Goal: Information Seeking & Learning: Learn about a topic

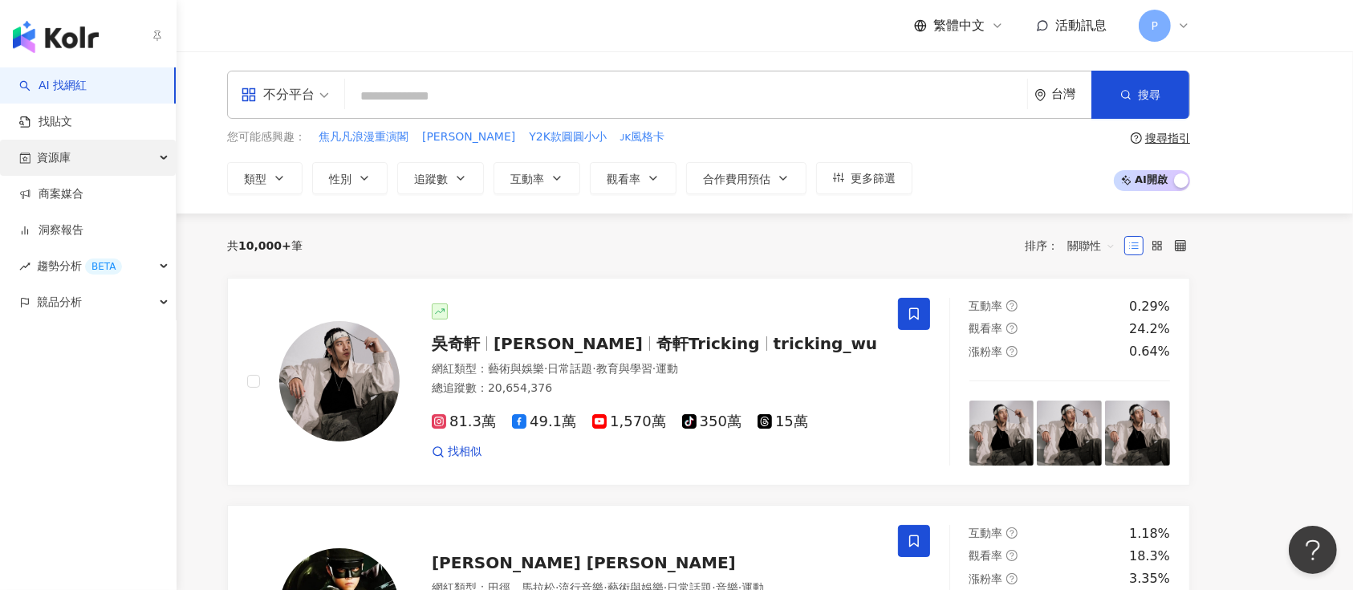
click at [69, 159] on span "資源庫" at bounding box center [54, 158] width 34 height 36
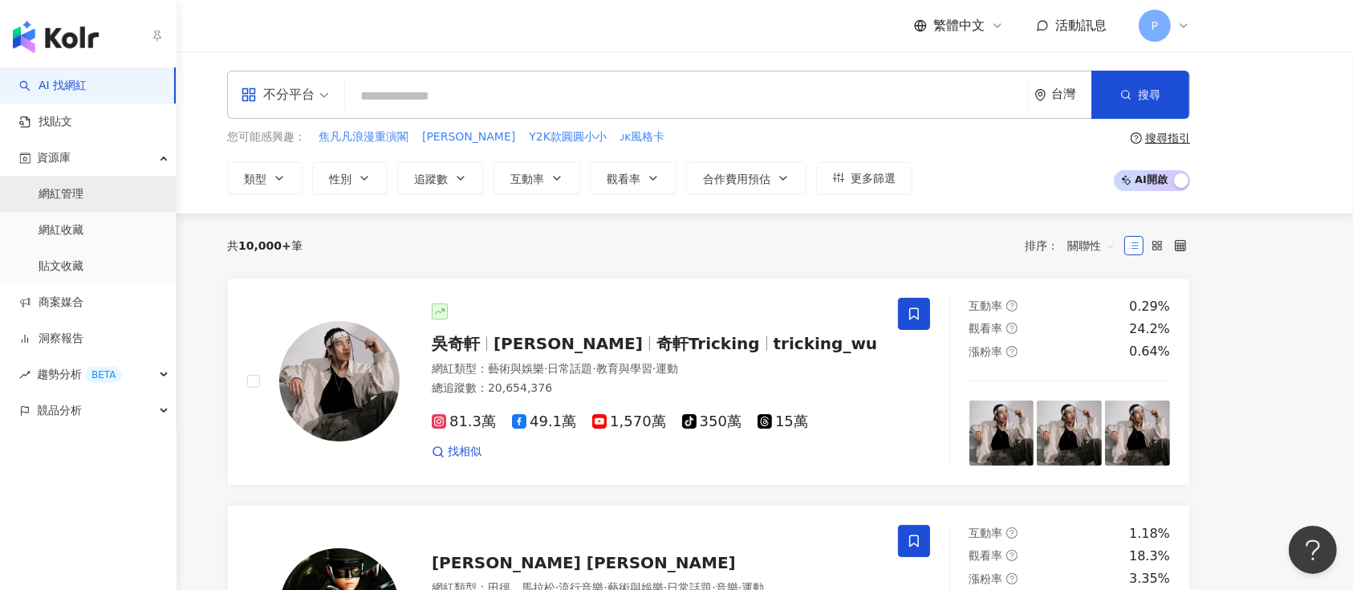
click at [83, 202] on link "網紅管理" at bounding box center [61, 194] width 45 height 16
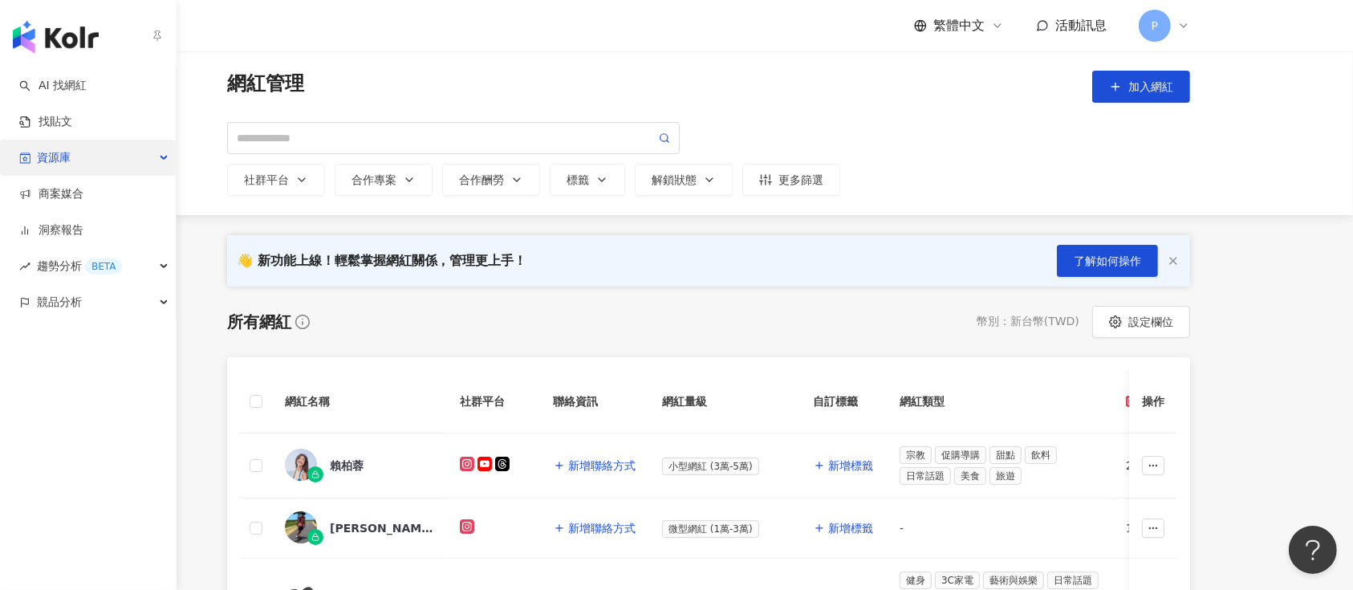
click at [52, 164] on span "資源庫" at bounding box center [54, 158] width 34 height 36
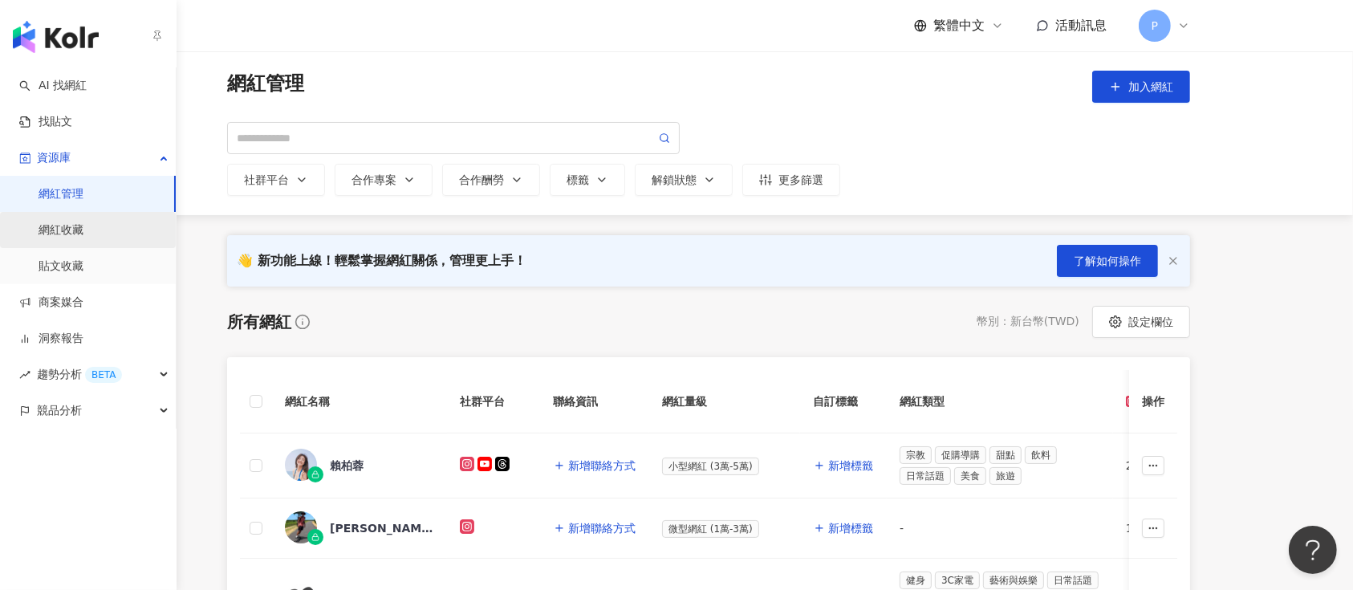
click at [83, 228] on link "網紅收藏" at bounding box center [61, 230] width 45 height 16
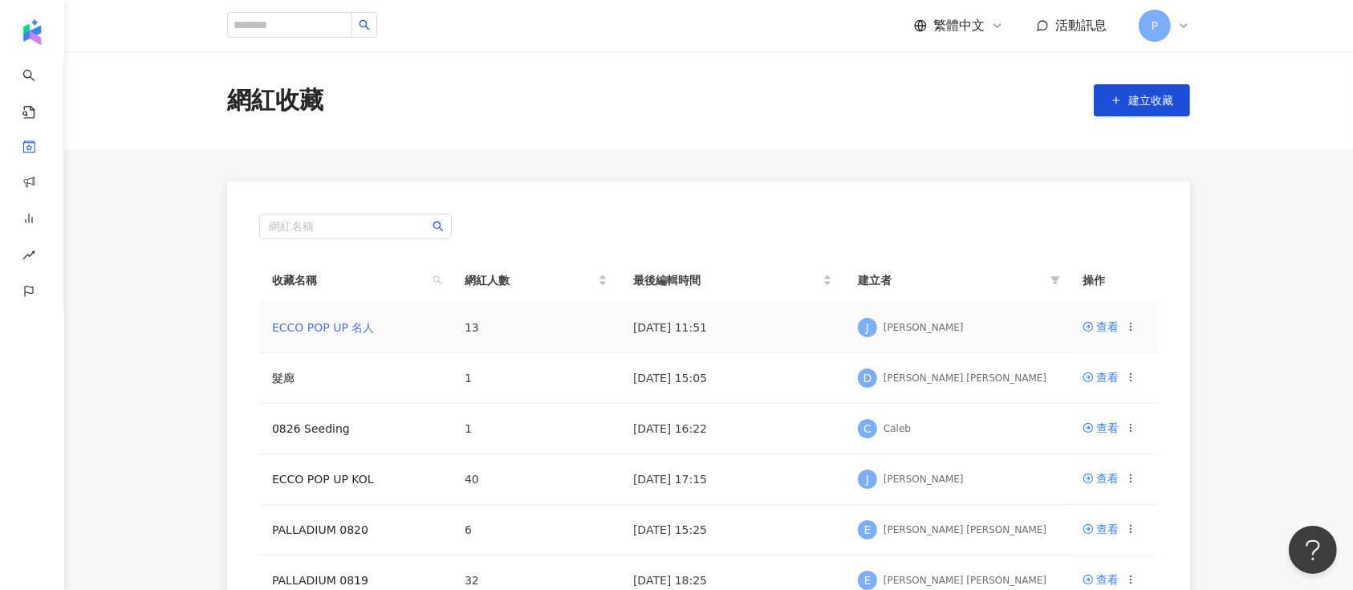
click at [339, 321] on link "ECCO POP UP 名人" at bounding box center [323, 327] width 102 height 13
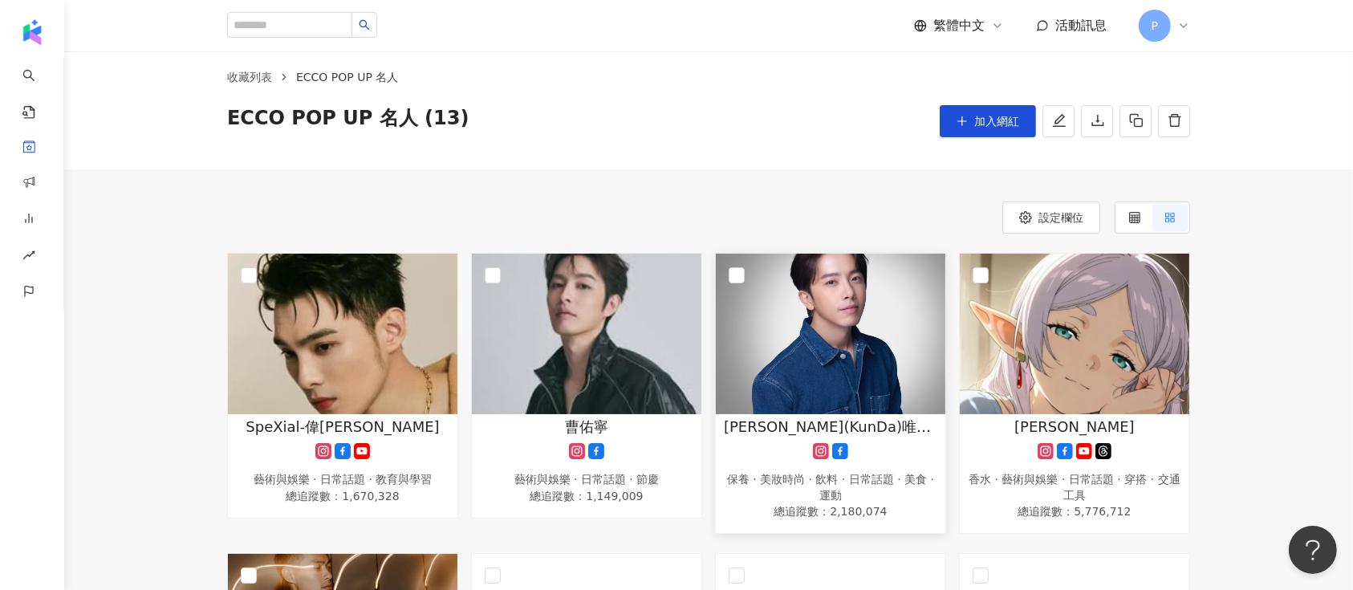
scroll to position [213, 0]
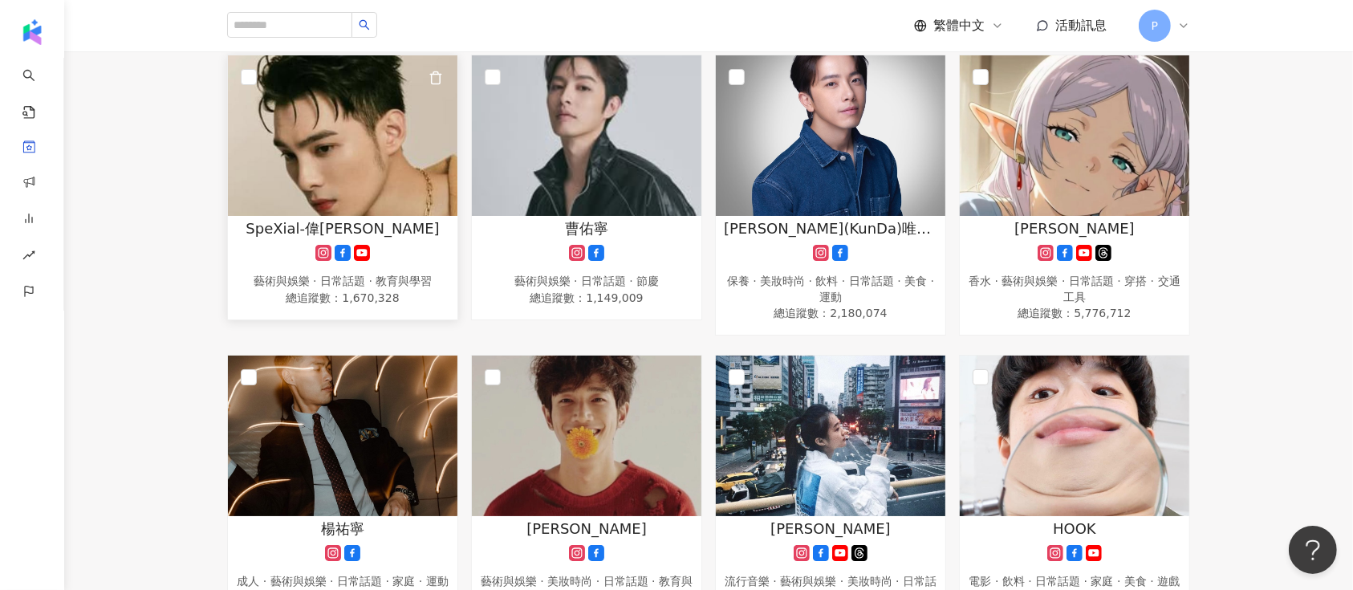
click at [400, 216] on link "SpeXial-偉晉 Wayne 藝術與娛樂 · 日常話題 · 教育與學習 總追蹤數 ： 1,670,328" at bounding box center [342, 188] width 231 height 266
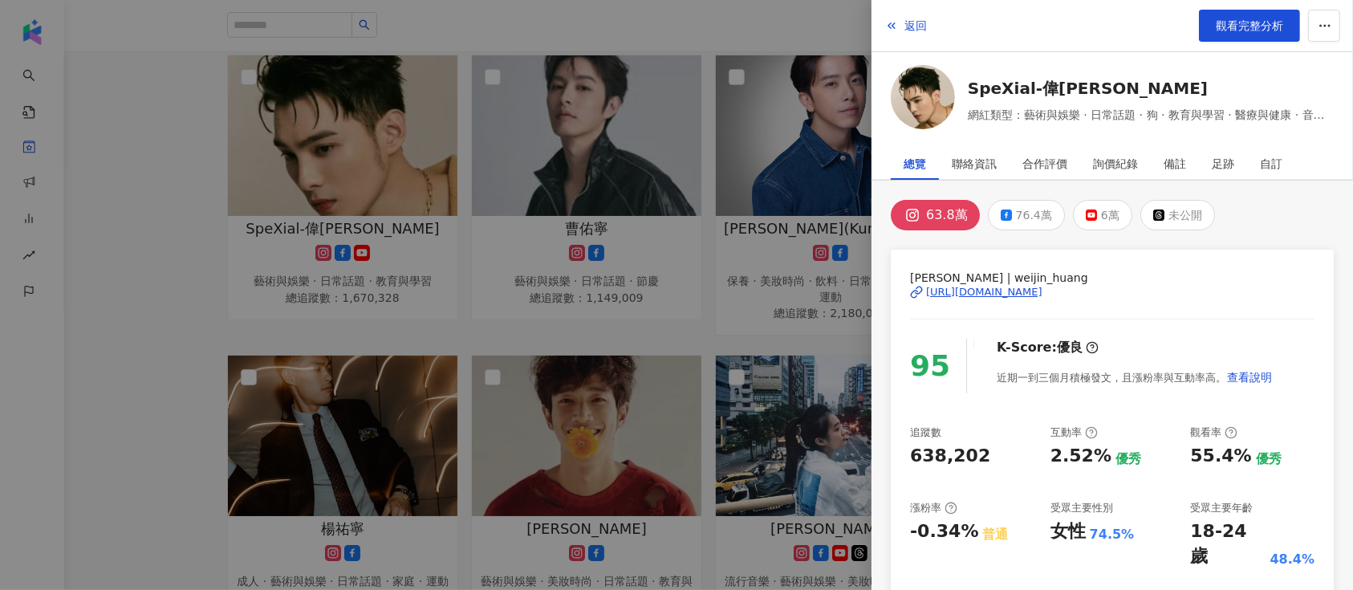
click at [559, 171] on div at bounding box center [676, 295] width 1353 height 590
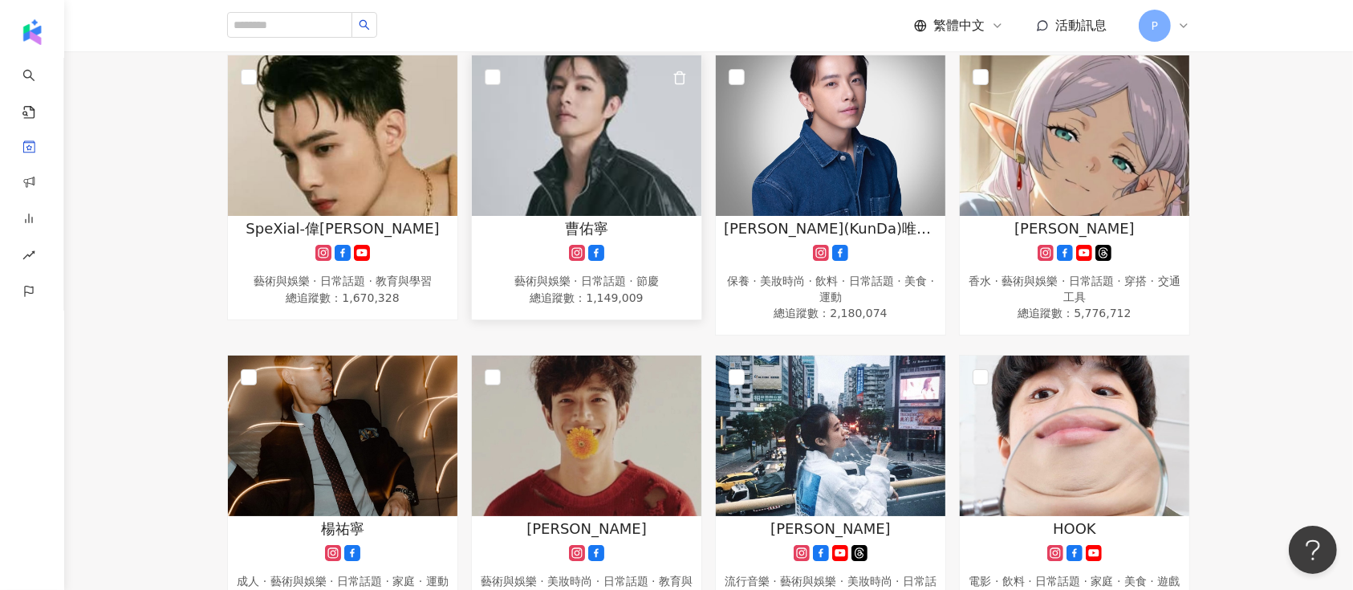
scroll to position [0, 0]
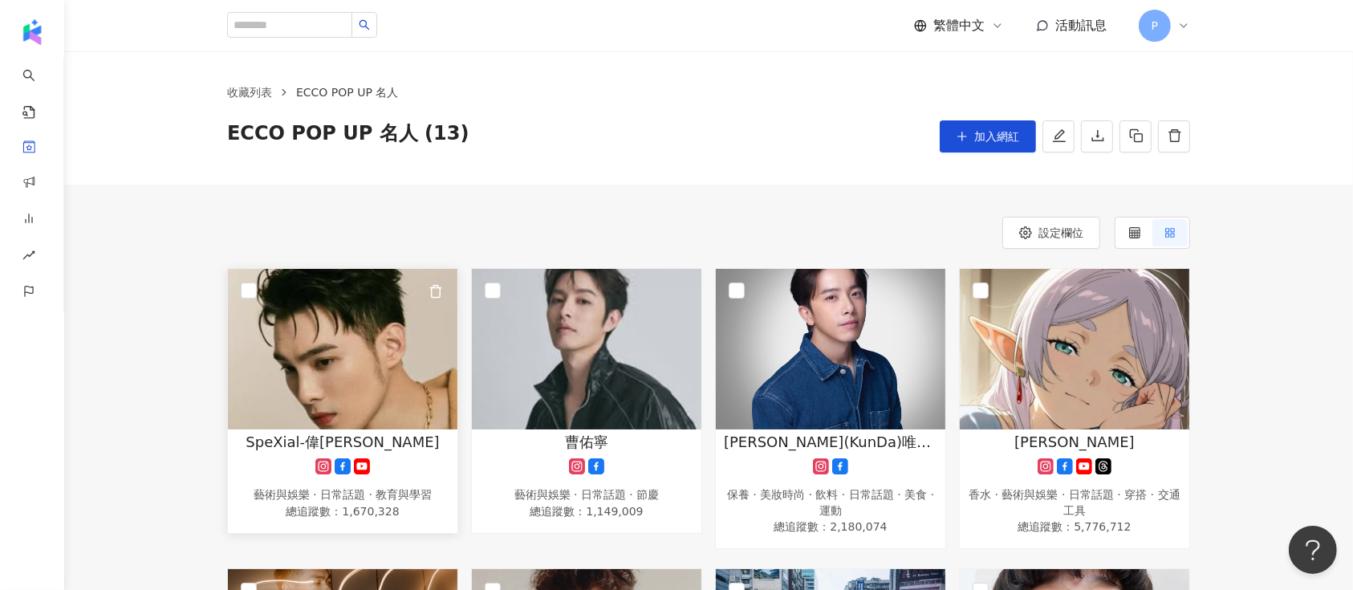
click at [427, 321] on img at bounding box center [343, 349] width 230 height 161
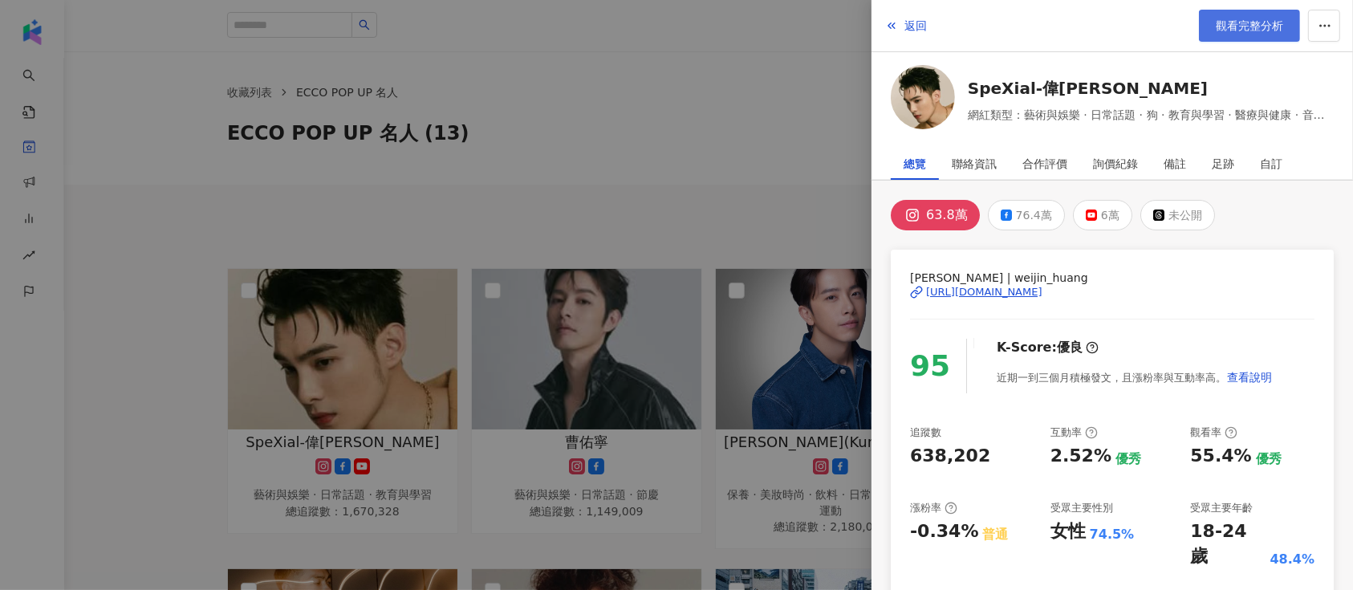
click at [1226, 24] on span "觀看完整分析" at bounding box center [1249, 25] width 67 height 13
click at [576, 241] on div at bounding box center [676, 295] width 1353 height 590
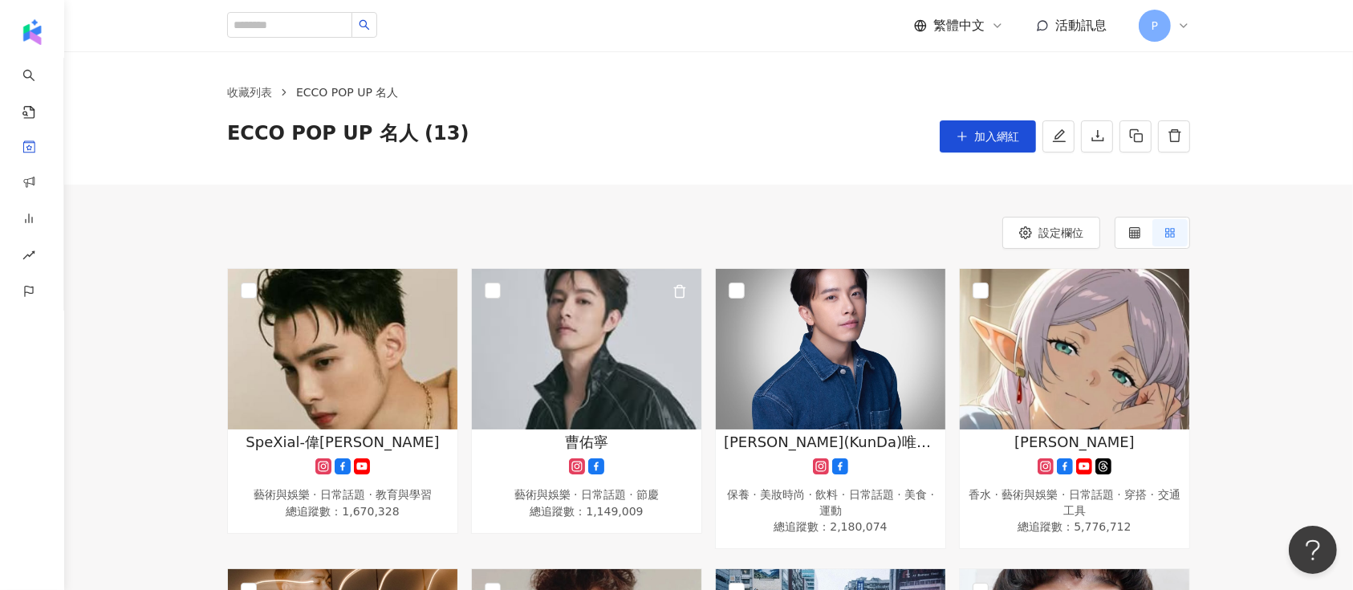
click at [578, 352] on img at bounding box center [587, 349] width 230 height 161
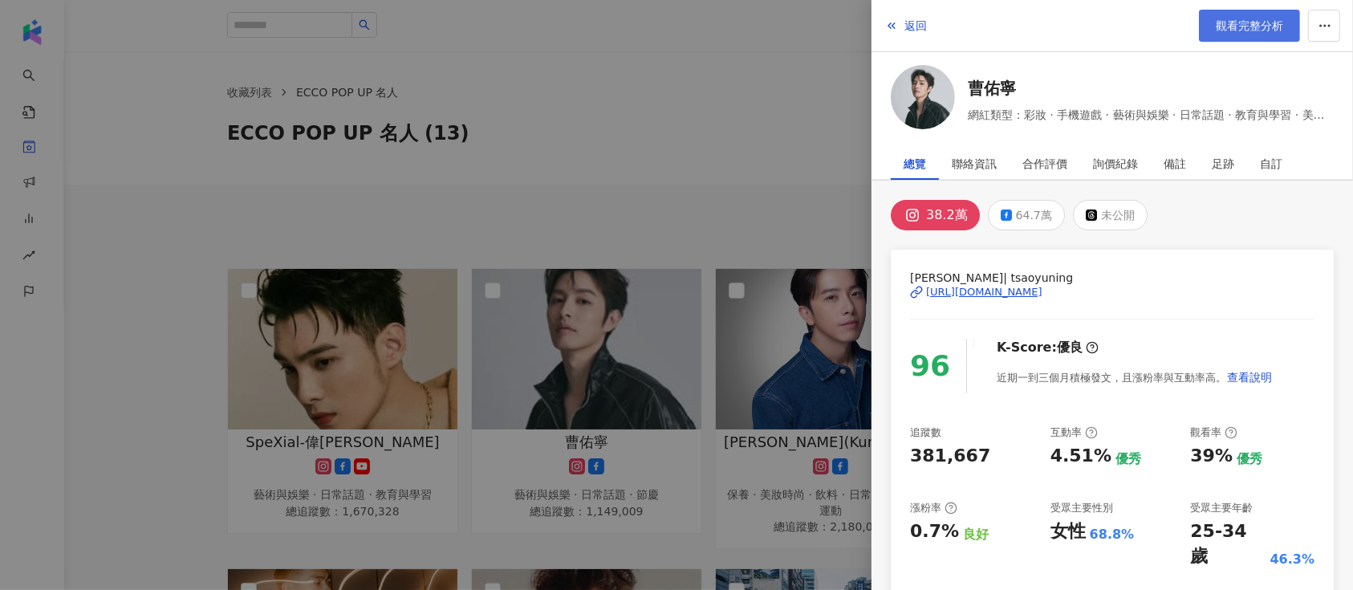
click at [1265, 29] on span "觀看完整分析" at bounding box center [1249, 25] width 67 height 13
click at [745, 277] on div at bounding box center [676, 295] width 1353 height 590
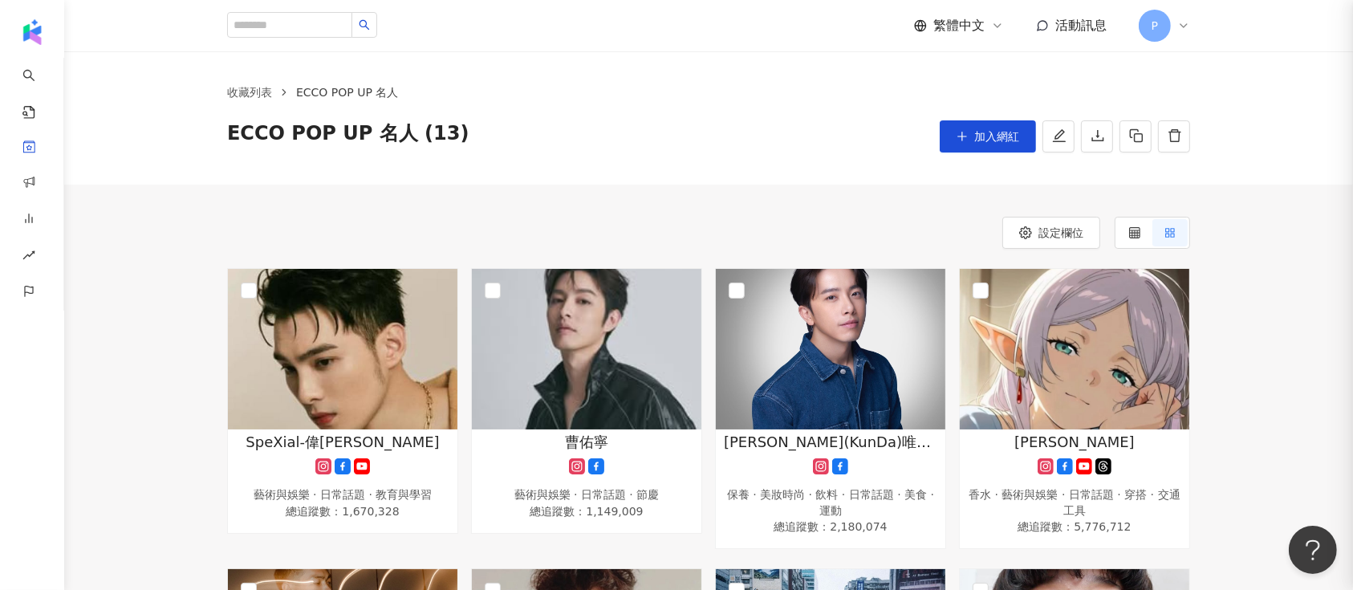
click at [811, 352] on img at bounding box center [831, 349] width 230 height 161
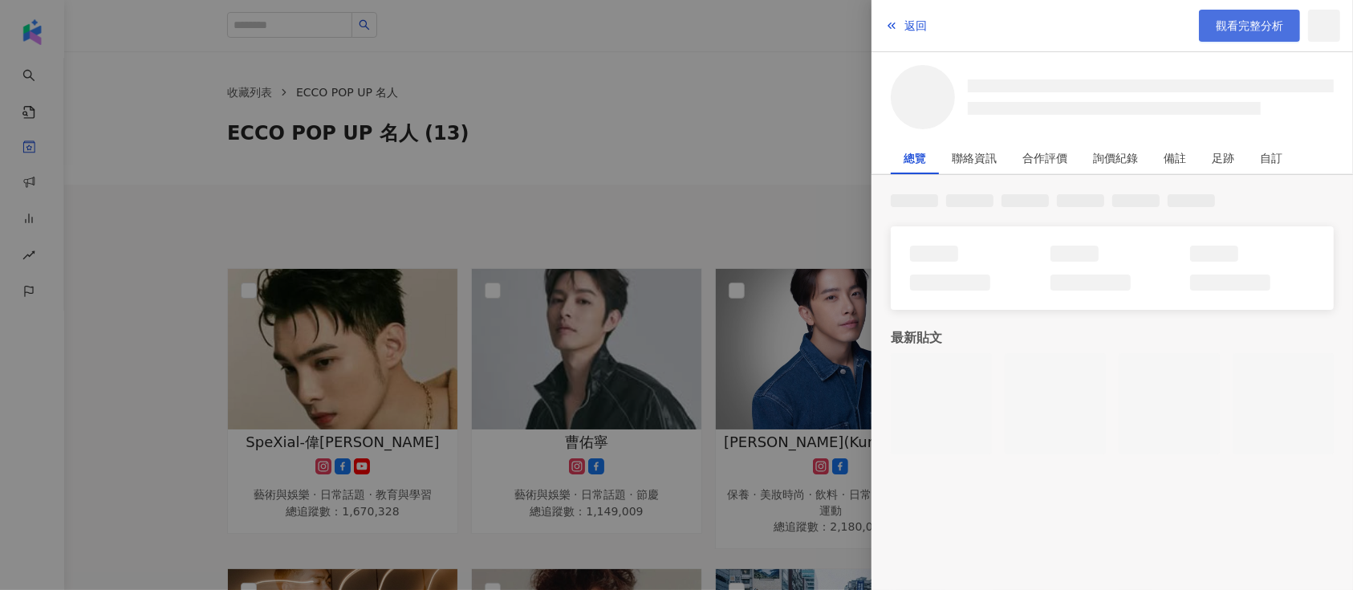
click at [1233, 20] on span "觀看完整分析" at bounding box center [1249, 25] width 67 height 13
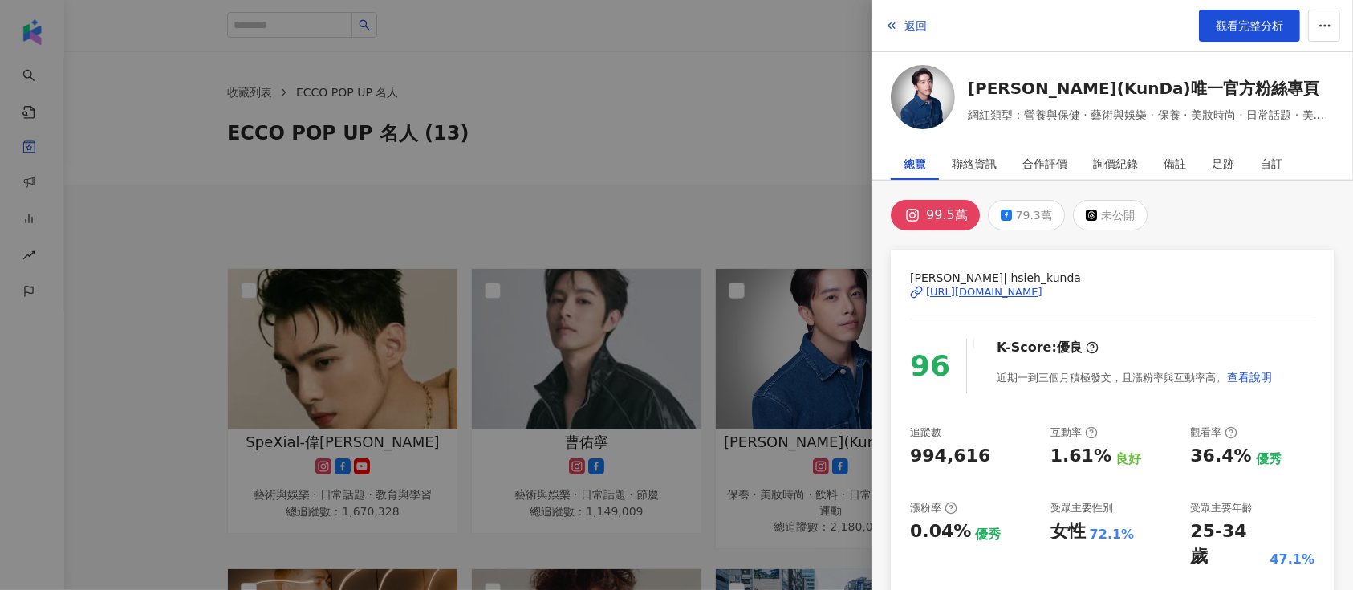
click at [536, 141] on div at bounding box center [676, 295] width 1353 height 590
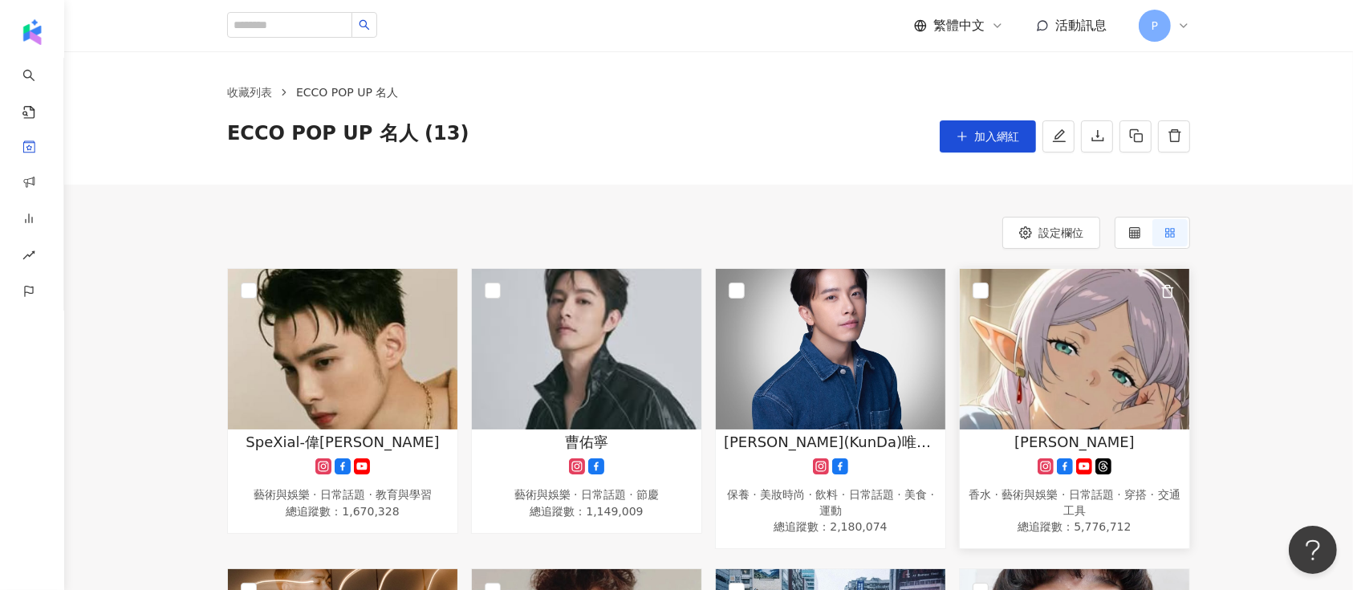
click at [1012, 341] on img at bounding box center [1075, 349] width 230 height 161
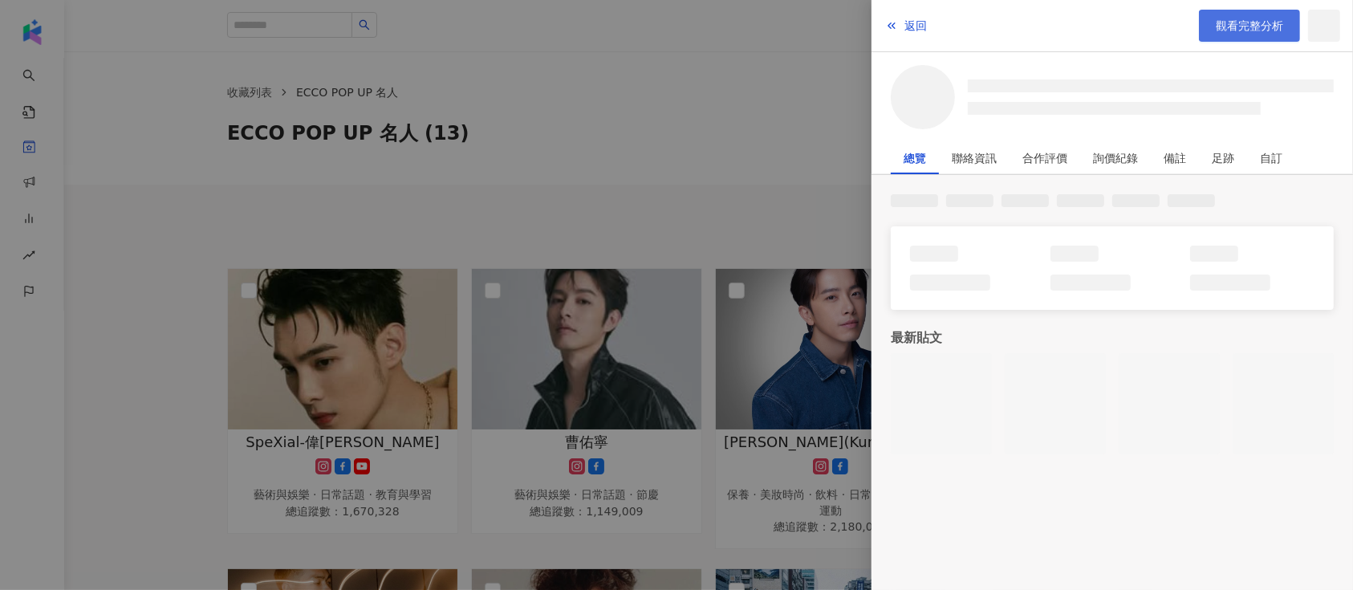
click at [1238, 26] on span "觀看完整分析" at bounding box center [1249, 25] width 67 height 13
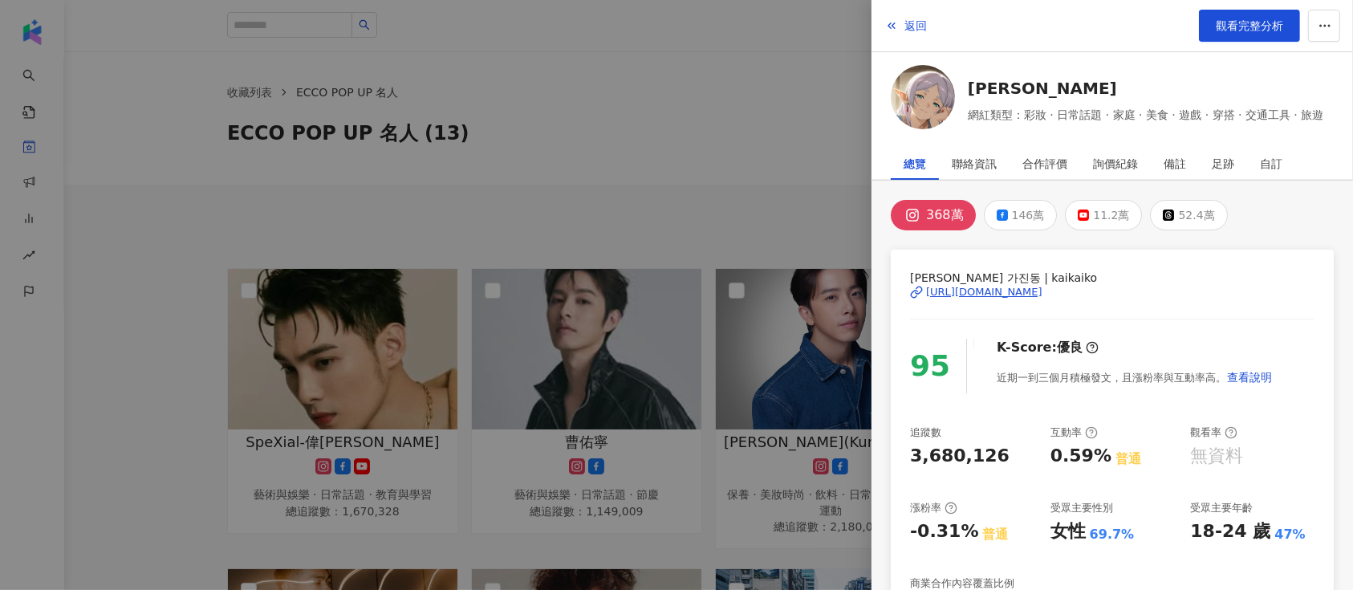
click at [462, 201] on div at bounding box center [676, 295] width 1353 height 590
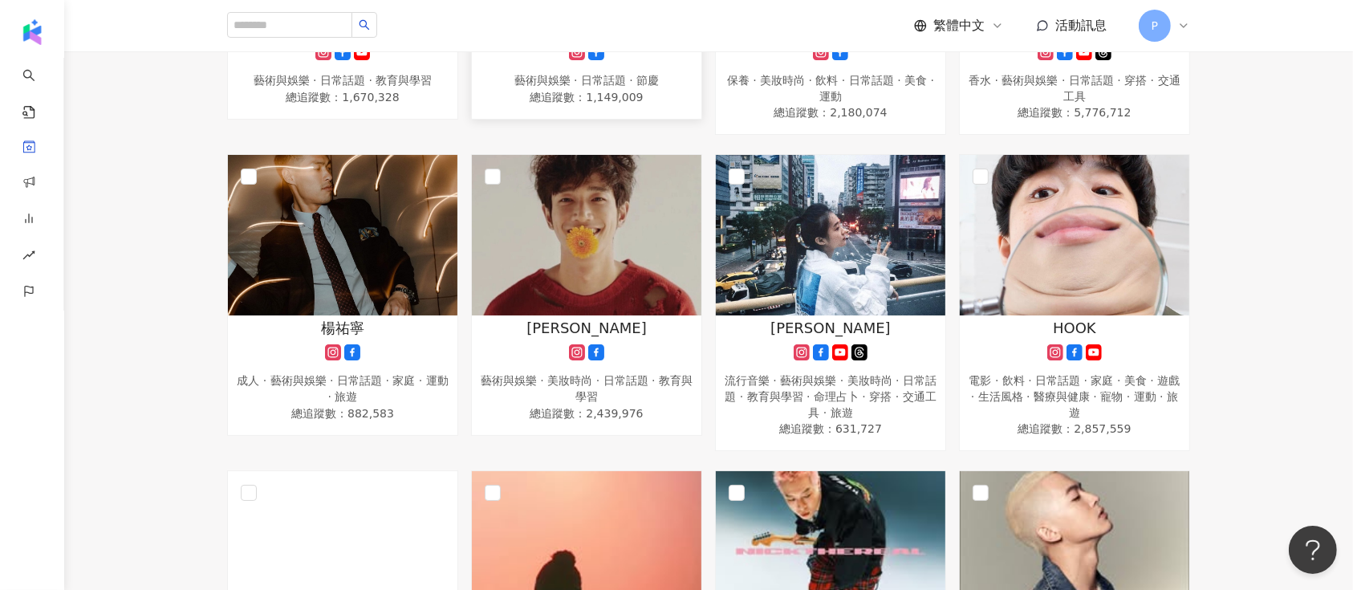
scroll to position [428, 0]
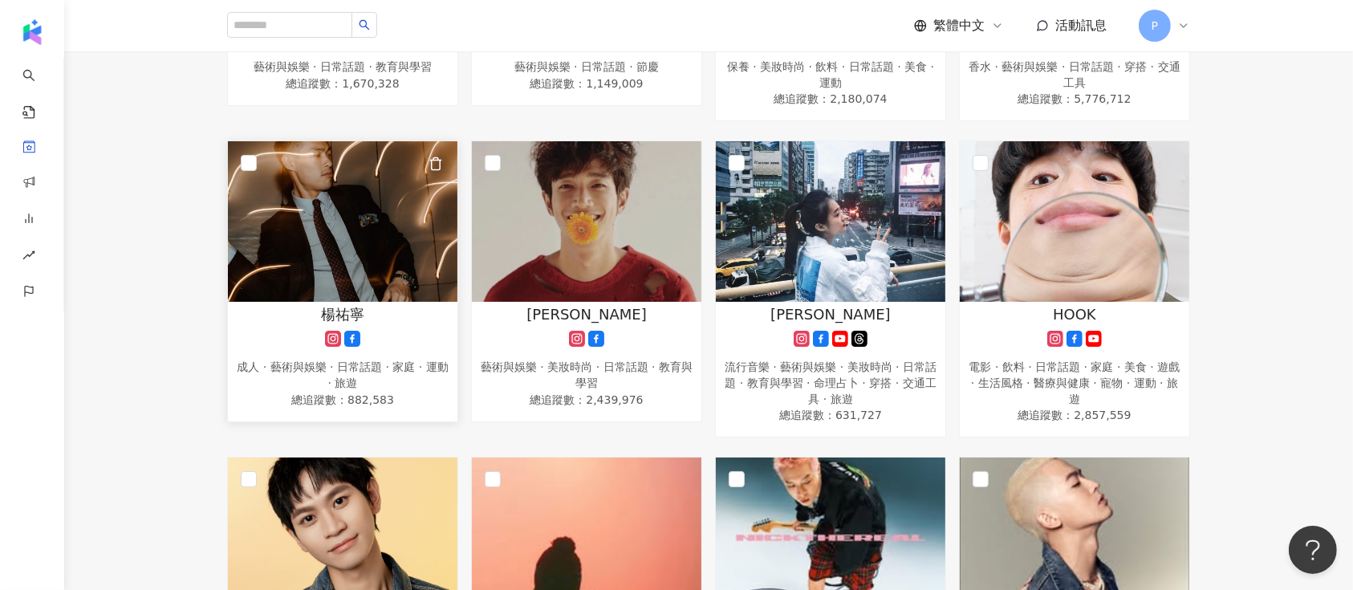
click at [366, 288] on img at bounding box center [343, 221] width 230 height 161
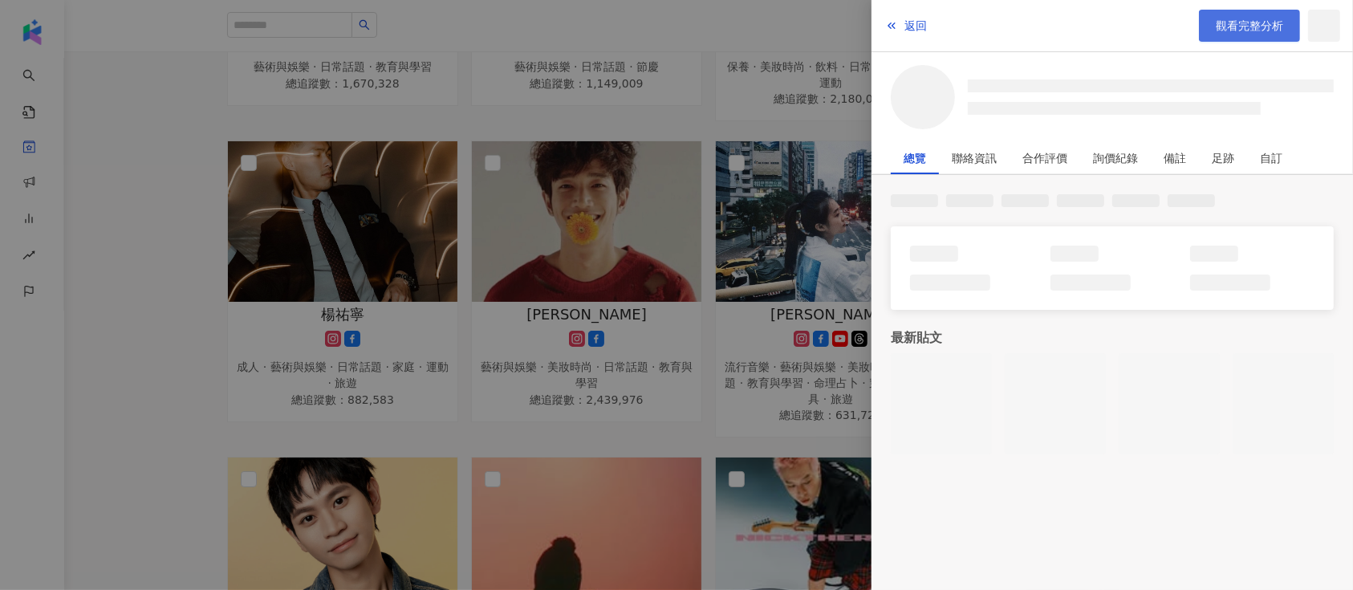
click at [1231, 26] on span "觀看完整分析" at bounding box center [1249, 25] width 67 height 13
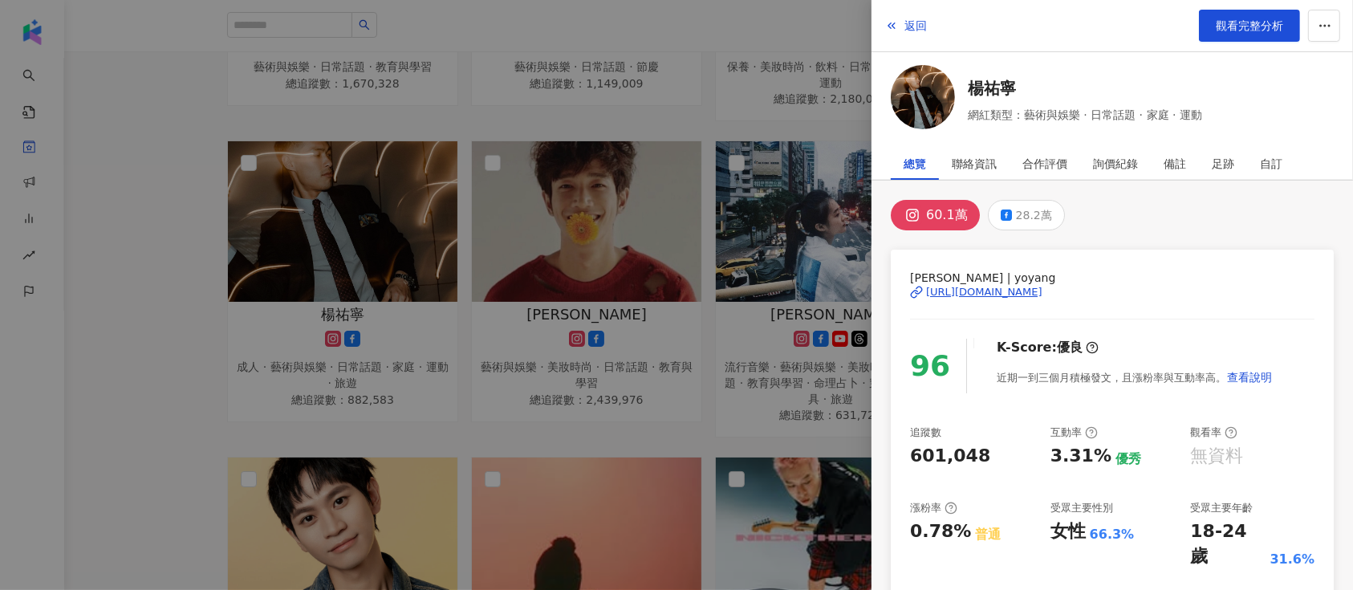
click at [563, 226] on div at bounding box center [676, 295] width 1353 height 590
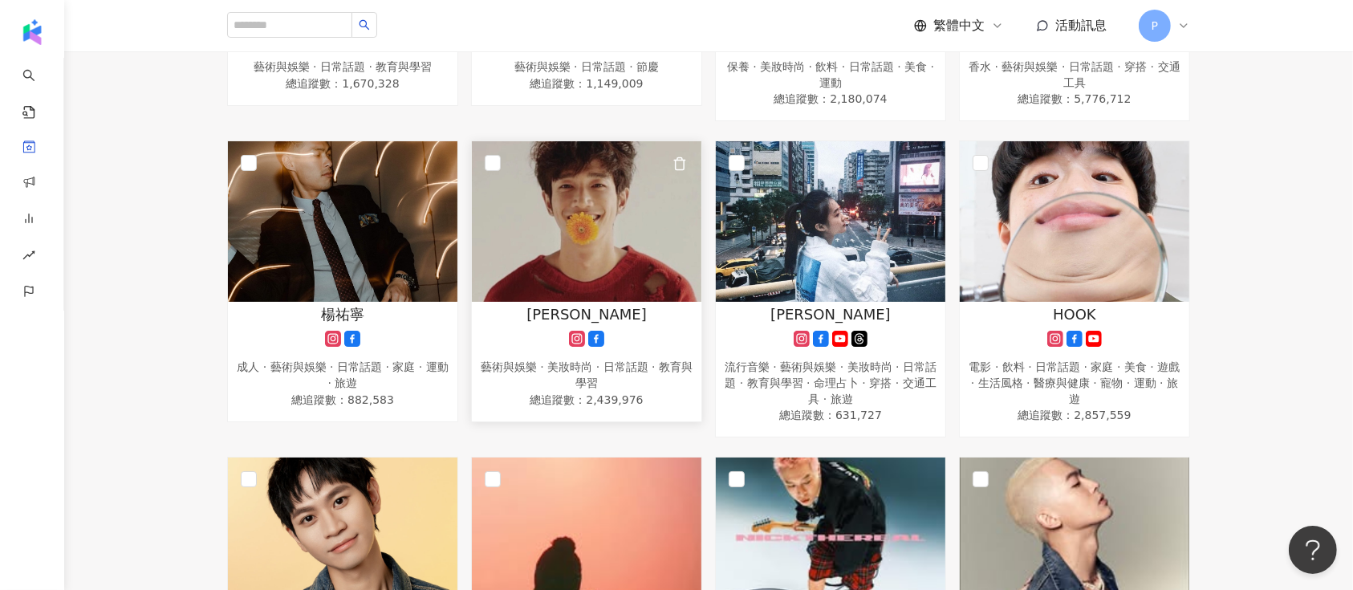
click at [621, 272] on img at bounding box center [587, 221] width 230 height 161
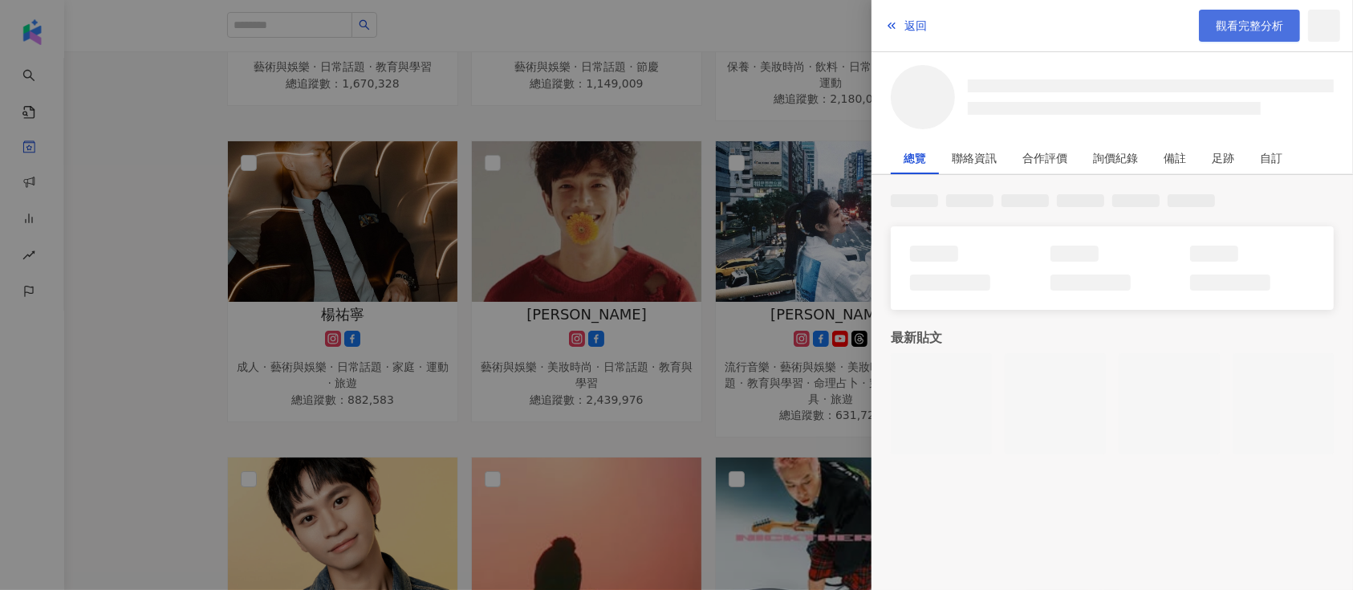
click at [1258, 29] on span "觀看完整分析" at bounding box center [1249, 25] width 67 height 13
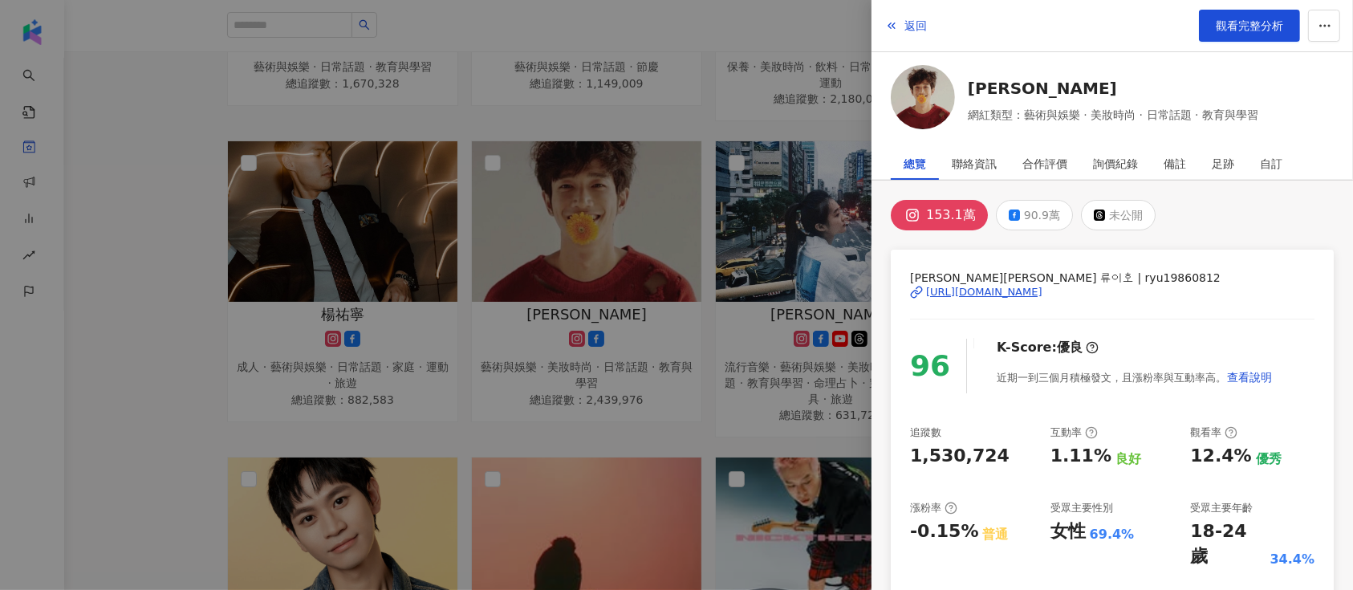
click at [538, 270] on div at bounding box center [676, 295] width 1353 height 590
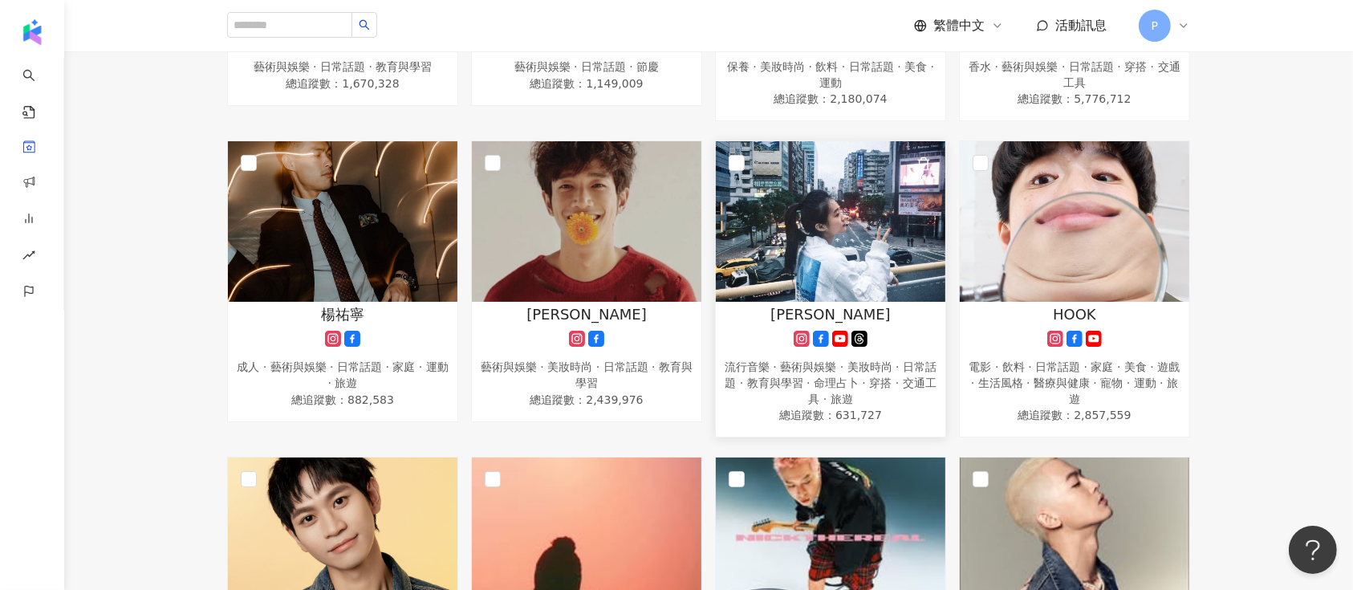
click at [828, 316] on span "陳華" at bounding box center [830, 314] width 120 height 20
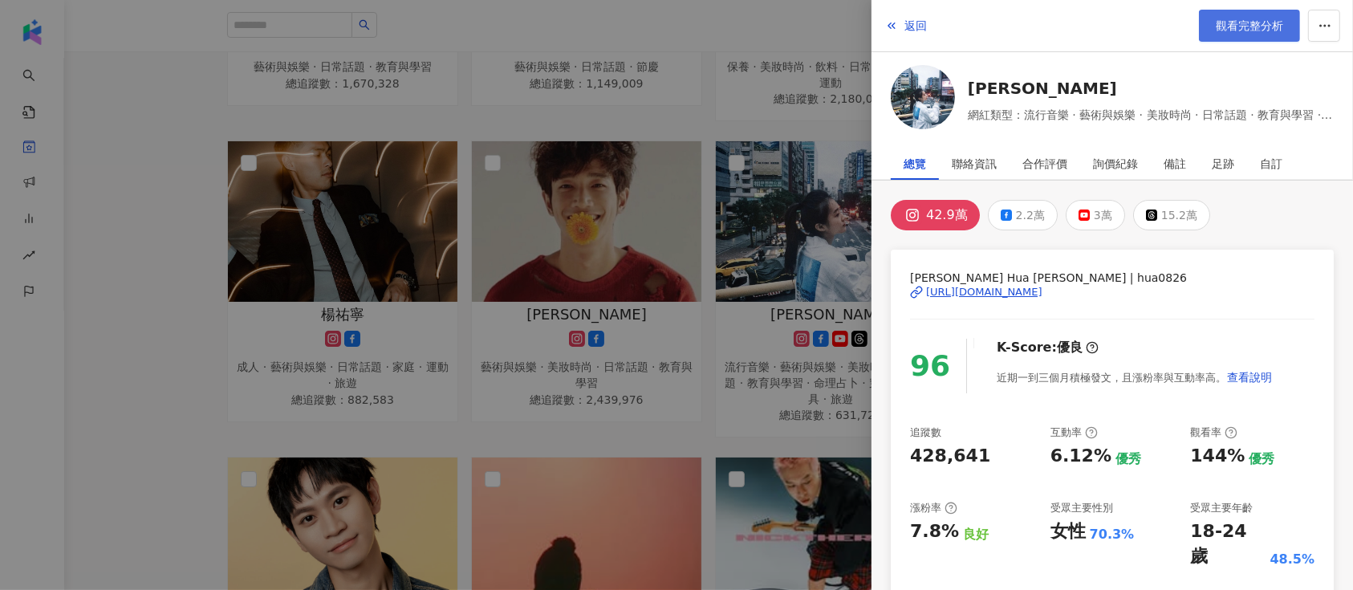
click at [1255, 29] on span "觀看完整分析" at bounding box center [1249, 25] width 67 height 13
click at [417, 230] on div at bounding box center [676, 295] width 1353 height 590
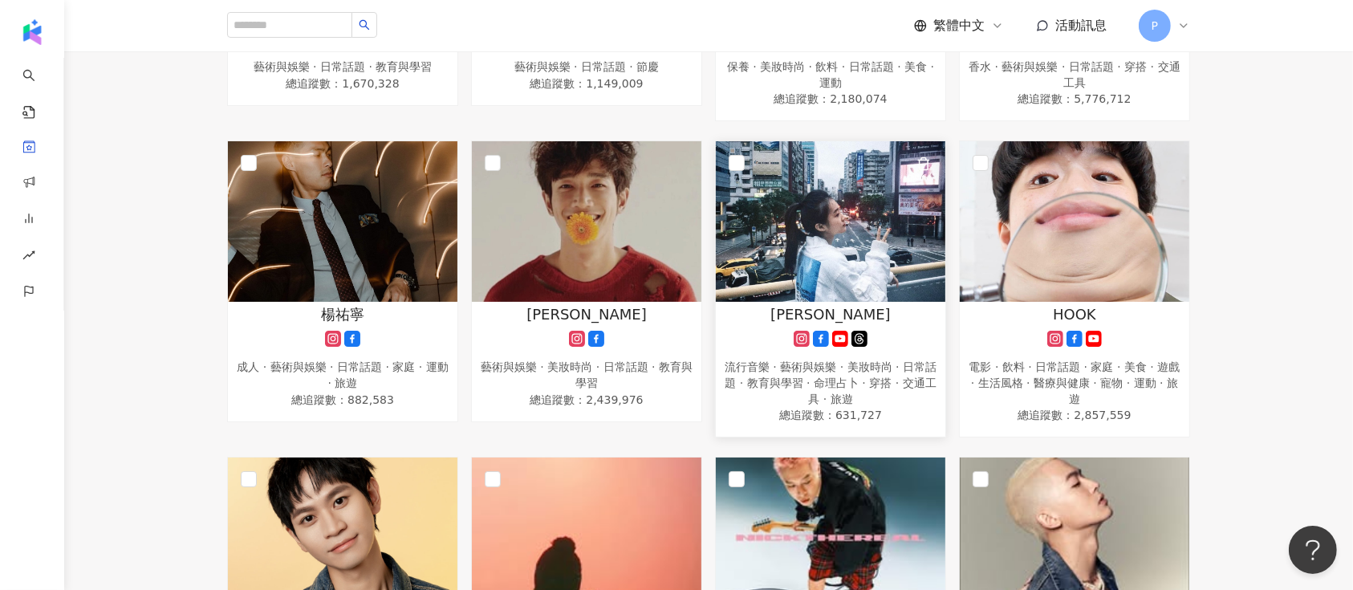
scroll to position [534, 0]
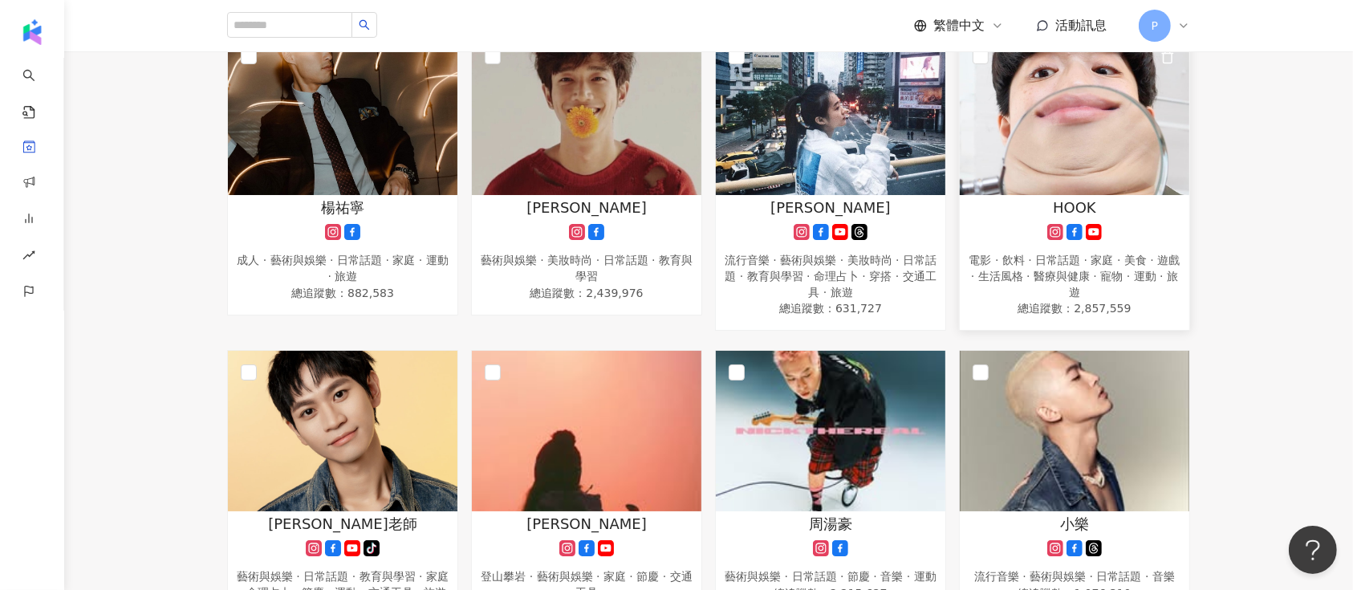
click at [1059, 281] on div "電影 · 飲料 · 日常話題 · 家庭 · 美食 · 遊戲 · 生活風格 · 醫療與健康 · 寵物 · 運動 · 旅遊" at bounding box center [1074, 276] width 213 height 47
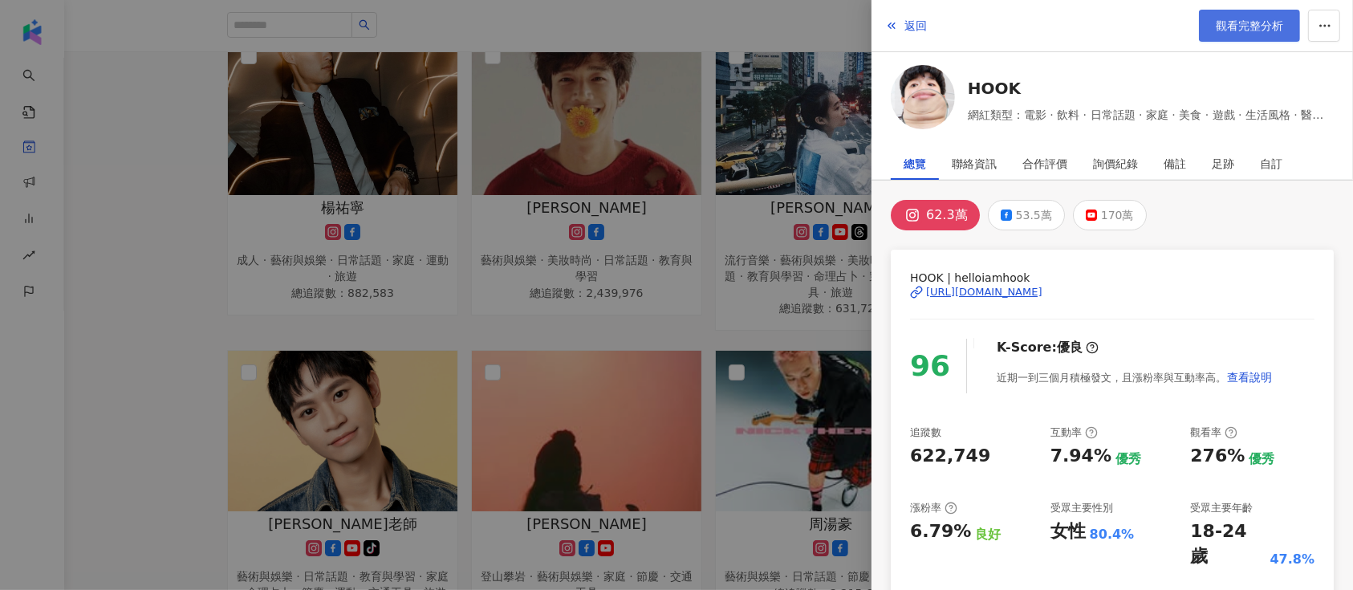
click at [1262, 19] on span "觀看完整分析" at bounding box center [1249, 25] width 67 height 13
click at [543, 284] on div at bounding box center [676, 295] width 1353 height 590
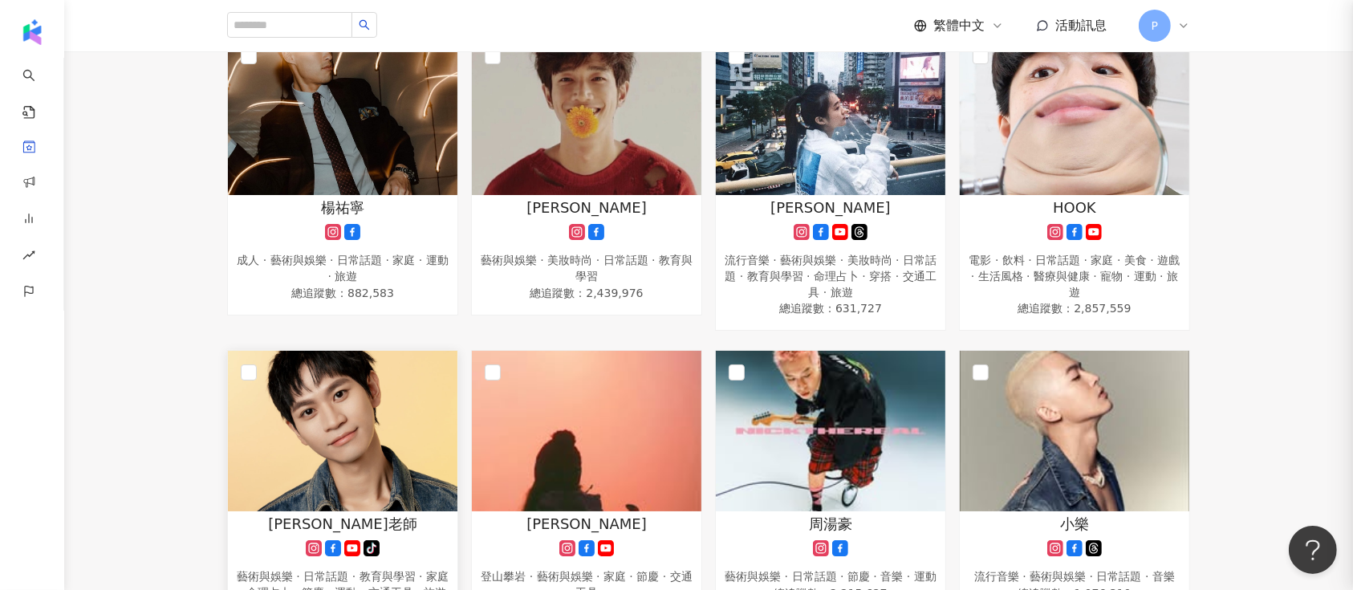
click at [399, 472] on img at bounding box center [343, 431] width 230 height 161
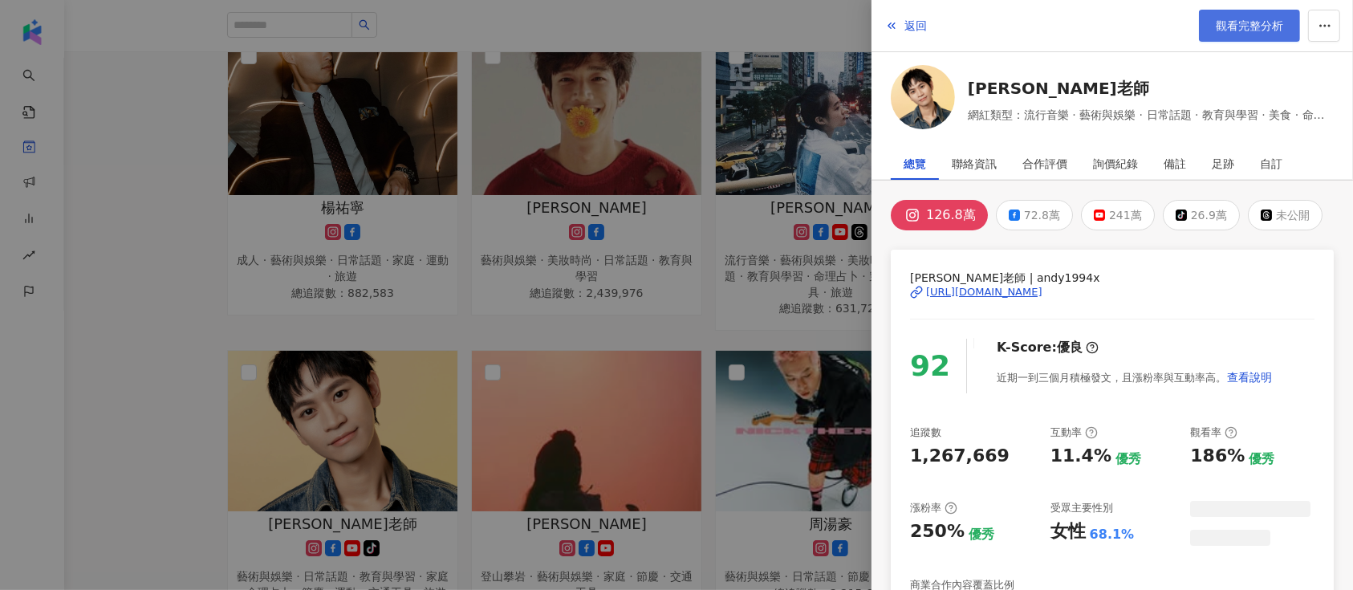
click at [1217, 24] on span "觀看完整分析" at bounding box center [1249, 25] width 67 height 13
click at [563, 398] on div at bounding box center [676, 295] width 1353 height 590
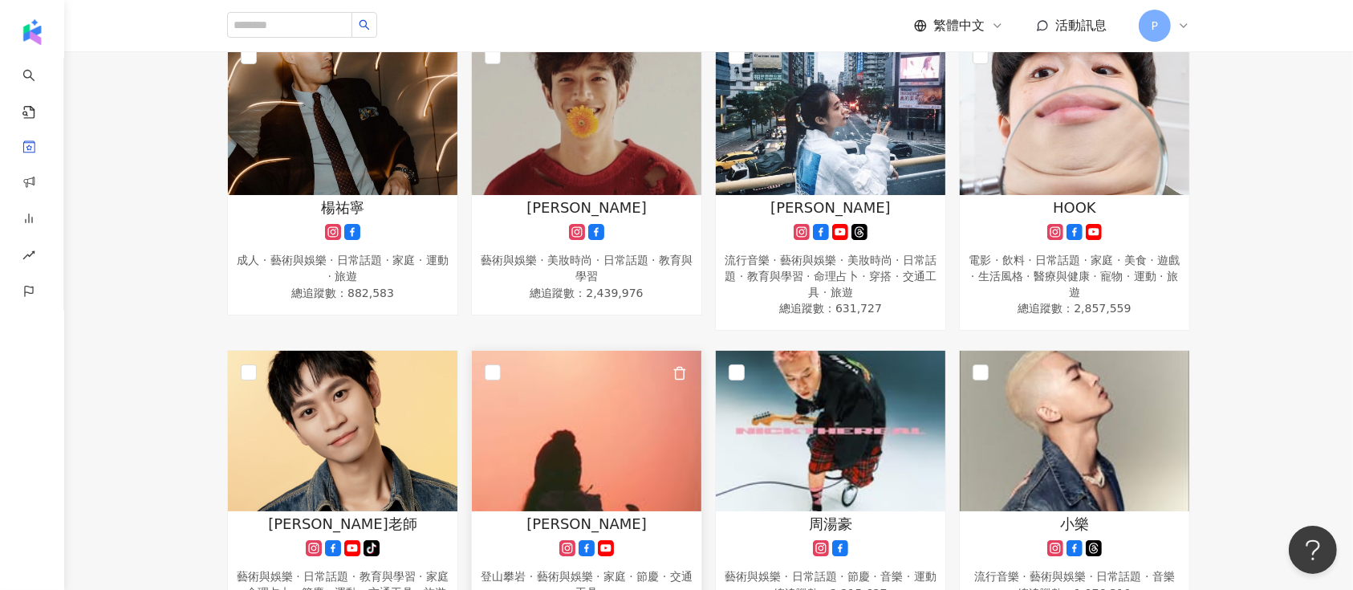
click at [583, 457] on img at bounding box center [587, 431] width 230 height 161
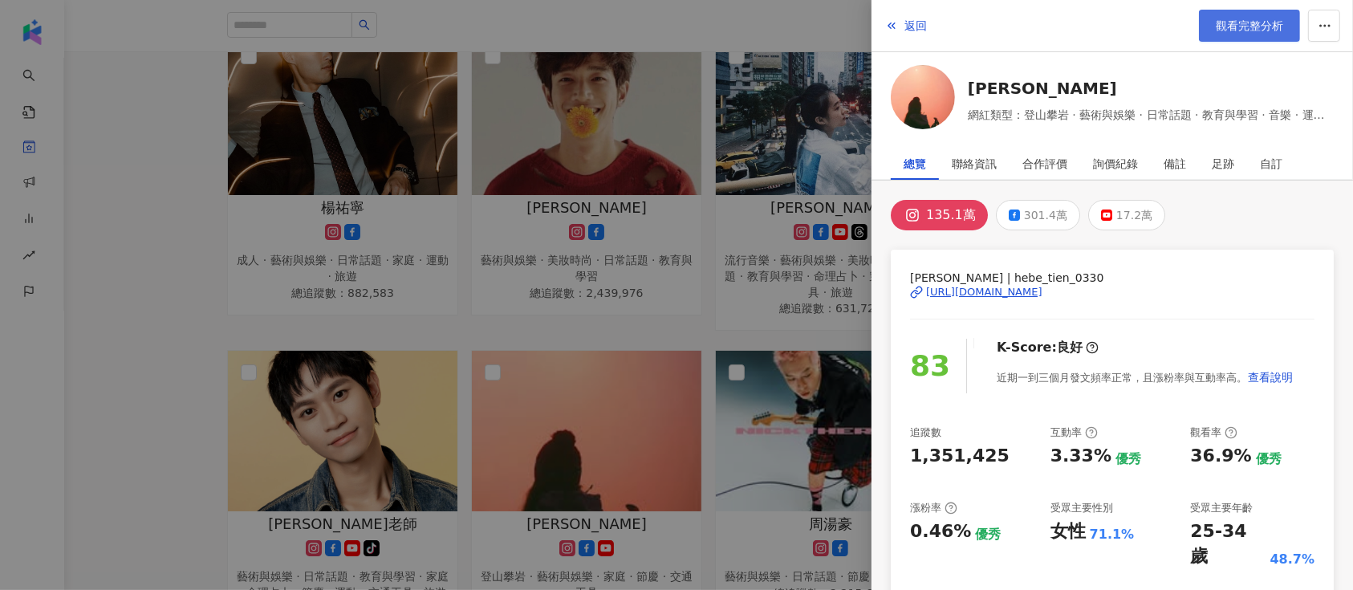
click at [1257, 26] on span "觀看完整分析" at bounding box center [1249, 25] width 67 height 13
click at [674, 404] on div at bounding box center [676, 295] width 1353 height 590
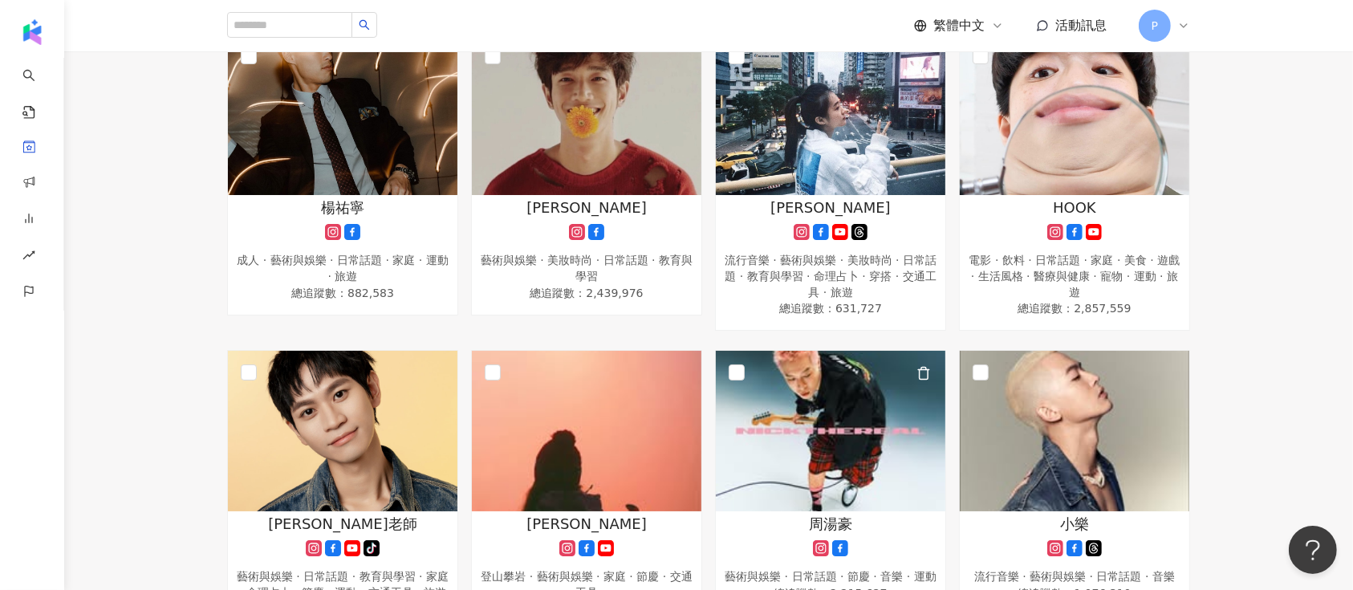
click at [852, 442] on img at bounding box center [831, 431] width 230 height 161
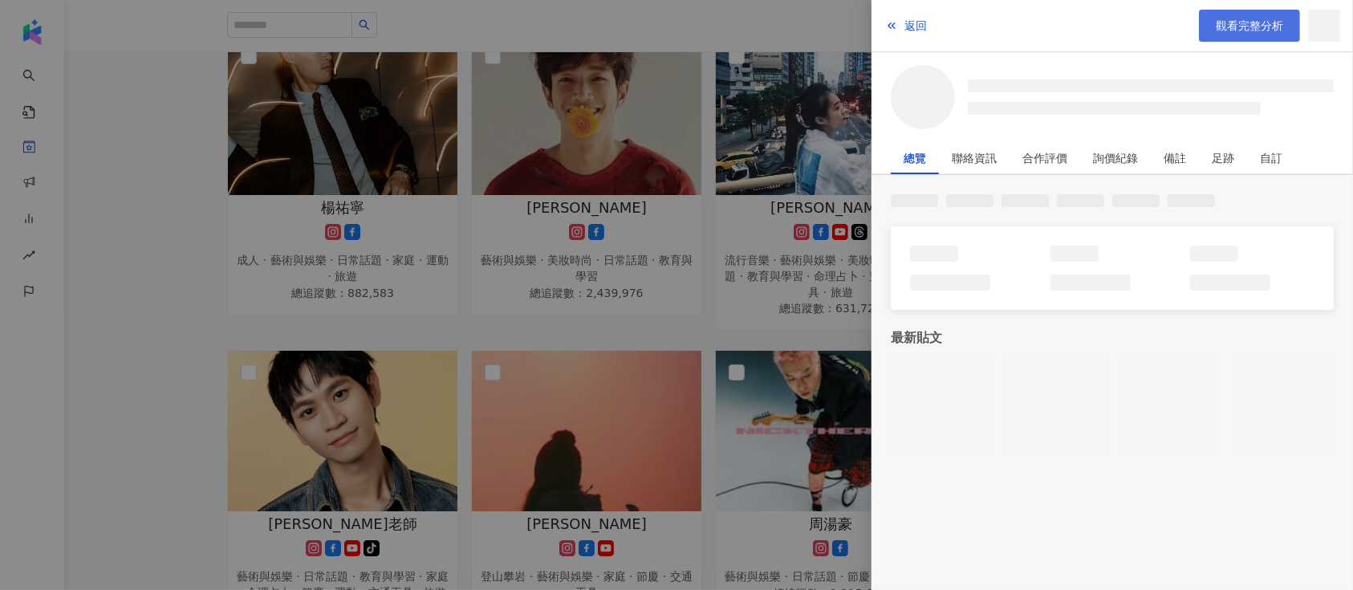
click at [1265, 22] on span "觀看完整分析" at bounding box center [1249, 25] width 67 height 13
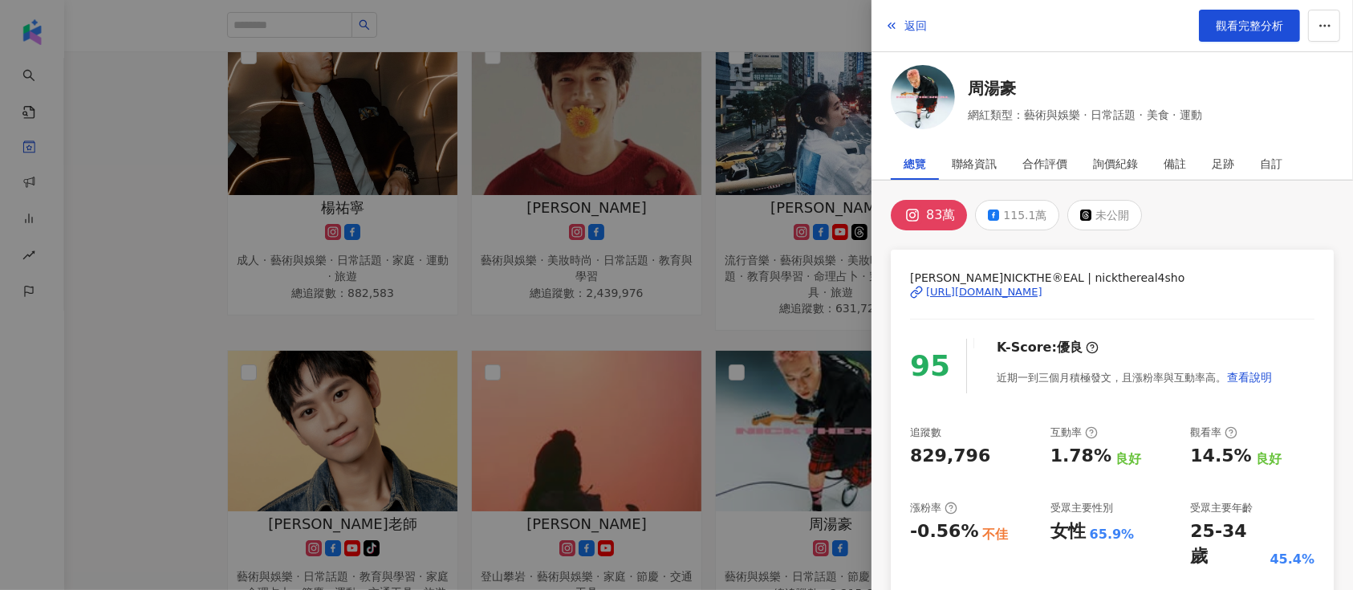
click at [750, 382] on div at bounding box center [676, 295] width 1353 height 590
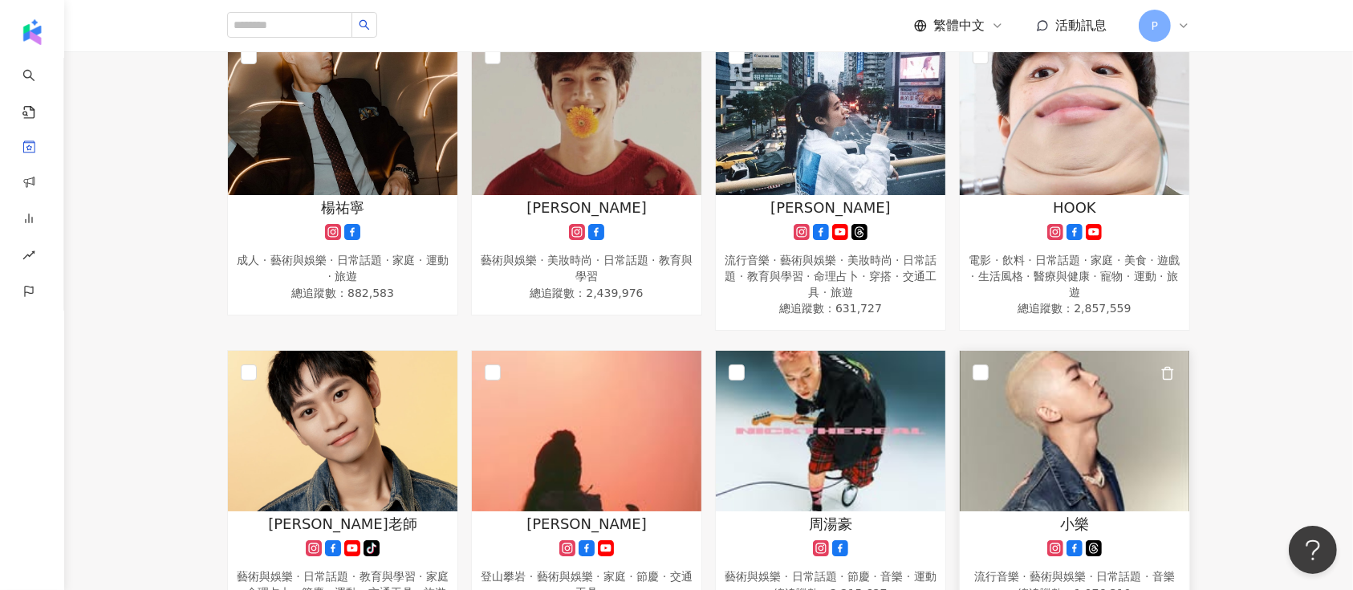
click at [1026, 453] on img at bounding box center [1075, 431] width 230 height 161
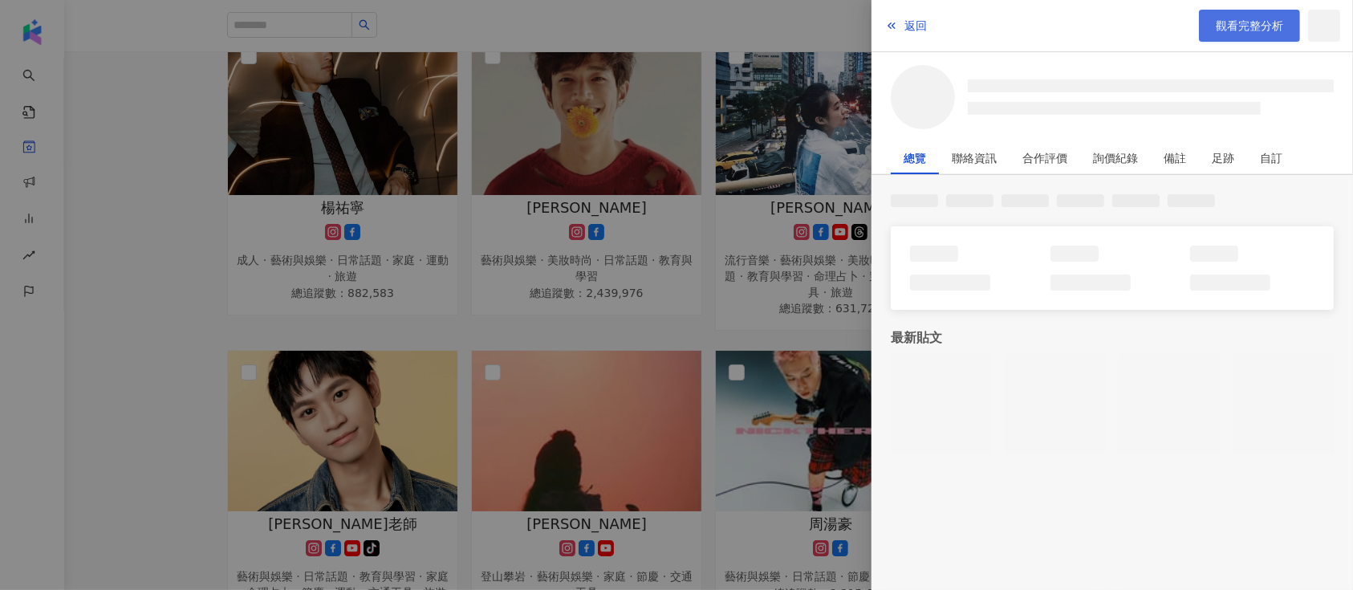
click at [1223, 19] on span "觀看完整分析" at bounding box center [1249, 25] width 67 height 13
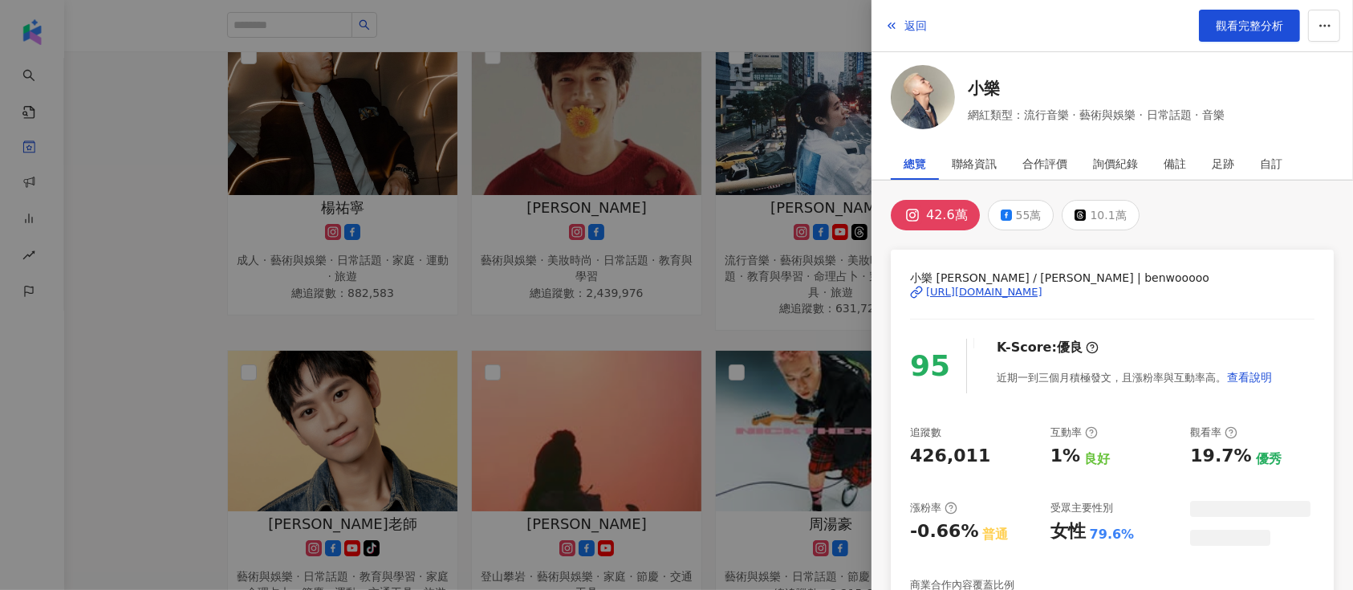
click at [691, 279] on div at bounding box center [676, 295] width 1353 height 590
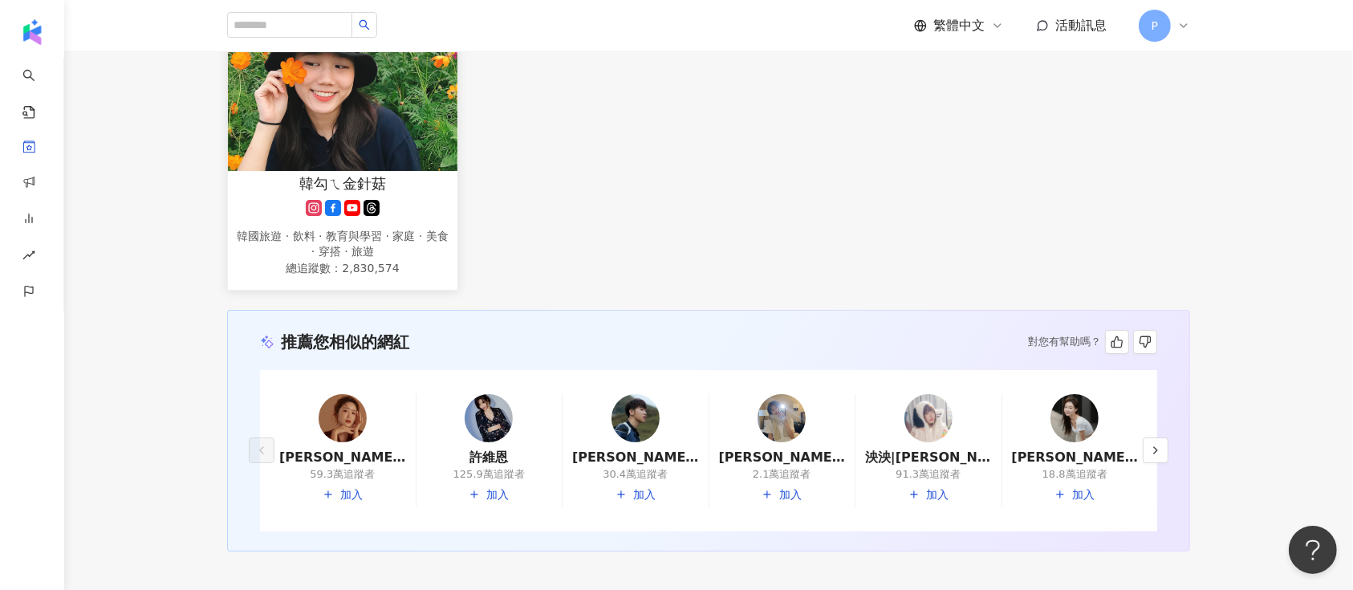
scroll to position [1177, 0]
click at [307, 130] on img at bounding box center [343, 90] width 230 height 161
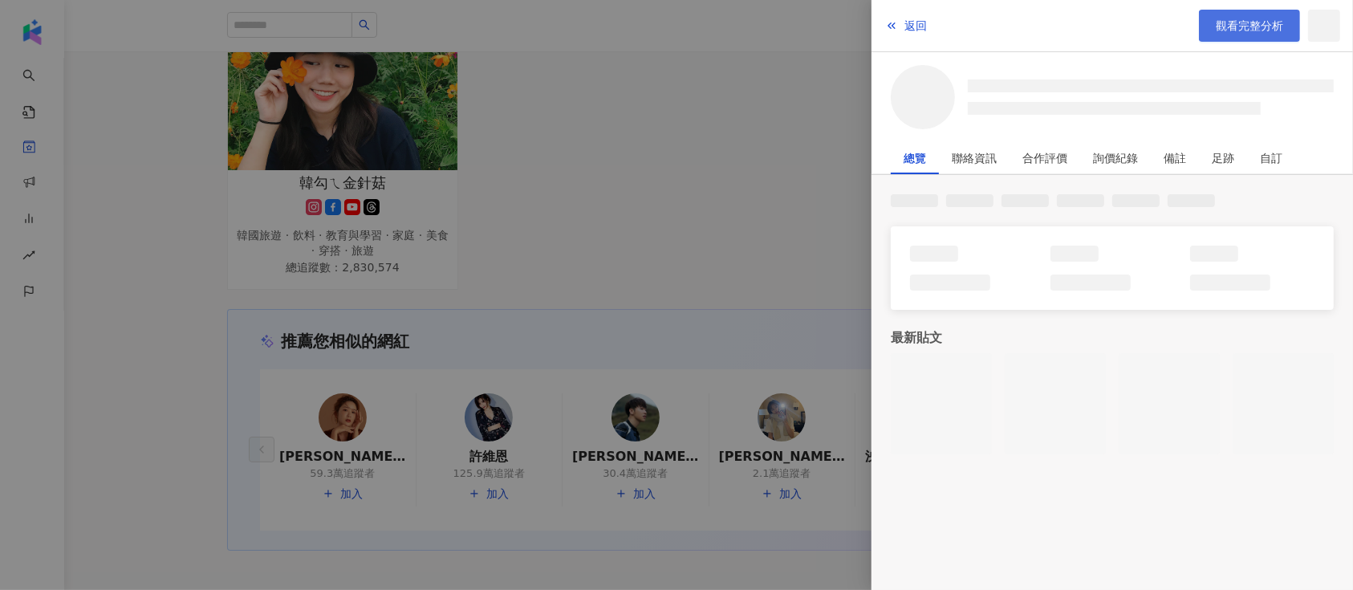
click at [1258, 21] on span "觀看完整分析" at bounding box center [1249, 25] width 67 height 13
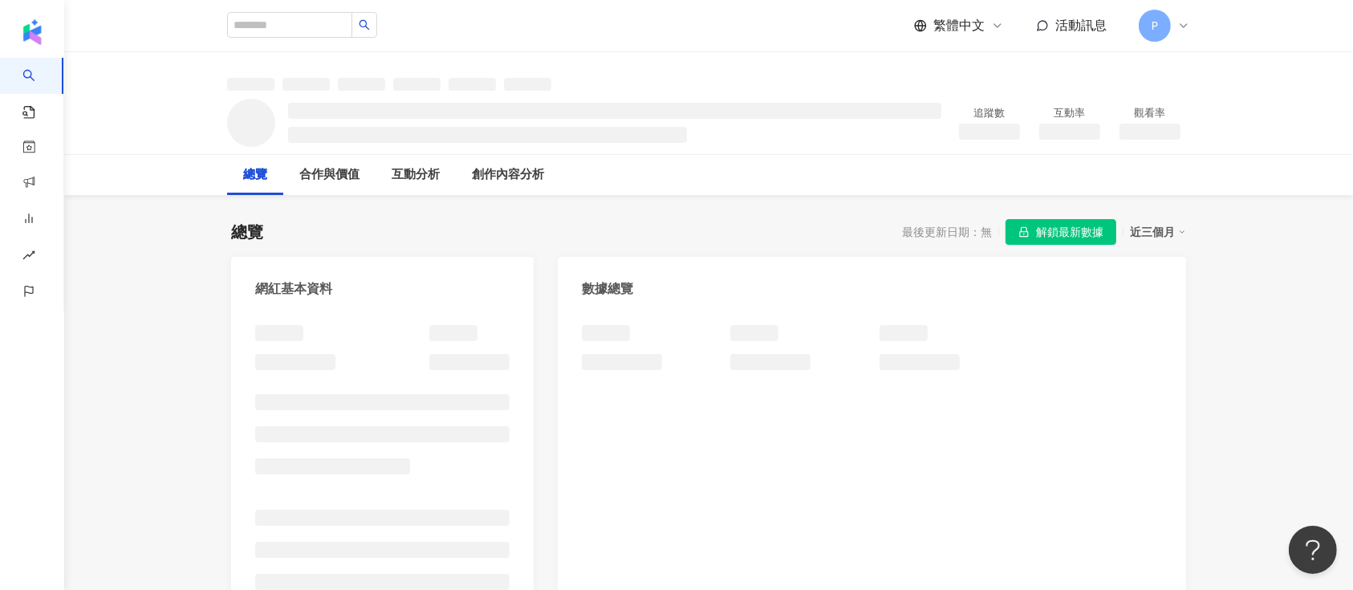
click at [1040, 233] on span "解鎖最新數據" at bounding box center [1069, 233] width 67 height 26
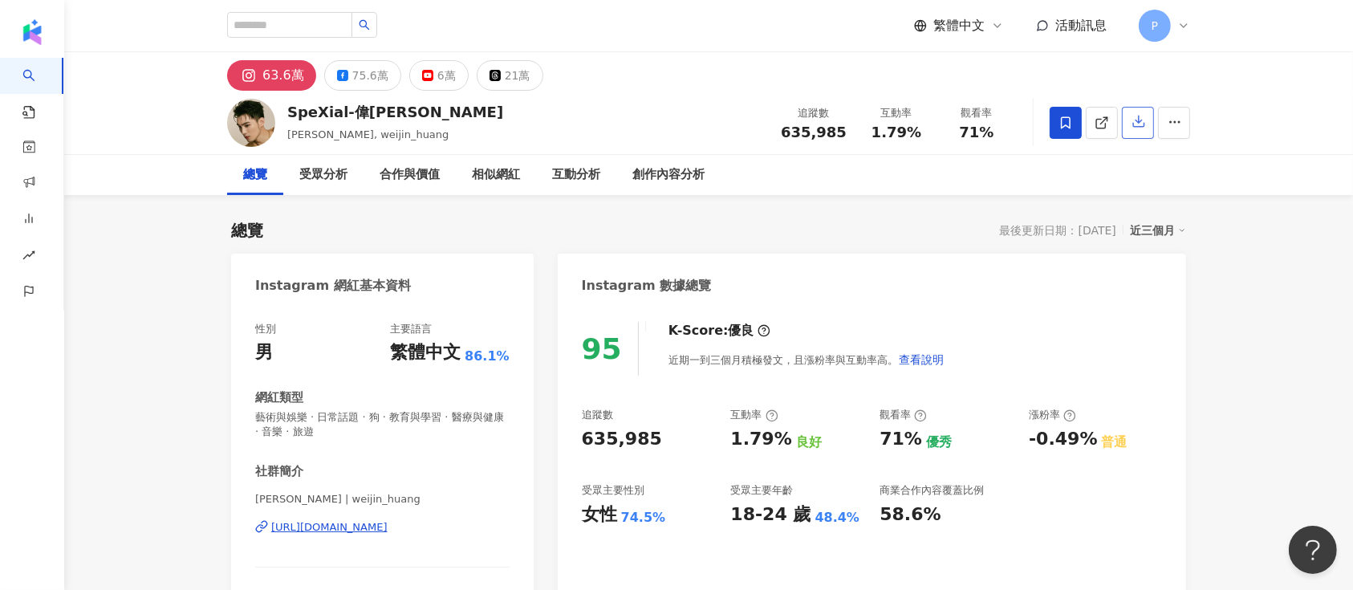
click at [1143, 133] on button "button" at bounding box center [1138, 123] width 32 height 32
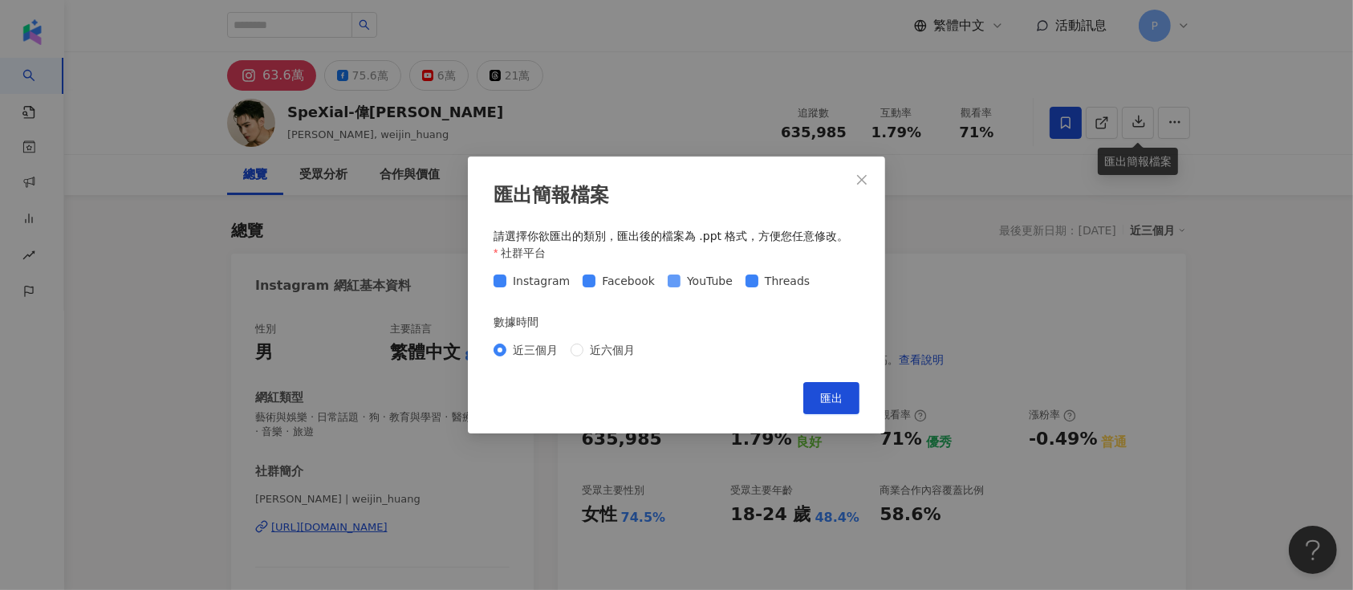
click at [687, 282] on span "YouTube" at bounding box center [710, 281] width 59 height 18
click at [628, 282] on span "Facebook" at bounding box center [628, 281] width 66 height 18
click at [783, 283] on span "Threads" at bounding box center [787, 281] width 58 height 18
click at [831, 394] on span "匯出" at bounding box center [831, 398] width 22 height 13
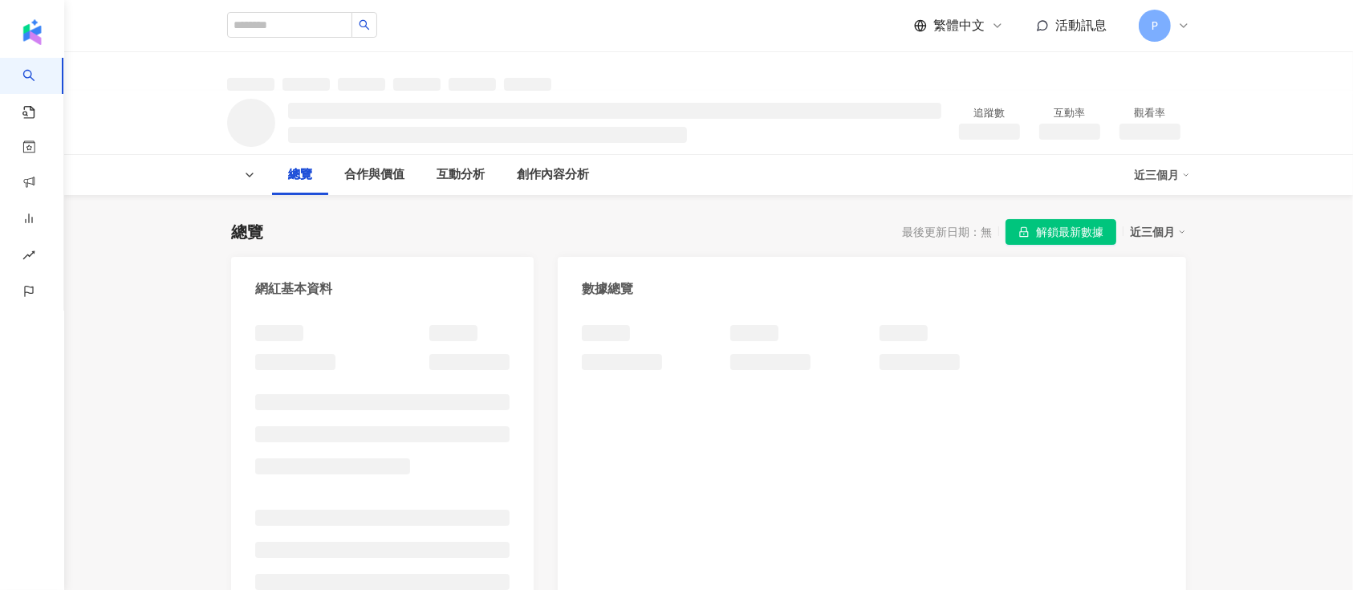
click at [1051, 238] on span "解鎖最新數據" at bounding box center [1069, 233] width 67 height 26
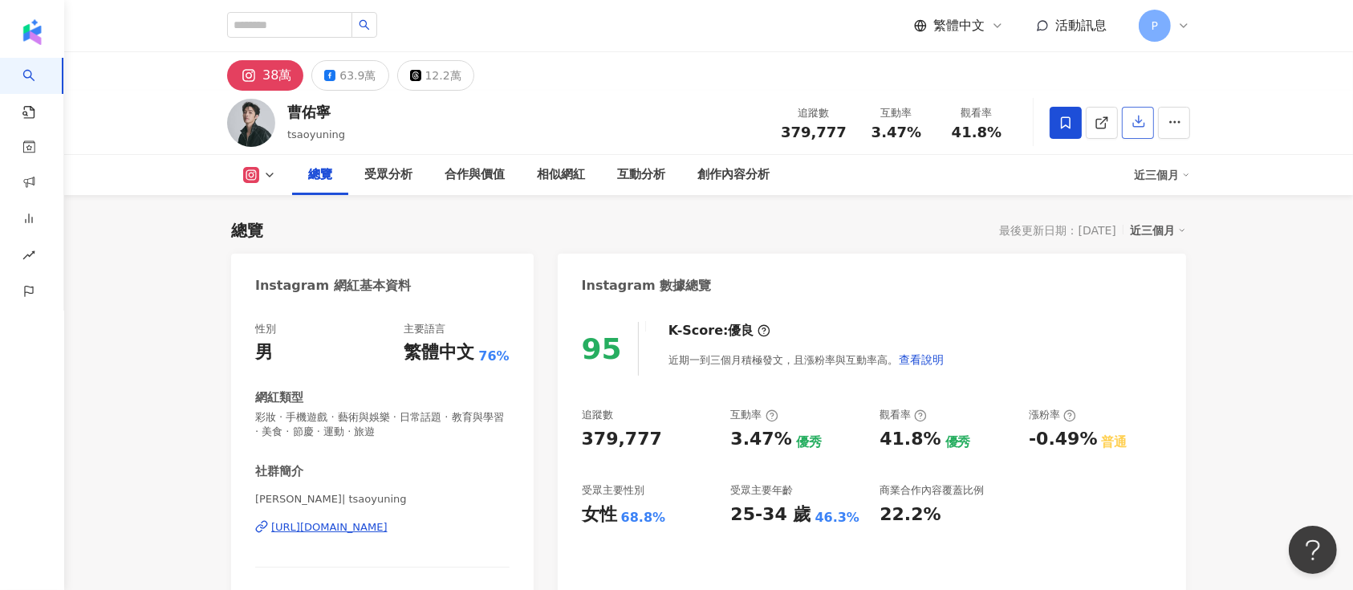
click at [1129, 116] on button "button" at bounding box center [1138, 123] width 32 height 32
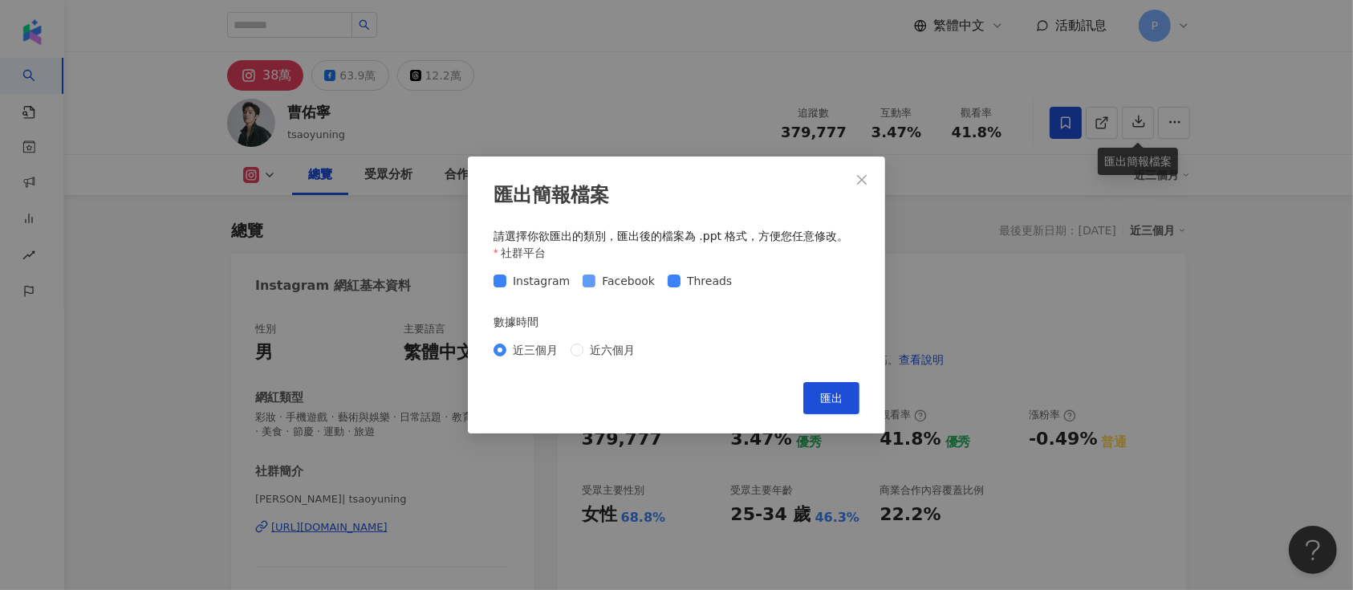
click at [606, 286] on span "Facebook" at bounding box center [628, 281] width 66 height 18
click at [685, 279] on span "Threads" at bounding box center [710, 281] width 58 height 18
click at [819, 392] on button "匯出" at bounding box center [831, 398] width 56 height 32
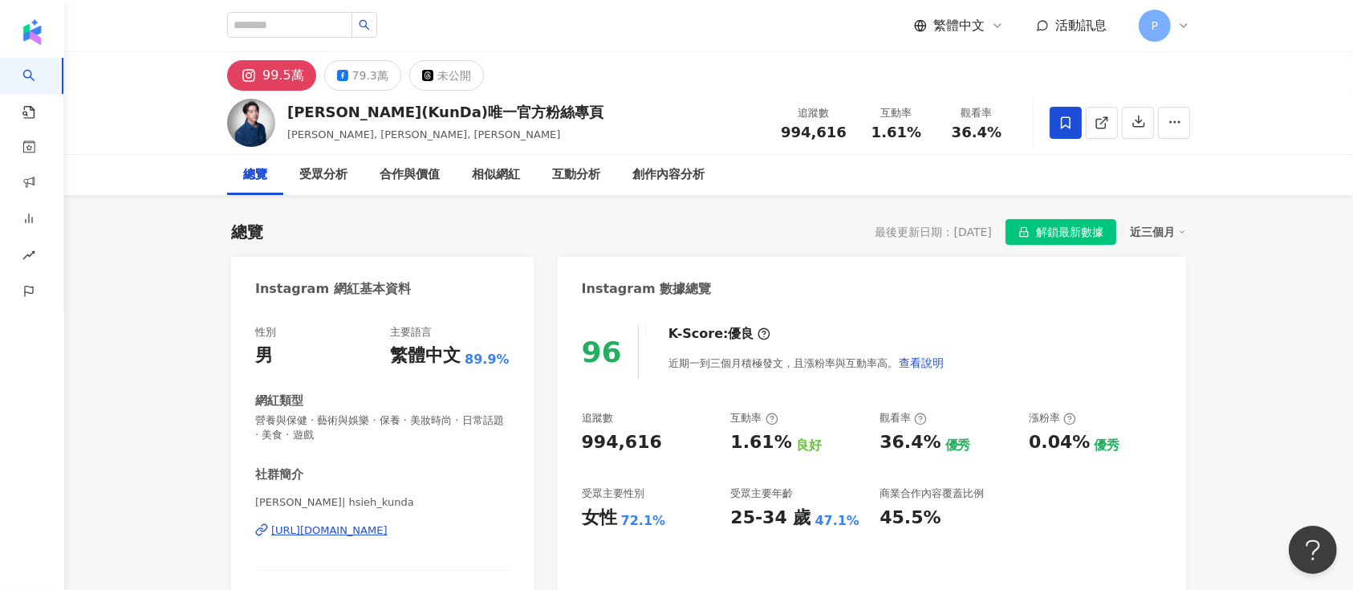
click at [1040, 230] on span "解鎖最新數據" at bounding box center [1069, 233] width 67 height 26
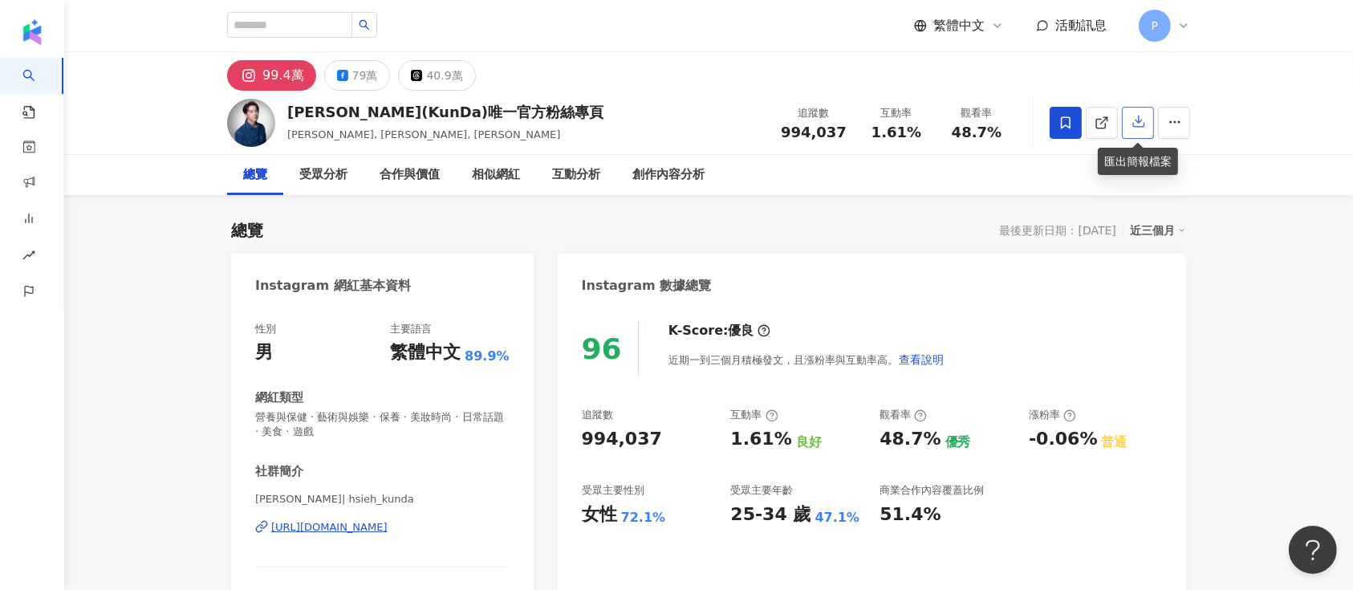
click at [1143, 123] on icon "button" at bounding box center [1139, 121] width 14 height 14
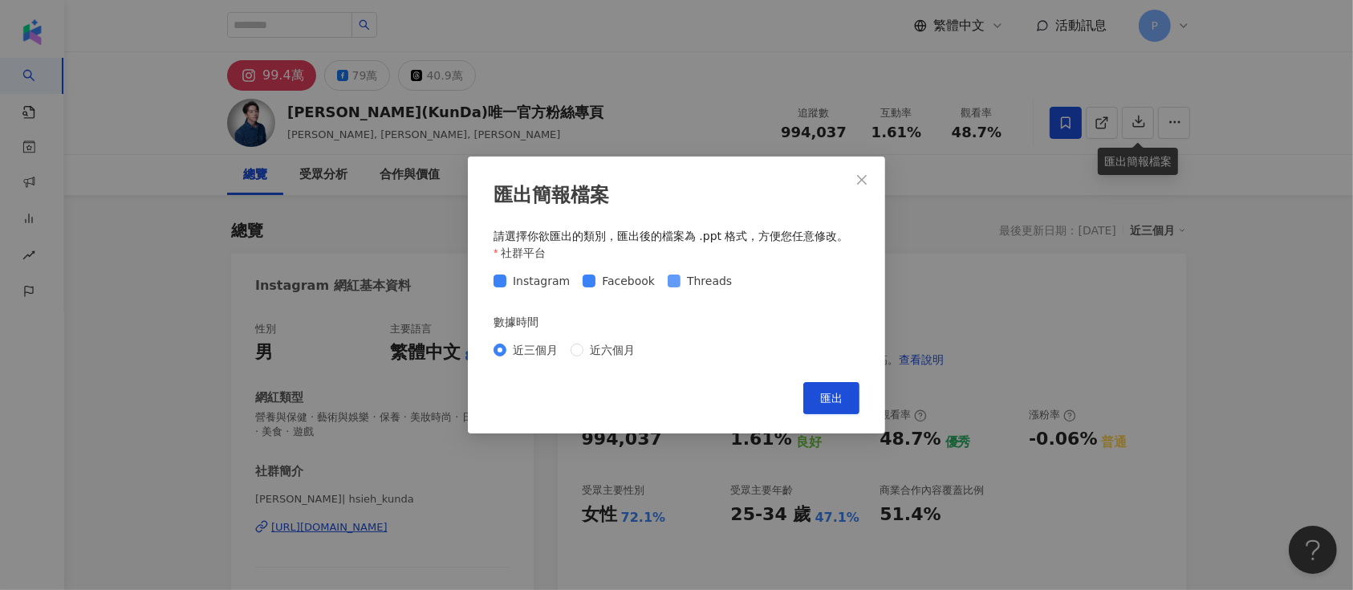
click at [614, 283] on span "Facebook" at bounding box center [628, 281] width 66 height 18
click at [699, 284] on span "Threads" at bounding box center [710, 281] width 58 height 18
click at [821, 392] on span "匯出" at bounding box center [831, 398] width 22 height 13
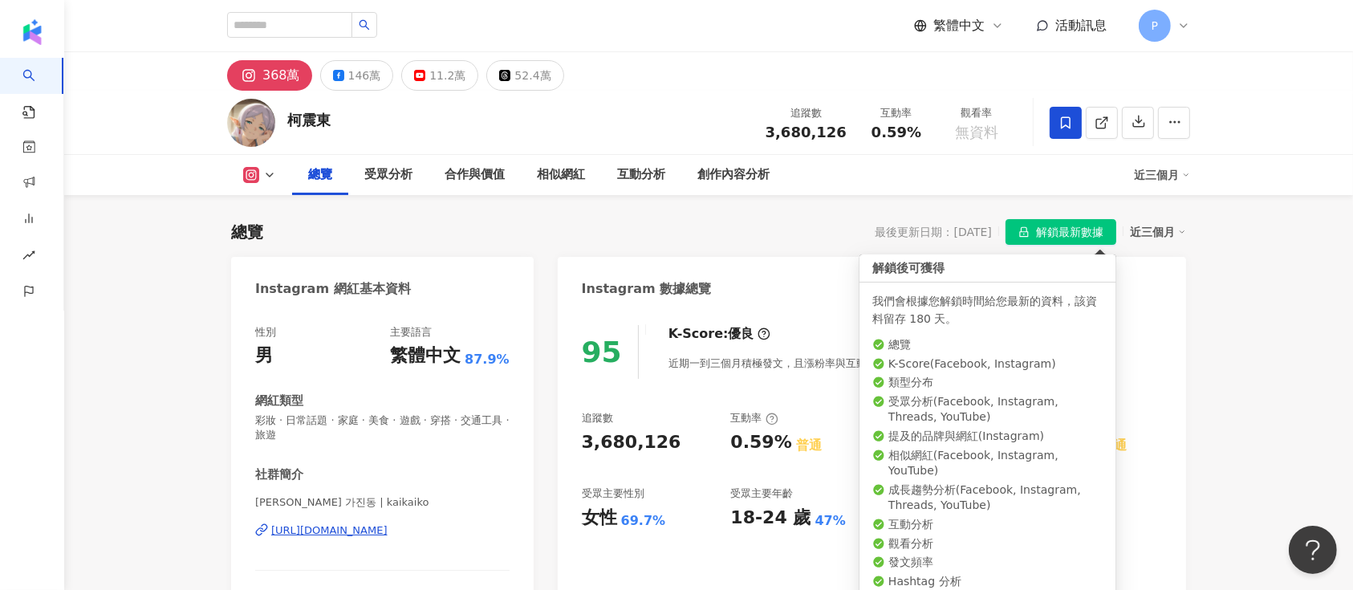
click at [1071, 242] on span "解鎖最新數據" at bounding box center [1069, 233] width 67 height 26
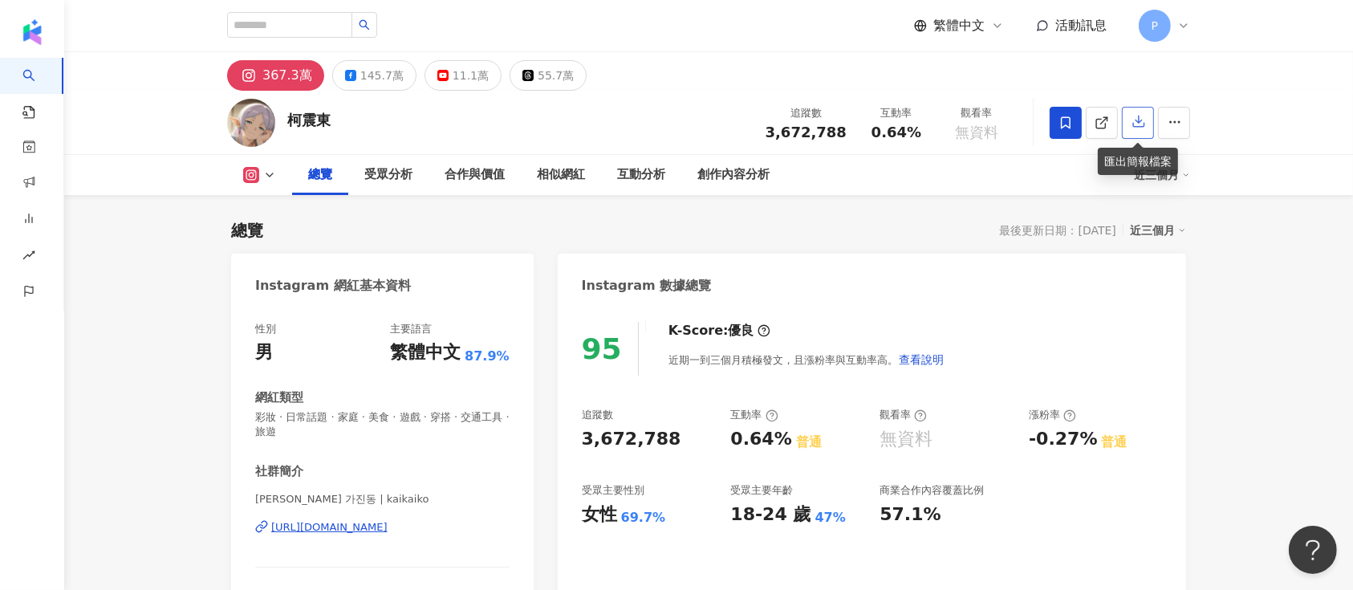
click at [1132, 124] on icon "button" at bounding box center [1139, 121] width 14 height 14
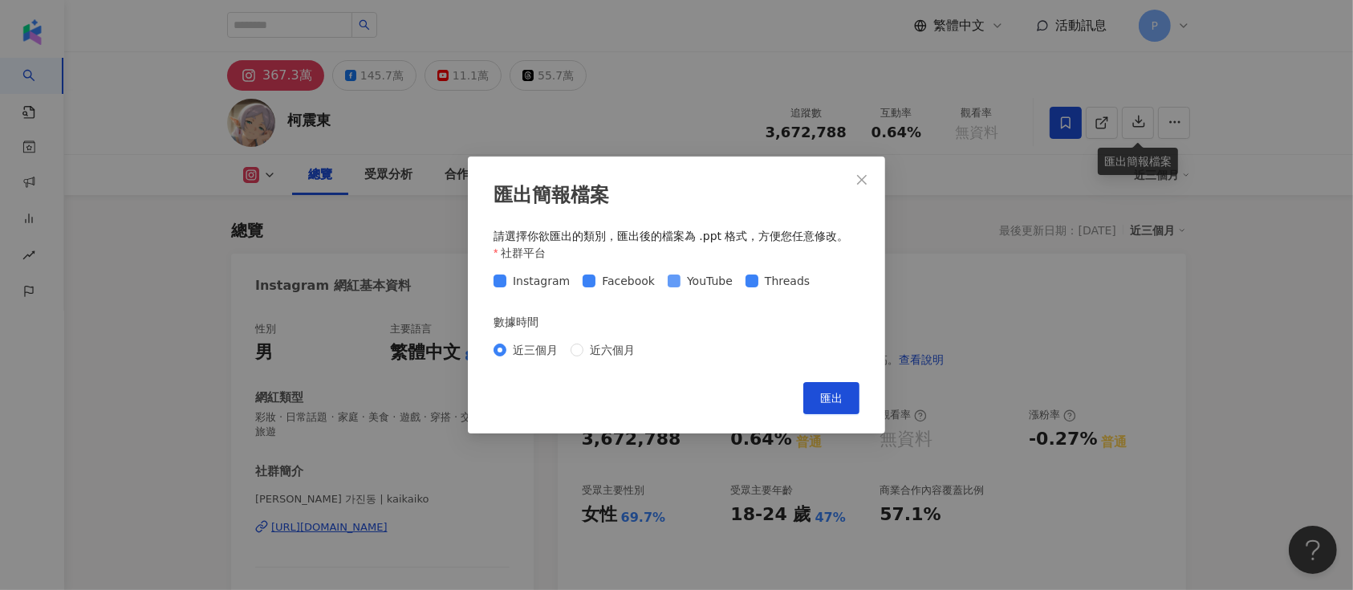
click at [704, 282] on span "YouTube" at bounding box center [710, 281] width 59 height 18
click at [603, 283] on span "Facebook" at bounding box center [628, 281] width 66 height 18
click at [777, 279] on span "Threads" at bounding box center [787, 281] width 58 height 18
click at [824, 404] on span "匯出" at bounding box center [831, 398] width 22 height 13
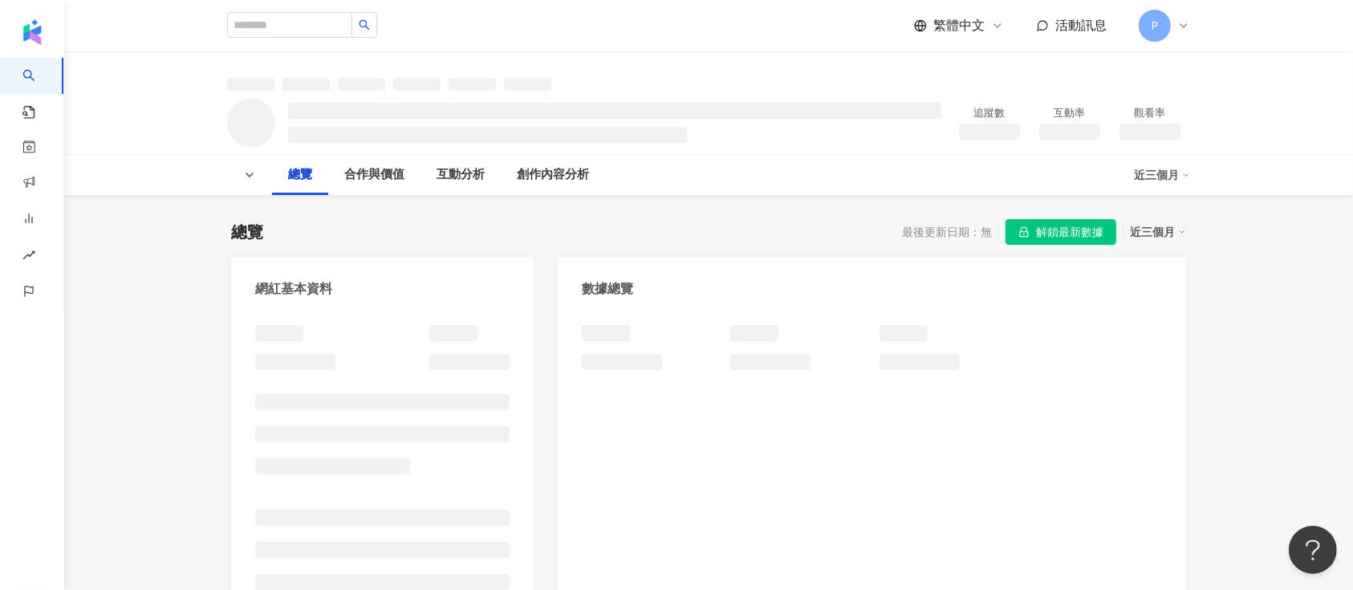
click at [1047, 230] on span "解鎖最新數據" at bounding box center [1069, 233] width 67 height 26
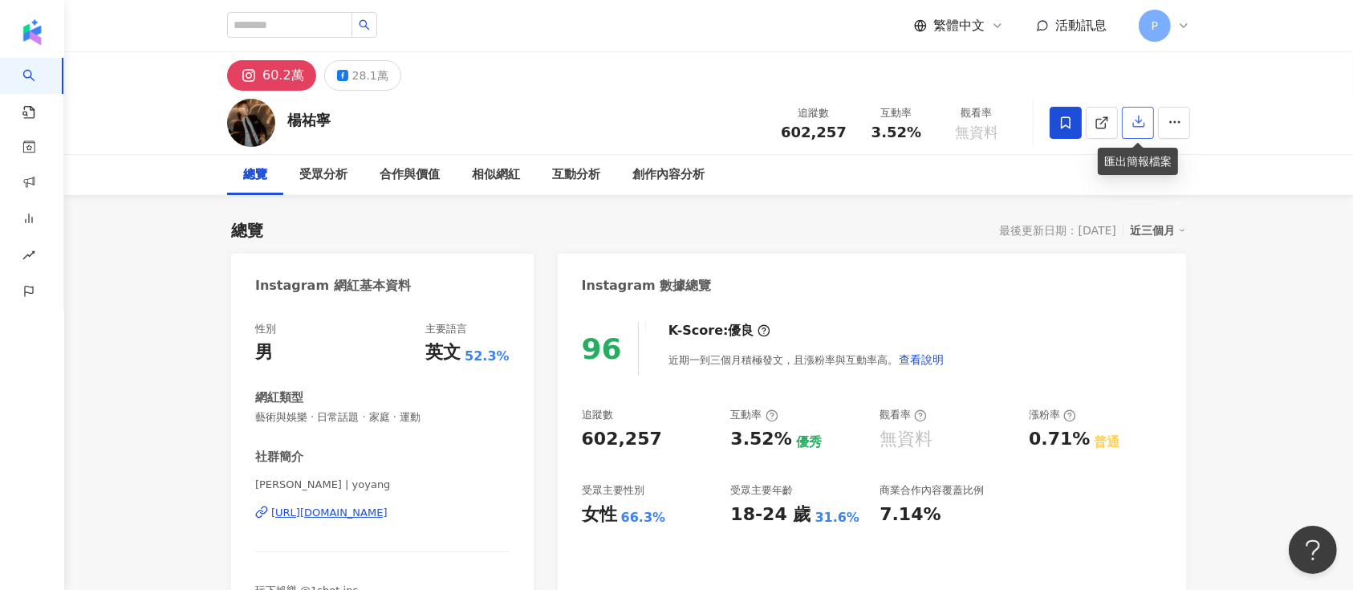
click at [1133, 116] on icon "button" at bounding box center [1139, 121] width 14 height 14
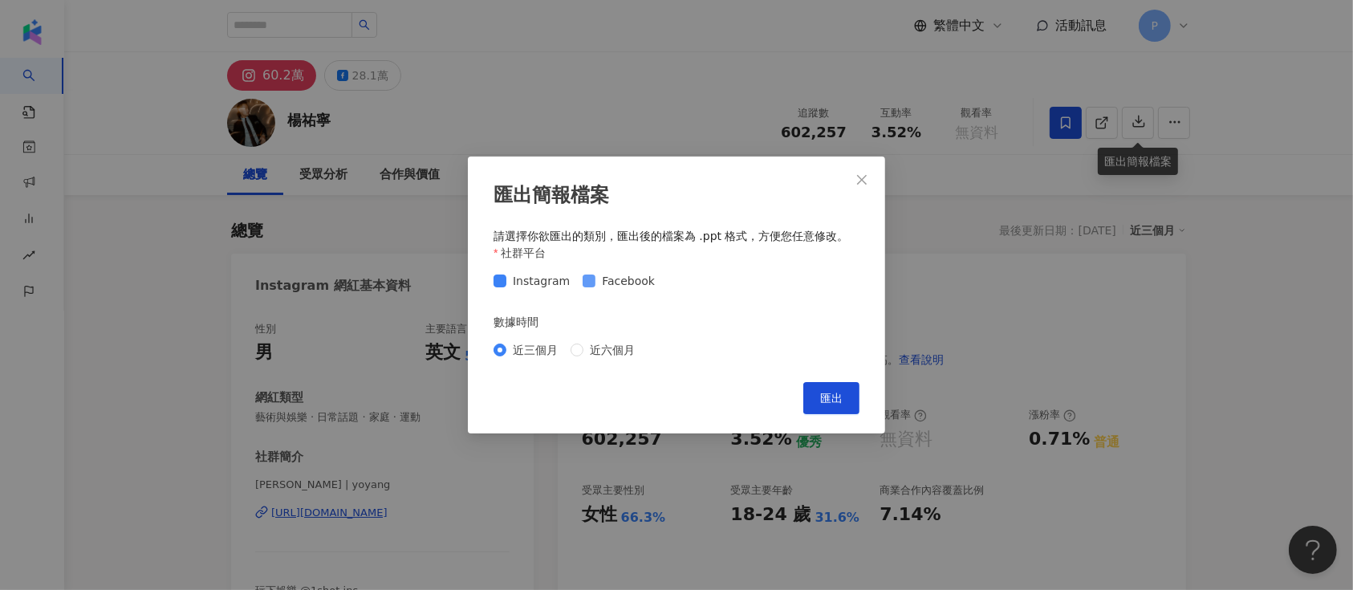
click at [623, 286] on span "Facebook" at bounding box center [628, 281] width 66 height 18
click at [819, 394] on button "匯出" at bounding box center [831, 398] width 56 height 32
click at [1307, 80] on div "匯出簡報檔案 請選擇你欲匯出的類別，匯出後的檔案為 .ppt 格式，方便您任意修改。 社群平台 Instagram Facebook 數據時間 近三個月 近六…" at bounding box center [676, 295] width 1353 height 590
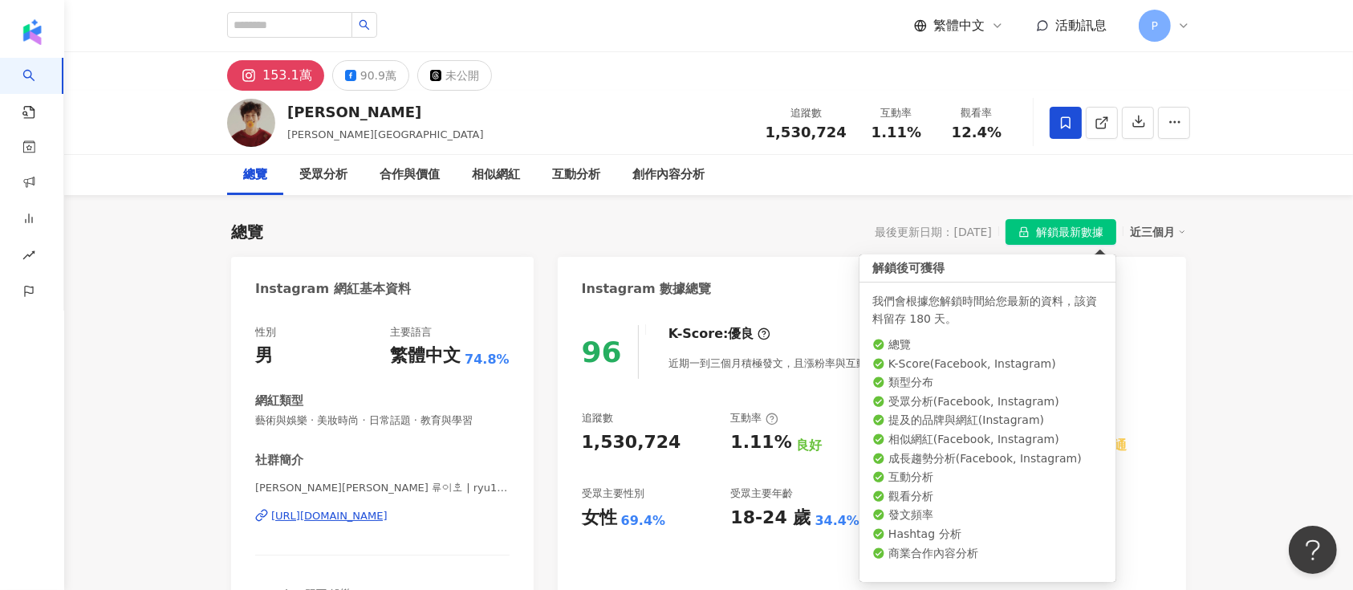
click at [1085, 229] on span "解鎖最新數據" at bounding box center [1069, 233] width 67 height 26
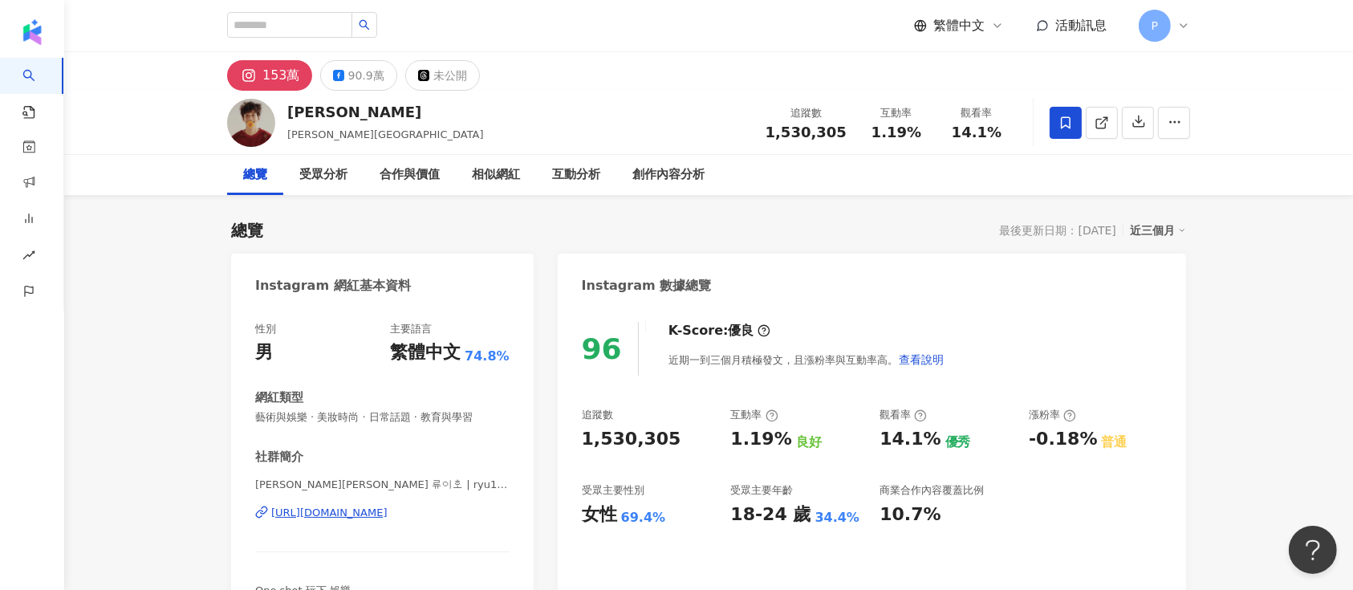
click at [940, 275] on div "Instagram 數據總覽" at bounding box center [872, 280] width 628 height 52
click at [1143, 128] on icon "button" at bounding box center [1138, 121] width 11 height 11
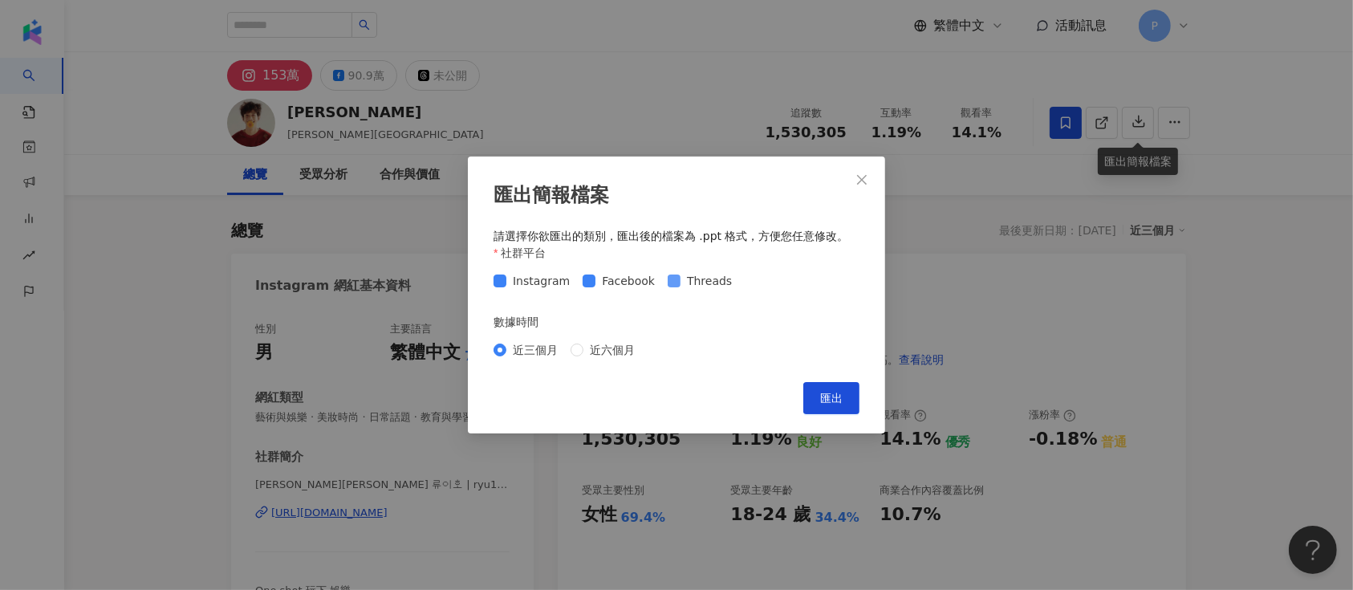
click at [673, 278] on span at bounding box center [674, 280] width 13 height 13
click at [626, 279] on span "Facebook" at bounding box center [628, 281] width 66 height 18
click at [824, 400] on span "匯出" at bounding box center [831, 398] width 22 height 13
click at [780, 87] on div "匯出簡報檔案 請選擇你欲匯出的類別，匯出後的檔案為 .ppt 格式，方便您任意修改。 社群平台 Instagram Facebook Threads 數據時間…" at bounding box center [676, 295] width 1353 height 590
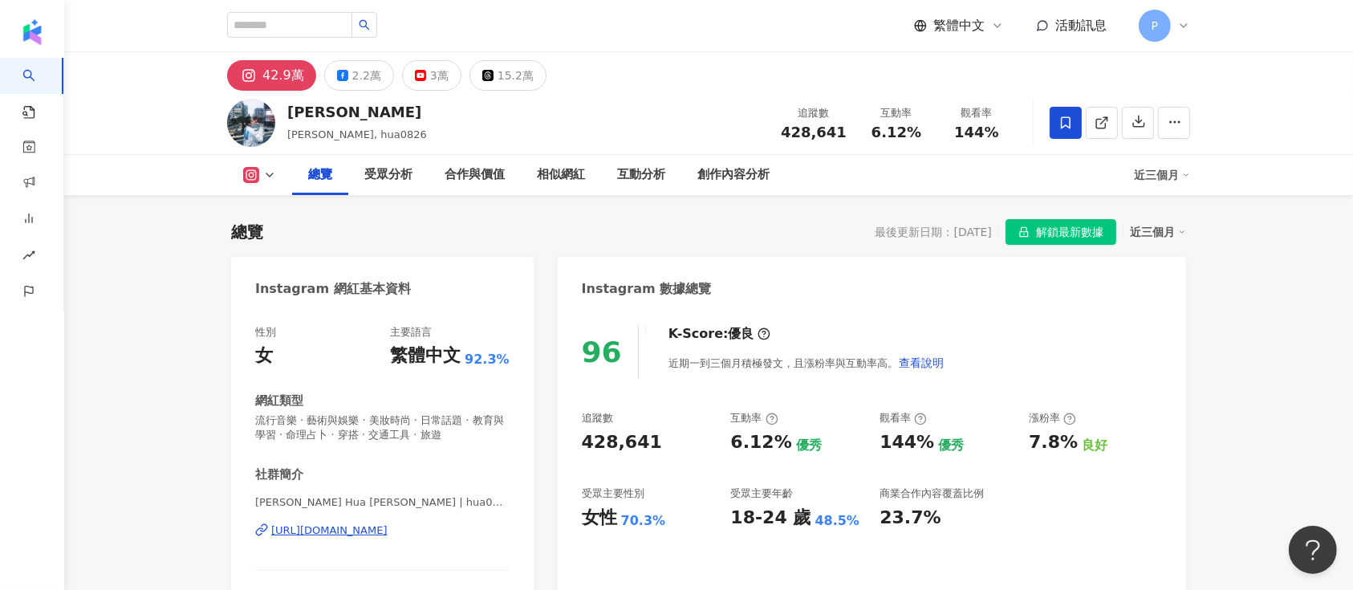
click at [1071, 237] on span "解鎖最新數據" at bounding box center [1069, 233] width 67 height 26
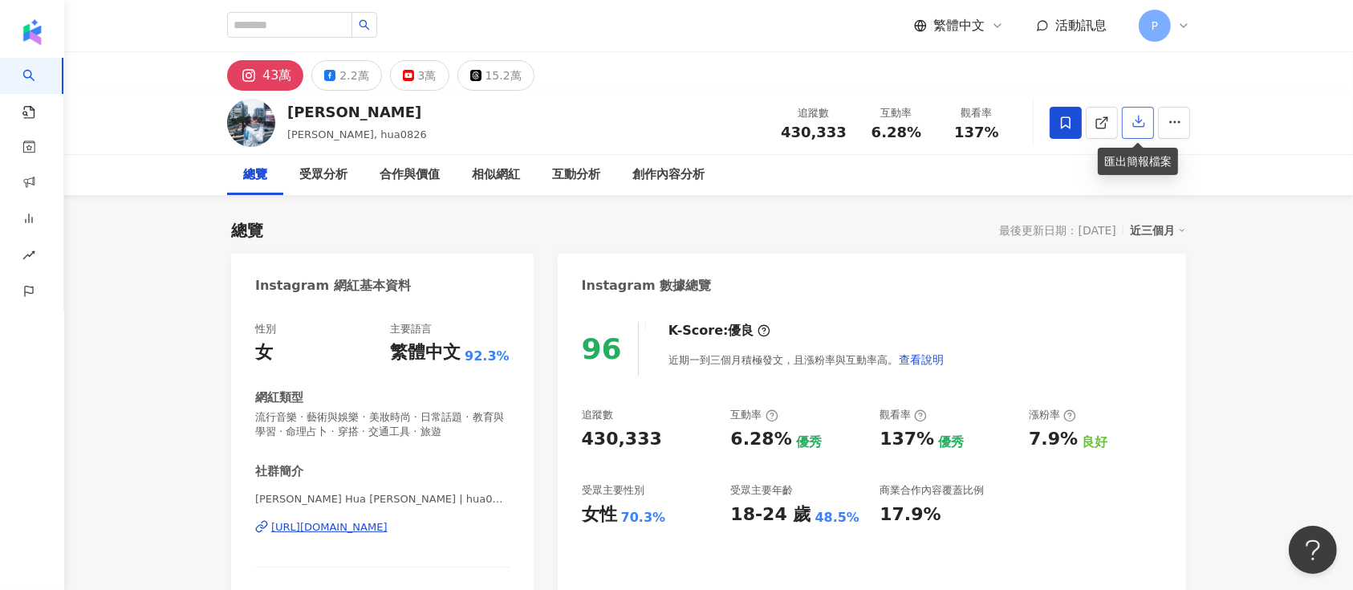
click at [1125, 120] on button "button" at bounding box center [1138, 123] width 32 height 32
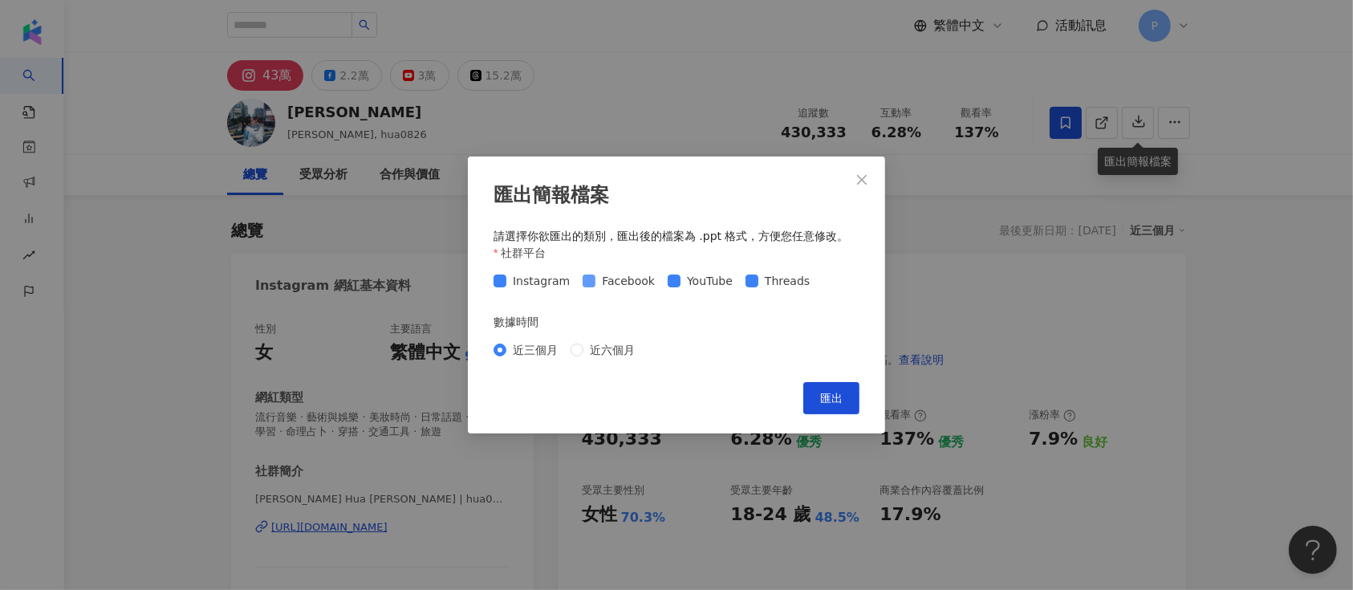
click at [600, 286] on span "Facebook" at bounding box center [628, 281] width 66 height 18
click at [769, 286] on span "Threads" at bounding box center [787, 281] width 58 height 18
click at [822, 395] on span "匯出" at bounding box center [831, 398] width 22 height 13
click at [863, 176] on icon "close" at bounding box center [862, 179] width 13 height 13
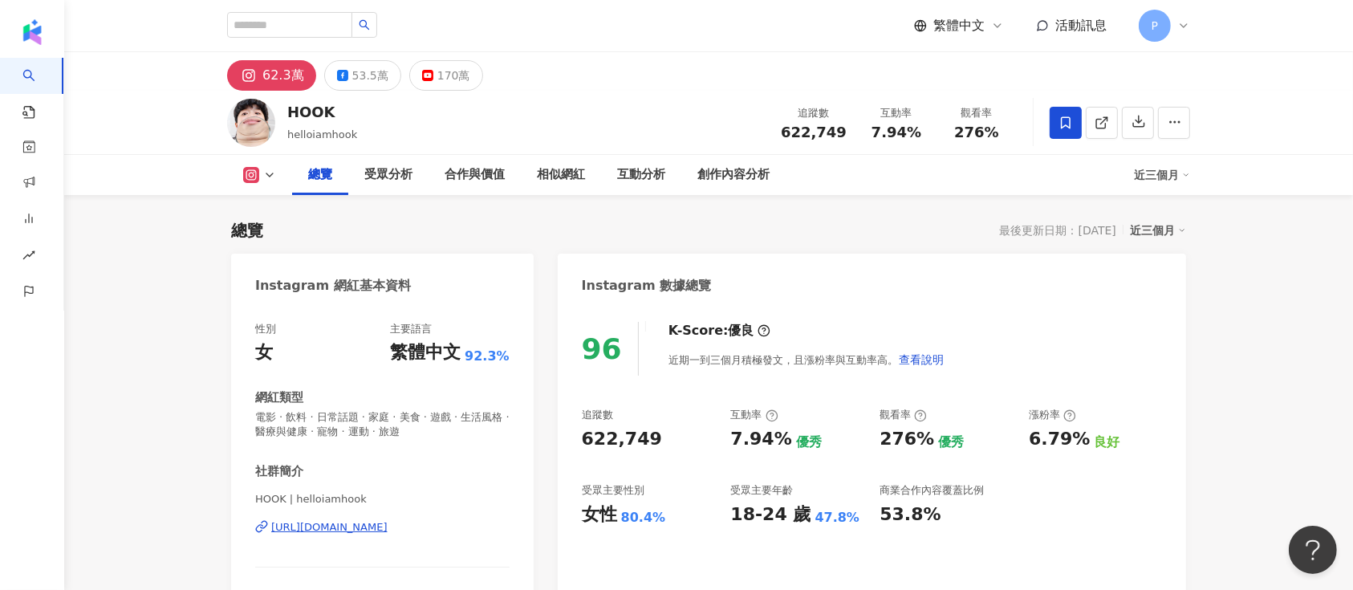
click at [1047, 233] on div "最後更新日期：[DATE]" at bounding box center [1058, 230] width 116 height 13
click at [1136, 124] on icon "button" at bounding box center [1139, 121] width 14 height 14
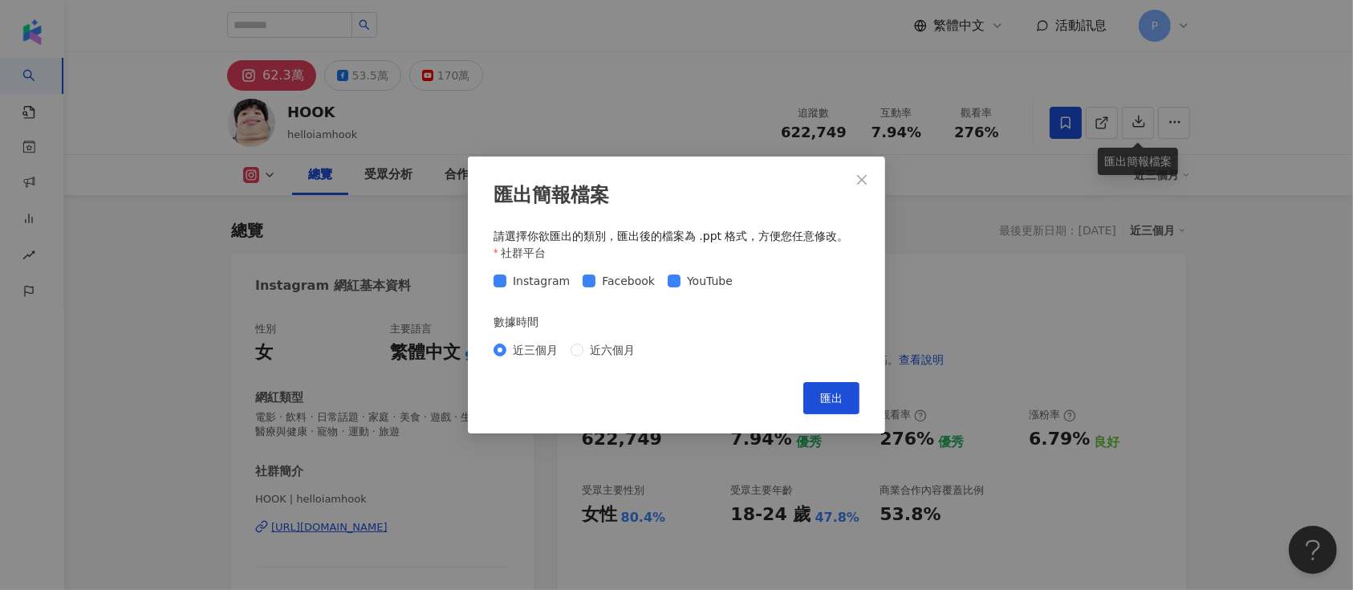
click at [655, 287] on div "Instagram Facebook YouTube" at bounding box center [617, 281] width 246 height 18
click at [631, 279] on span "Facebook" at bounding box center [628, 281] width 66 height 18
click at [681, 278] on span "YouTube" at bounding box center [710, 281] width 59 height 18
click at [811, 395] on button "匯出" at bounding box center [831, 398] width 56 height 32
click at [730, 151] on div "匯出簡報檔案 請選擇你欲匯出的類別，匯出後的檔案為 .ppt 格式，方便您任意修改。 社群平台 Instagram Facebook YouTube 數據時間…" at bounding box center [676, 295] width 1353 height 590
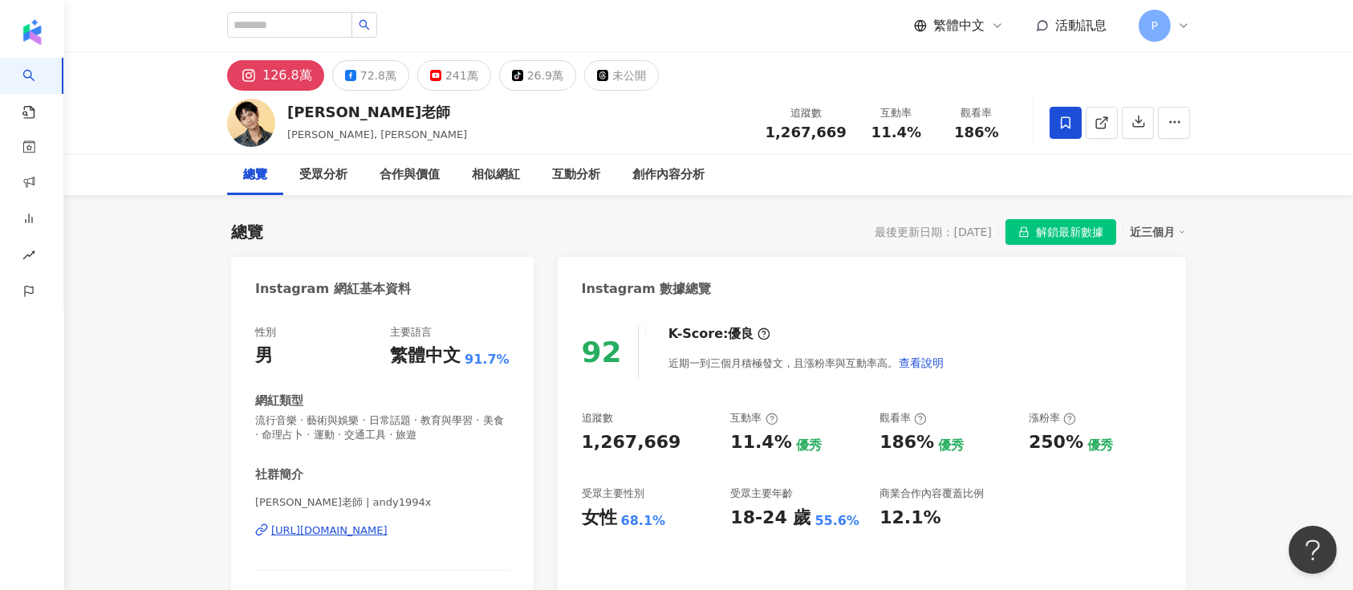
click at [1066, 228] on span "解鎖最新數據" at bounding box center [1069, 233] width 67 height 26
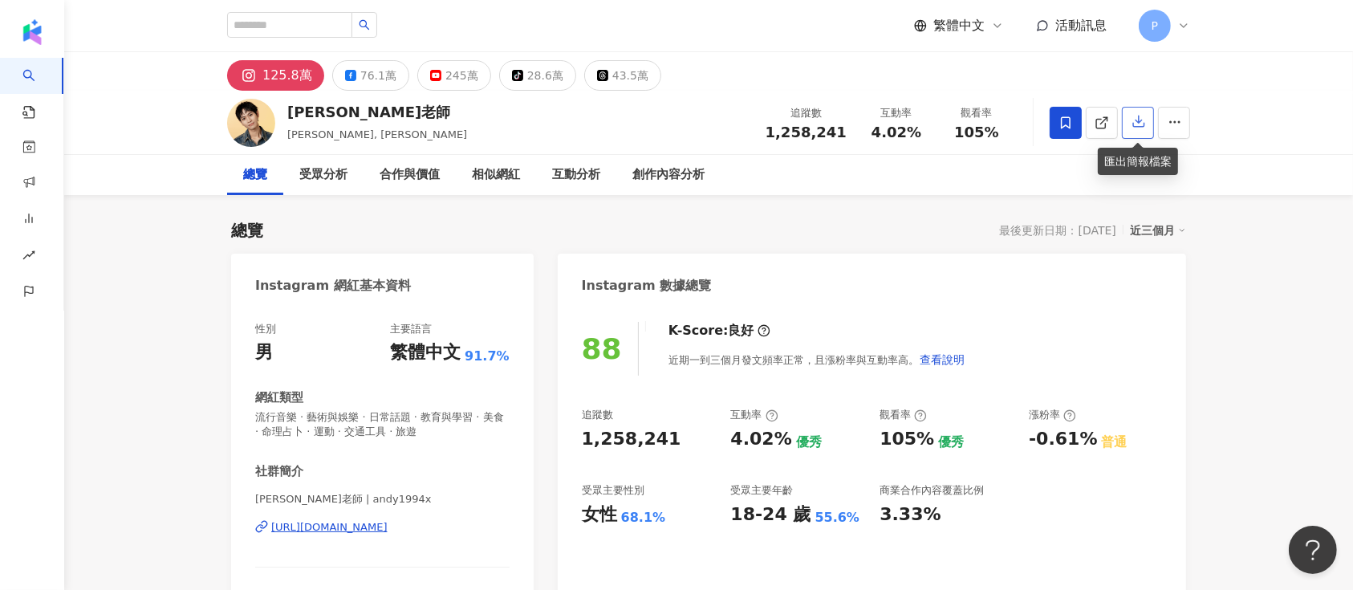
click at [1149, 126] on button "button" at bounding box center [1138, 123] width 32 height 32
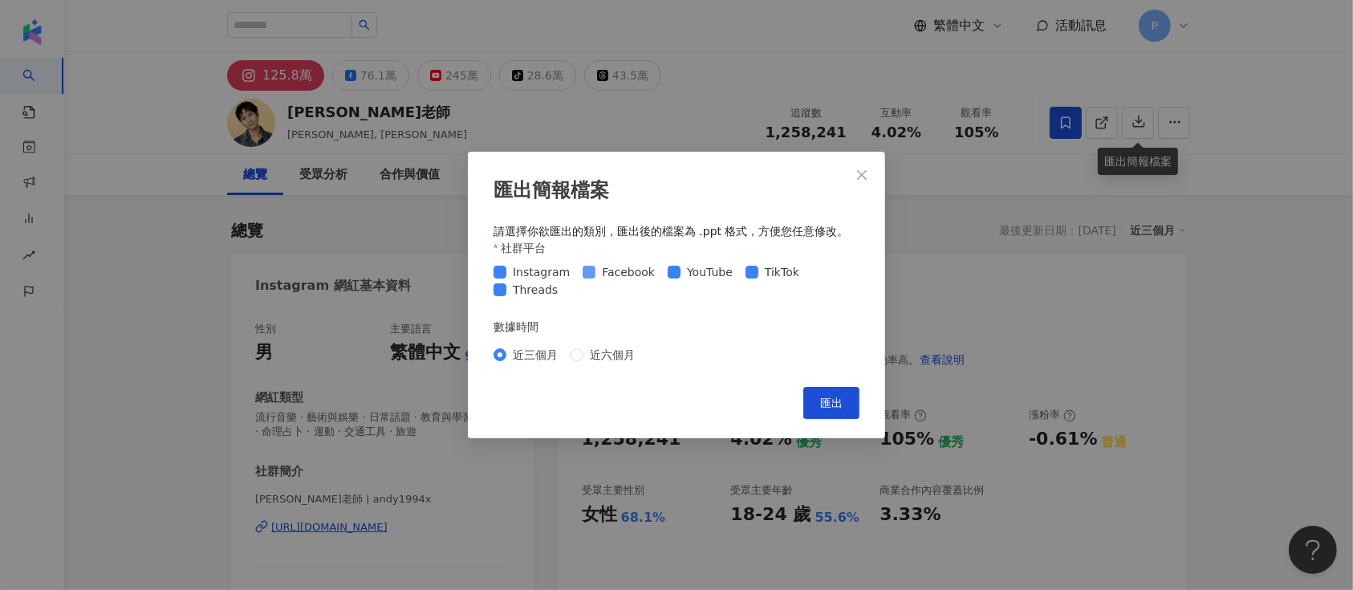
click at [612, 266] on span "Facebook" at bounding box center [628, 272] width 66 height 18
click at [746, 262] on div "社群平台" at bounding box center [677, 251] width 366 height 24
click at [746, 263] on label "TikTok" at bounding box center [776, 272] width 60 height 18
click at [533, 291] on span "Threads" at bounding box center [535, 290] width 58 height 18
click at [764, 281] on div "Instagram Facebook YouTube TikTok Threads" at bounding box center [677, 280] width 366 height 35
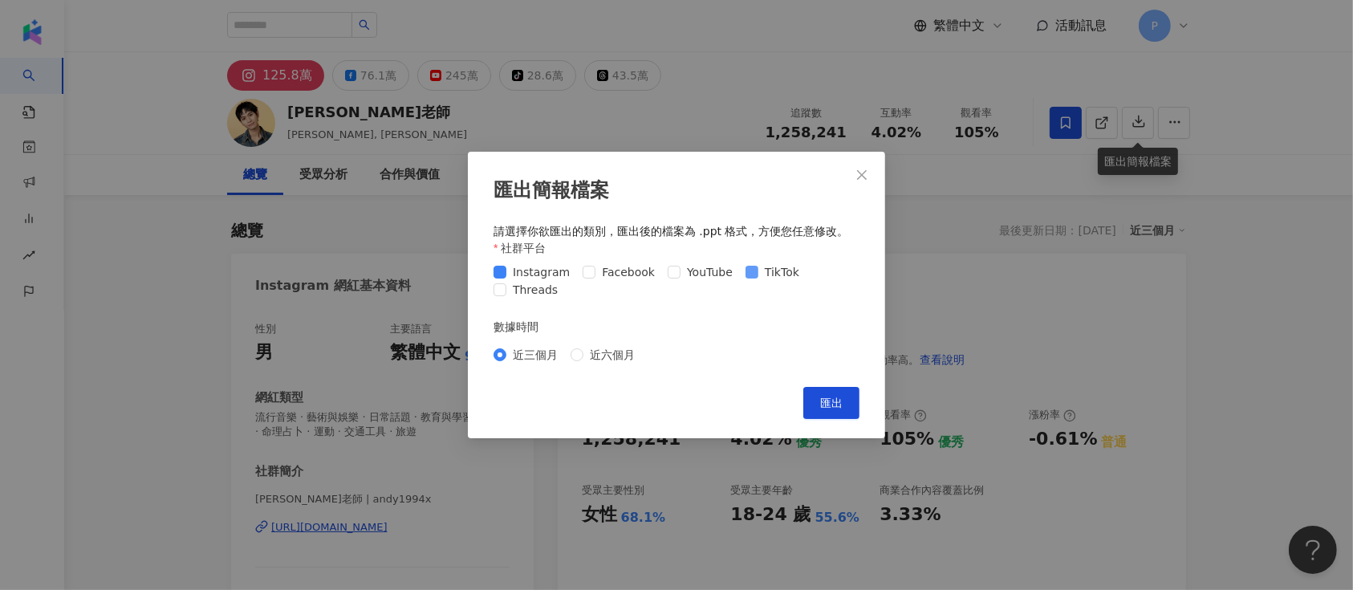
click at [778, 262] on div "社群平台" at bounding box center [677, 251] width 366 height 24
click at [839, 391] on button "匯出" at bounding box center [831, 403] width 56 height 32
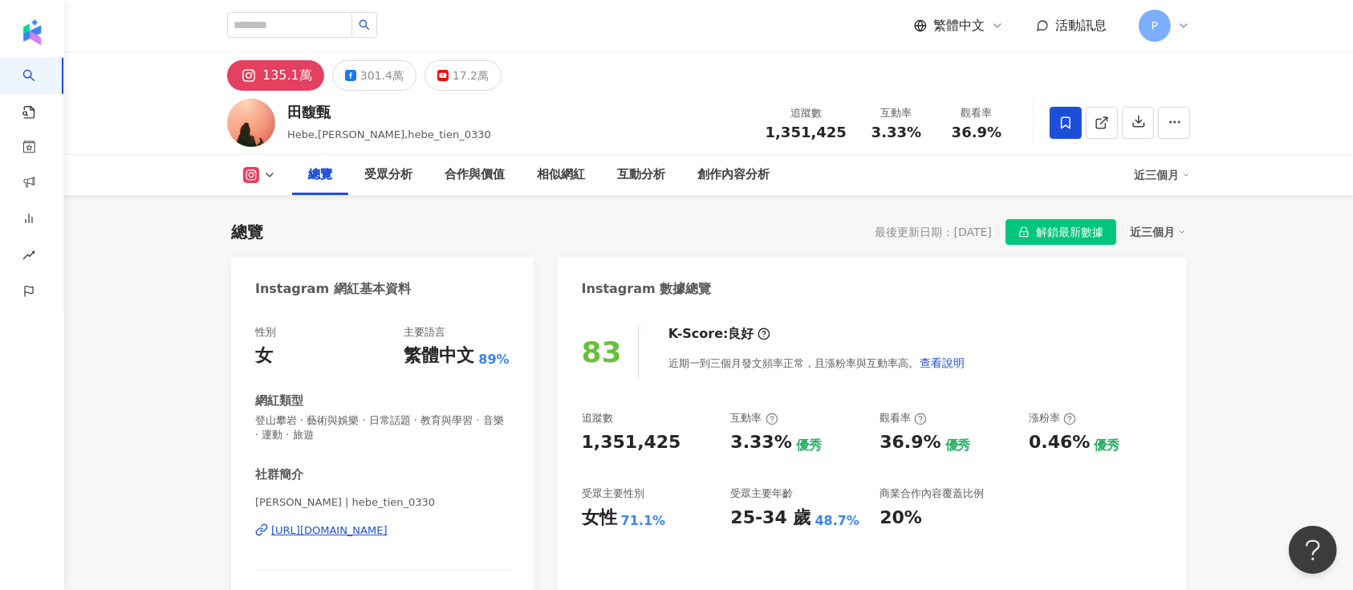
click at [1106, 226] on button "解鎖最新數據" at bounding box center [1061, 232] width 111 height 26
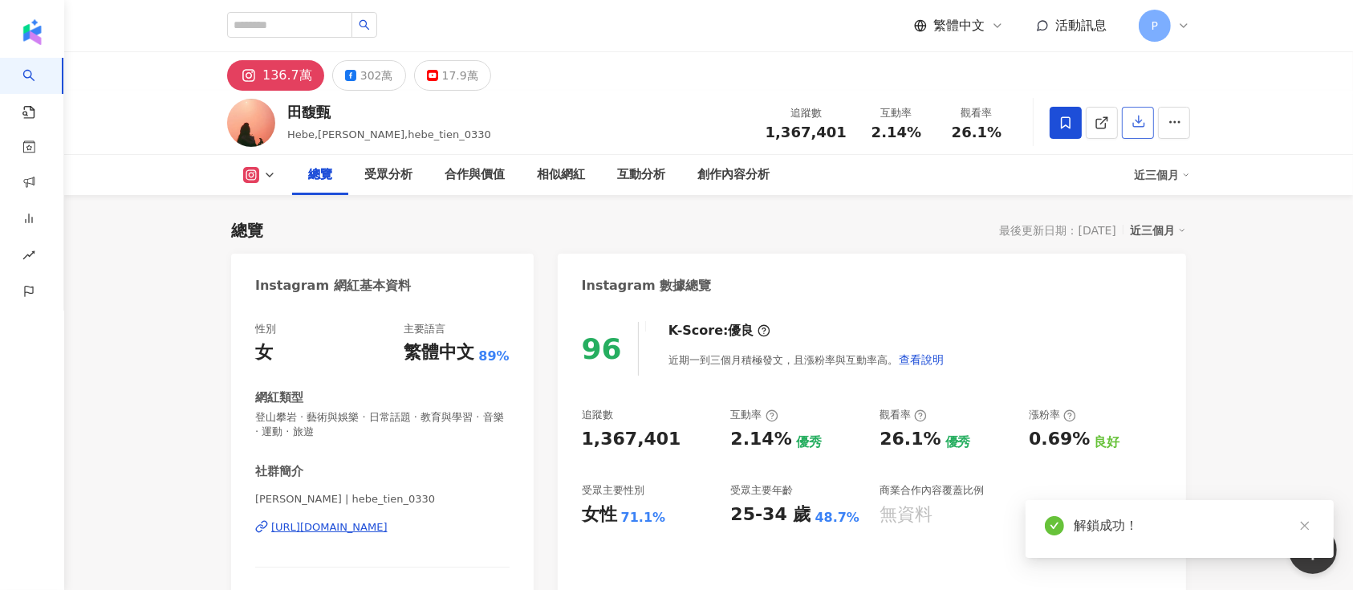
click at [1133, 124] on icon "button" at bounding box center [1139, 121] width 14 height 14
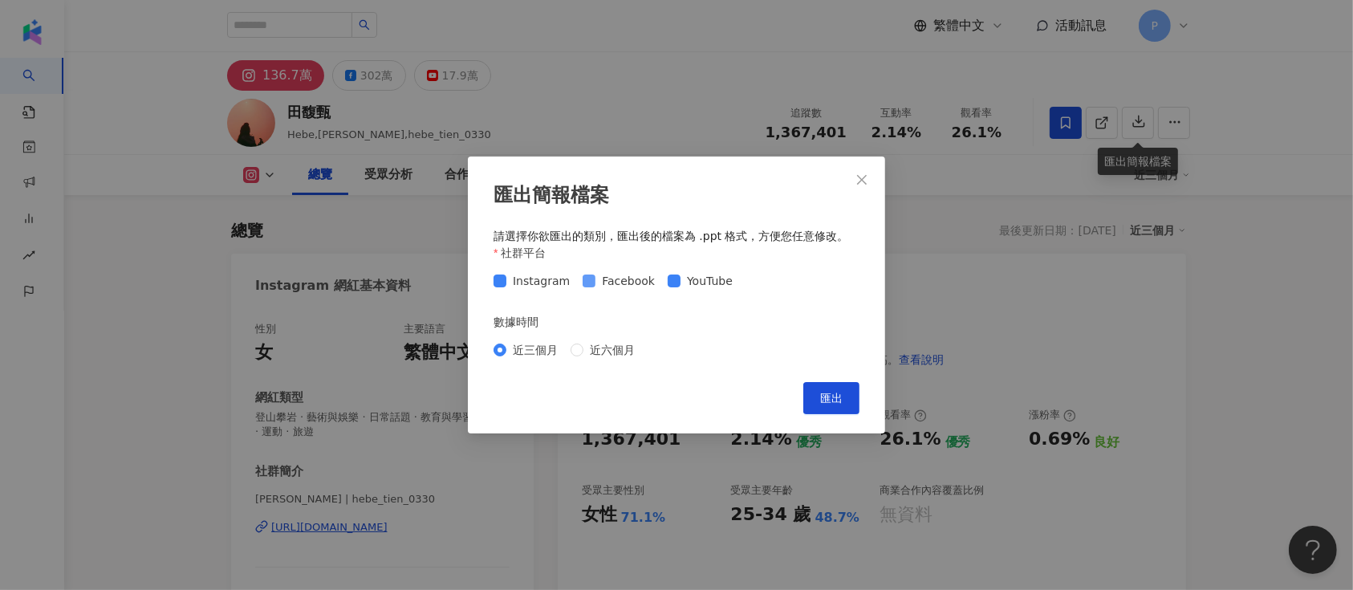
click at [599, 273] on span "Facebook" at bounding box center [628, 281] width 66 height 18
click at [700, 280] on span "YouTube" at bounding box center [710, 281] width 59 height 18
click at [831, 404] on span "匯出" at bounding box center [831, 398] width 22 height 13
click at [924, 295] on div "匯出簡報檔案 請選擇你欲匯出的類別，匯出後的檔案為 .ppt 格式，方便您任意修改。 社群平台 Instagram Facebook YouTube 數據時間…" at bounding box center [676, 295] width 1353 height 590
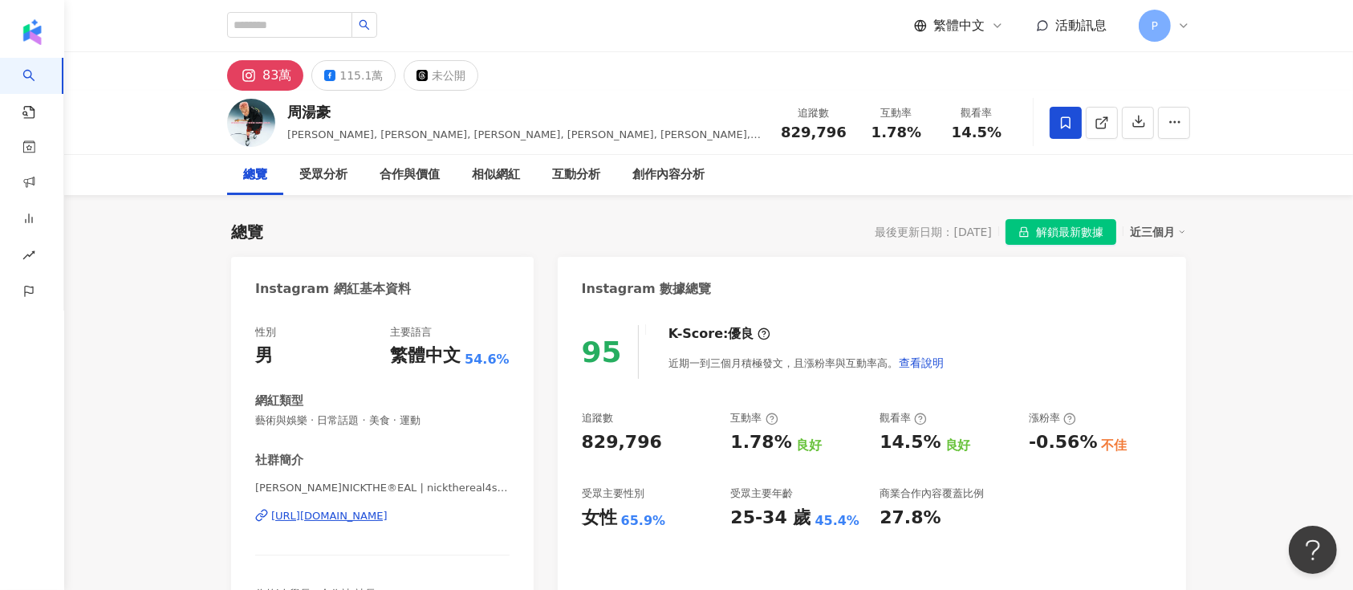
click at [1051, 230] on span "解鎖最新數據" at bounding box center [1069, 233] width 67 height 26
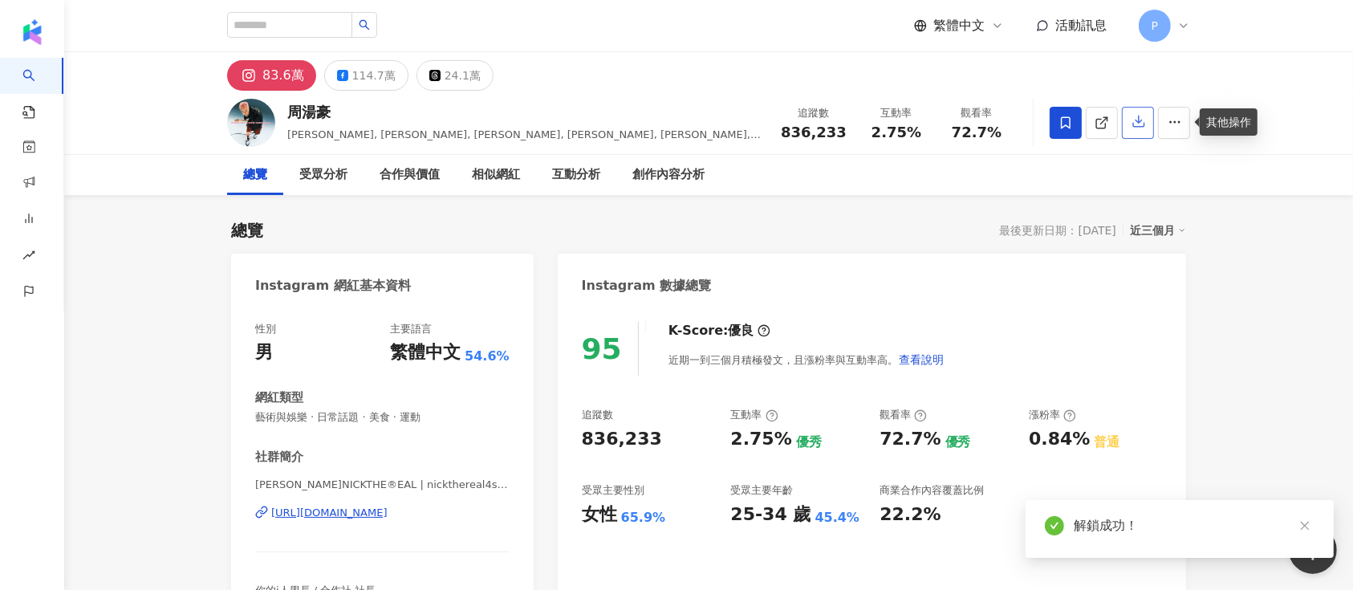
click at [1140, 132] on button "button" at bounding box center [1138, 123] width 32 height 32
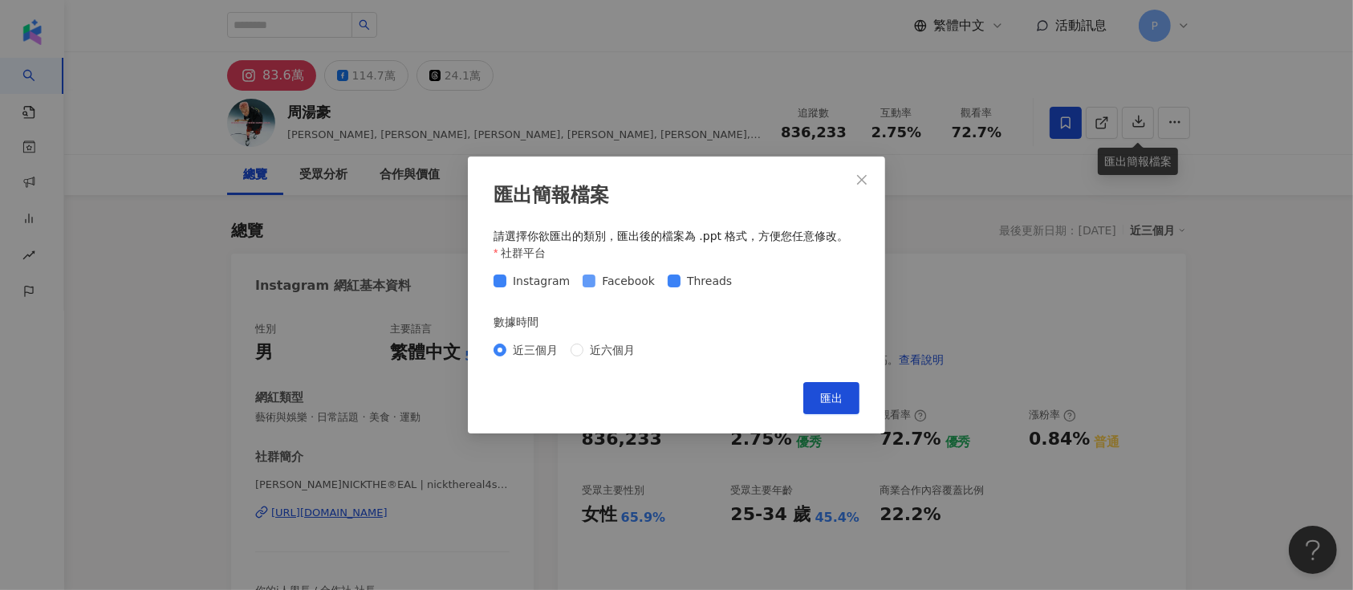
click at [644, 280] on span "Facebook" at bounding box center [628, 281] width 66 height 18
click at [693, 281] on span "Threads" at bounding box center [710, 281] width 58 height 18
drag, startPoint x: 843, startPoint y: 396, endPoint x: 832, endPoint y: 218, distance: 177.7
click at [844, 396] on button "匯出" at bounding box center [831, 398] width 56 height 32
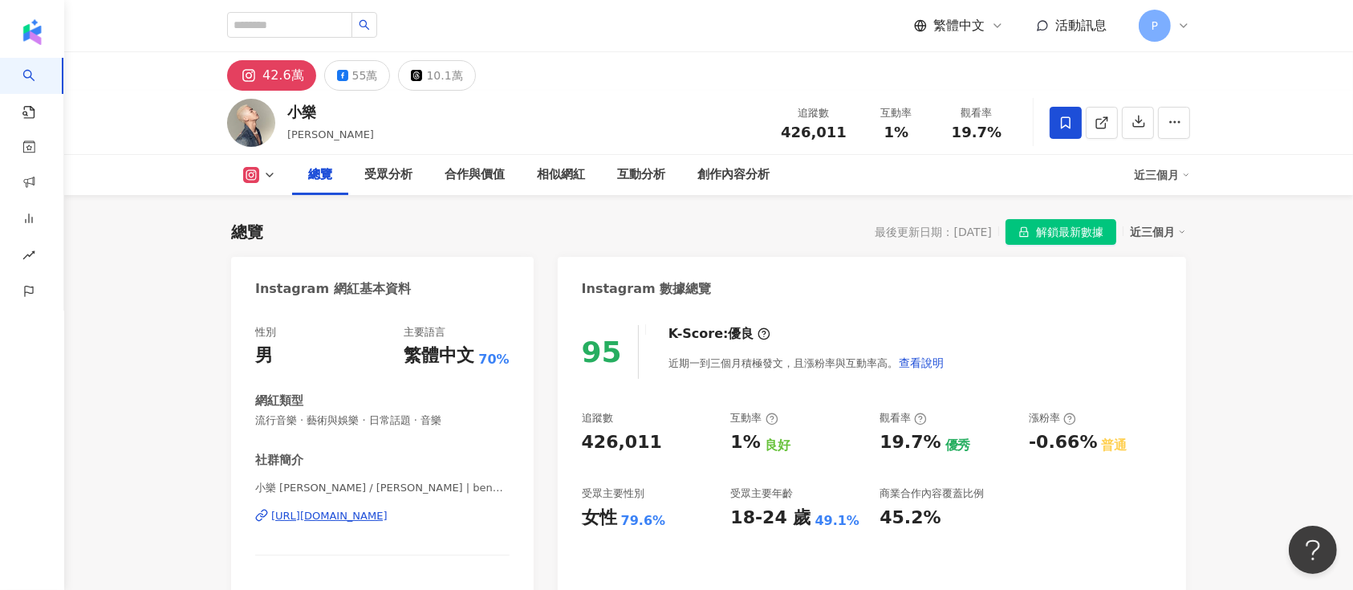
click at [1122, 312] on div "95 K-Score : 優良 近期一到三個月積極發文，且漲粉率與互動率高。 查看說明 追蹤數 426,011 互動率 1% 良好 觀看率 19.7% 優秀 …" at bounding box center [872, 489] width 628 height 360
click at [1090, 233] on span "解鎖最新數據" at bounding box center [1069, 233] width 67 height 26
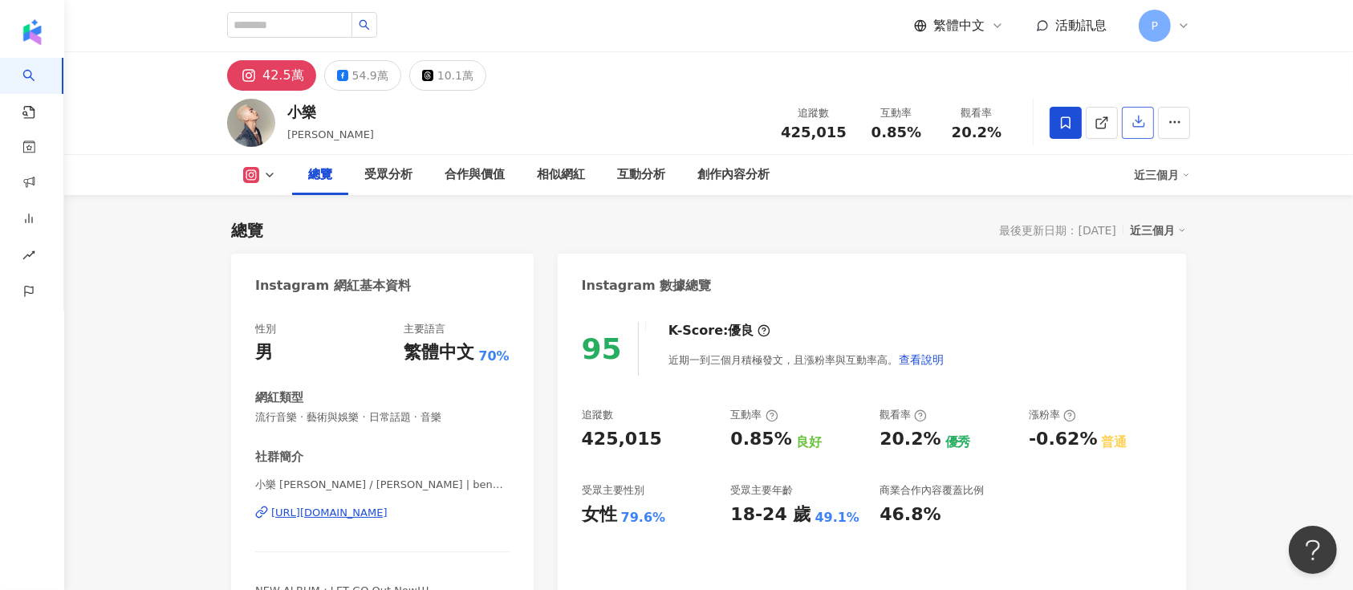
click at [1132, 128] on icon "button" at bounding box center [1139, 121] width 14 height 14
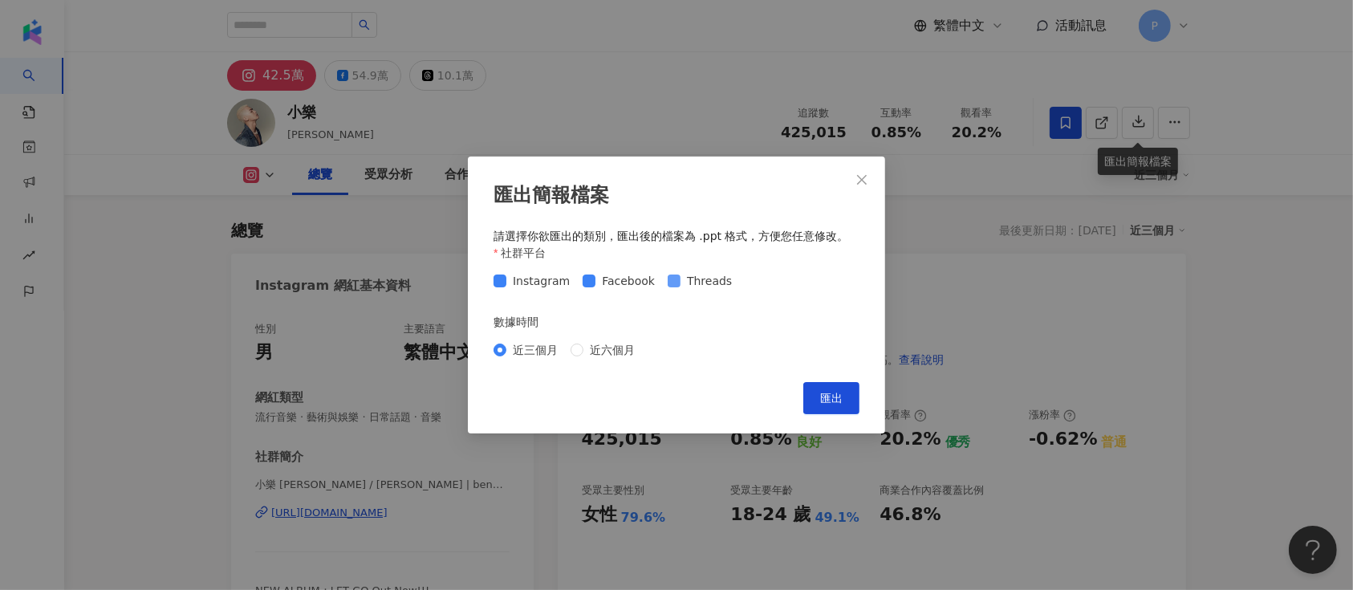
click at [710, 289] on span "Threads" at bounding box center [710, 281] width 58 height 18
click at [627, 275] on span "Facebook" at bounding box center [628, 281] width 66 height 18
click at [839, 397] on span "匯出" at bounding box center [831, 398] width 22 height 13
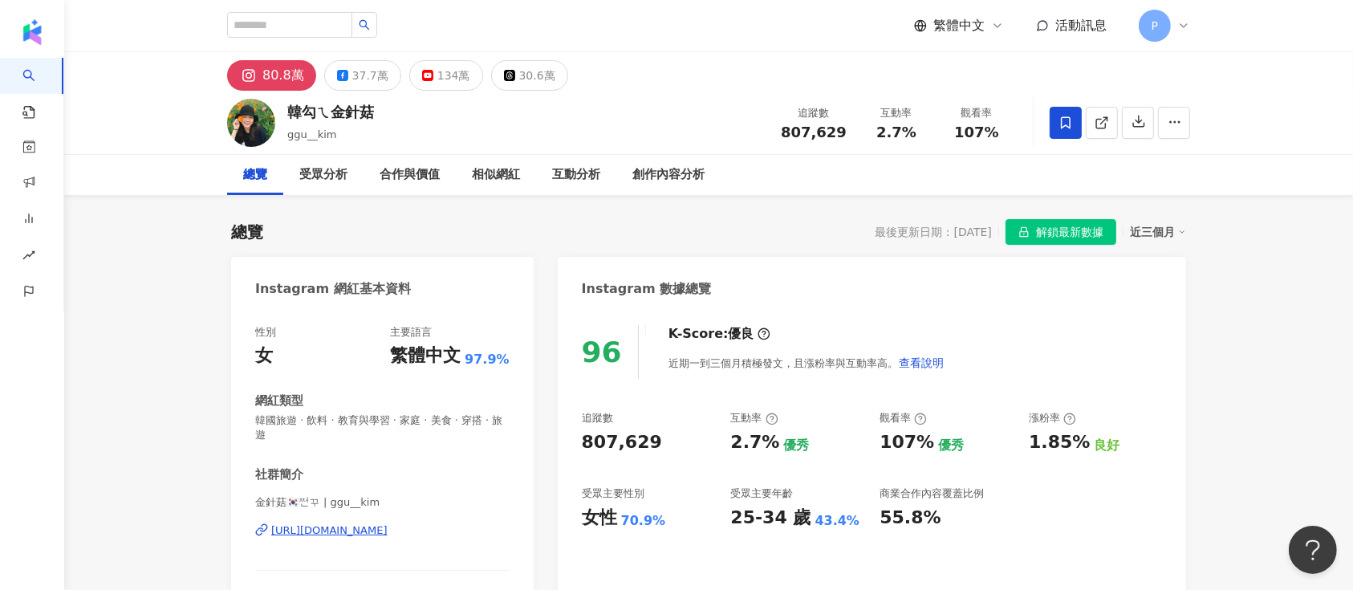
click at [1065, 230] on span "解鎖最新數據" at bounding box center [1069, 233] width 67 height 26
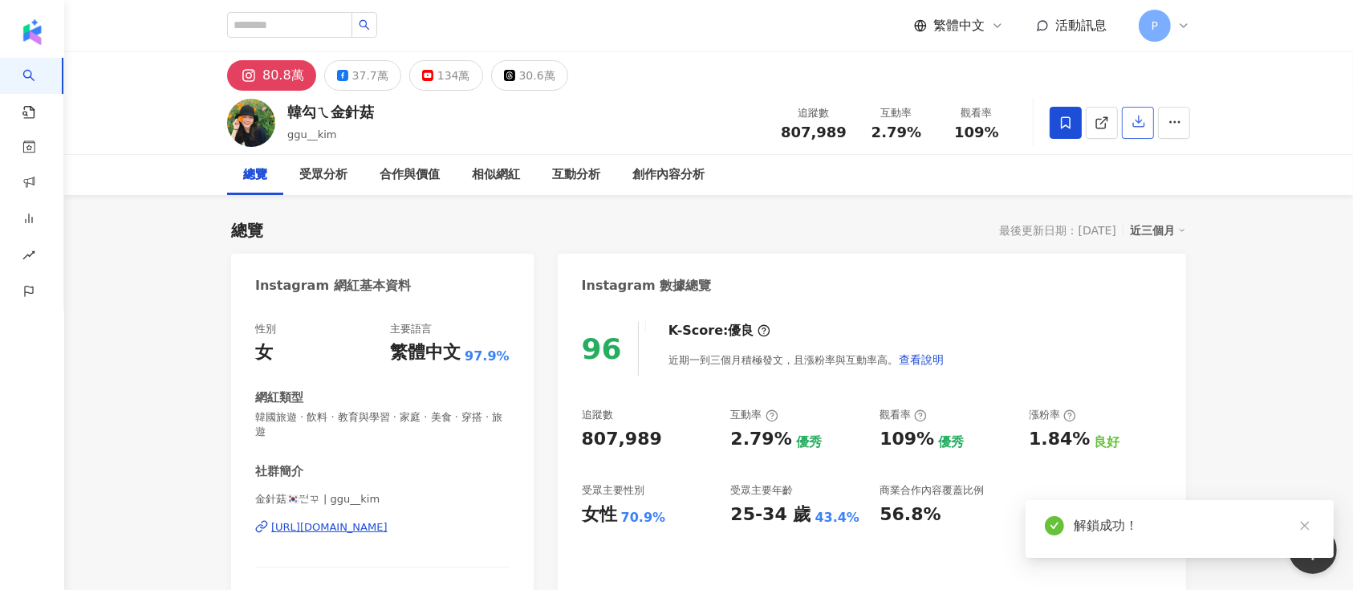
click at [1132, 132] on button "button" at bounding box center [1138, 123] width 32 height 32
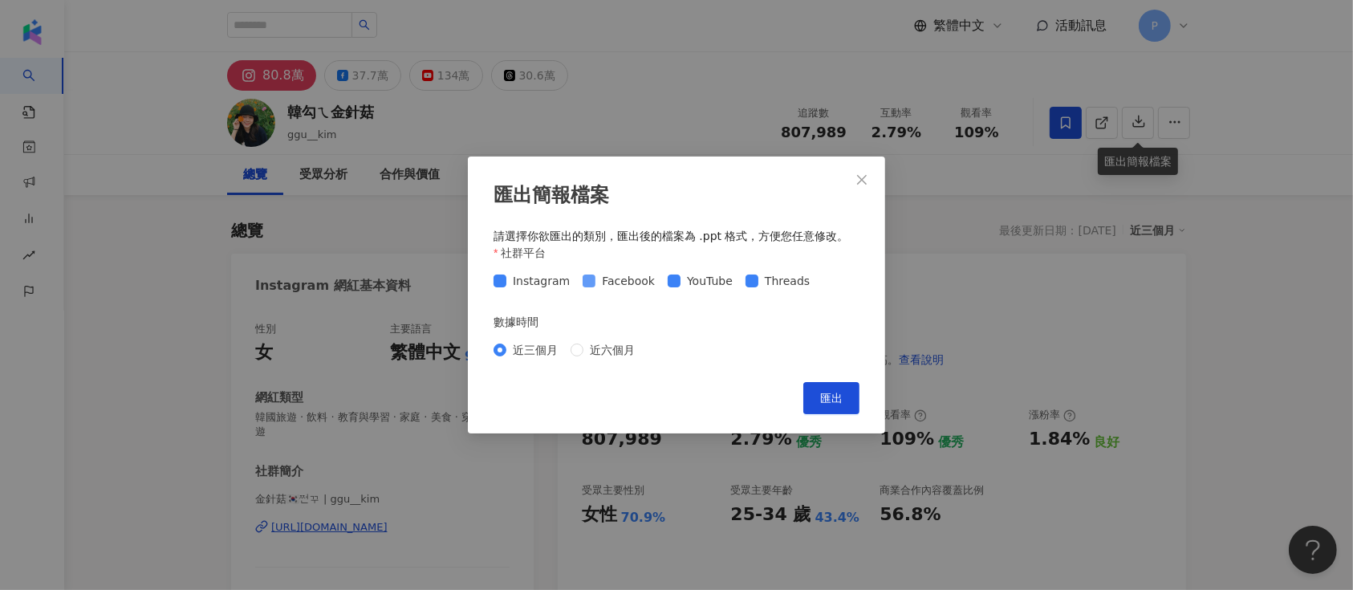
click at [603, 279] on span "Facebook" at bounding box center [628, 281] width 66 height 18
click at [702, 277] on span "YouTube" at bounding box center [710, 281] width 59 height 18
click at [783, 278] on span "Threads" at bounding box center [787, 281] width 58 height 18
click at [835, 397] on span "匯出" at bounding box center [831, 398] width 22 height 13
